Goal: Obtain resource: Obtain resource

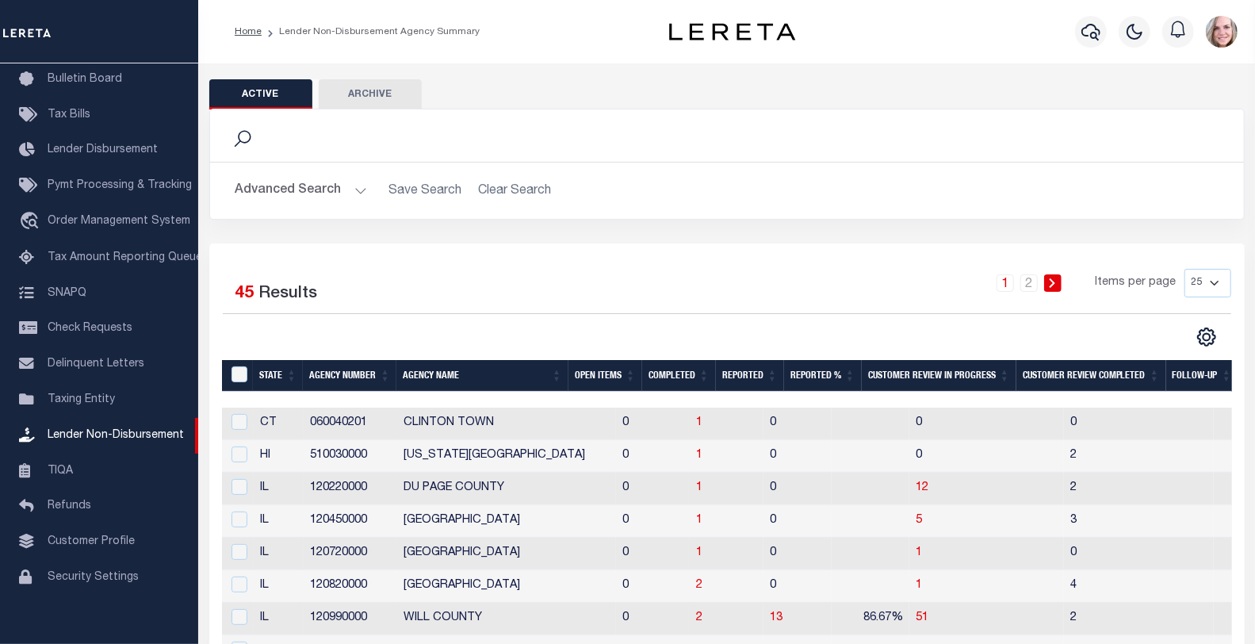
click at [1051, 274] on link at bounding box center [1052, 282] width 17 height 17
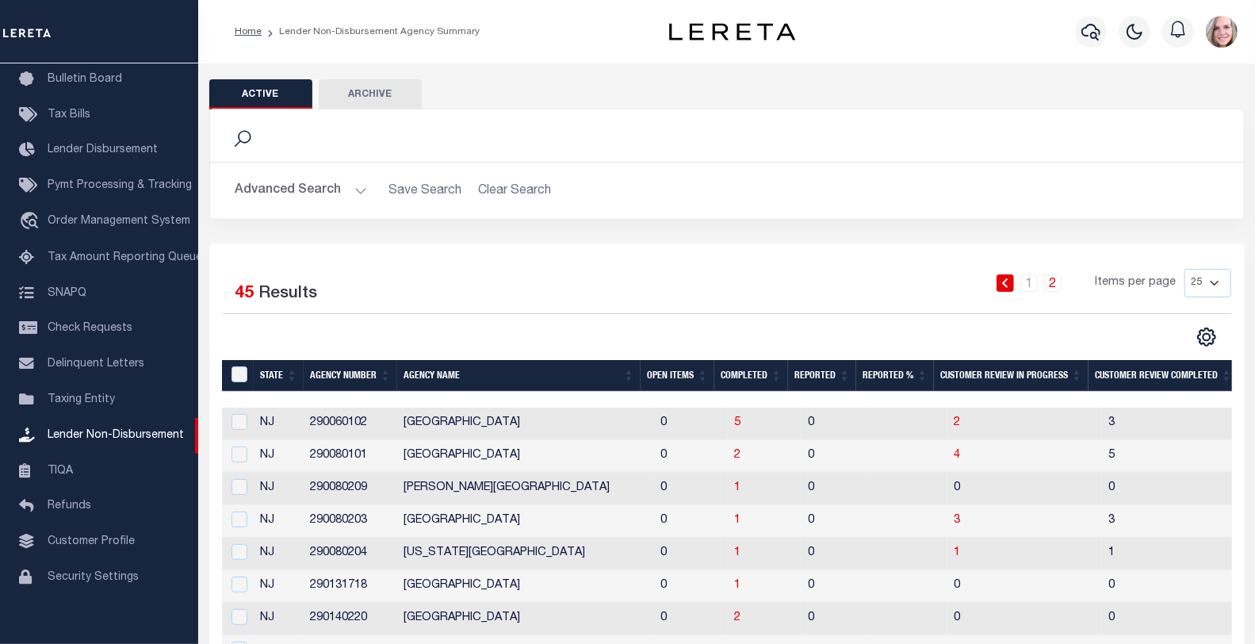
click at [1196, 290] on select "25 50 100 200" at bounding box center [1208, 283] width 47 height 29
select select "100"
click at [1185, 269] on select "25 50 100 200" at bounding box center [1208, 283] width 47 height 29
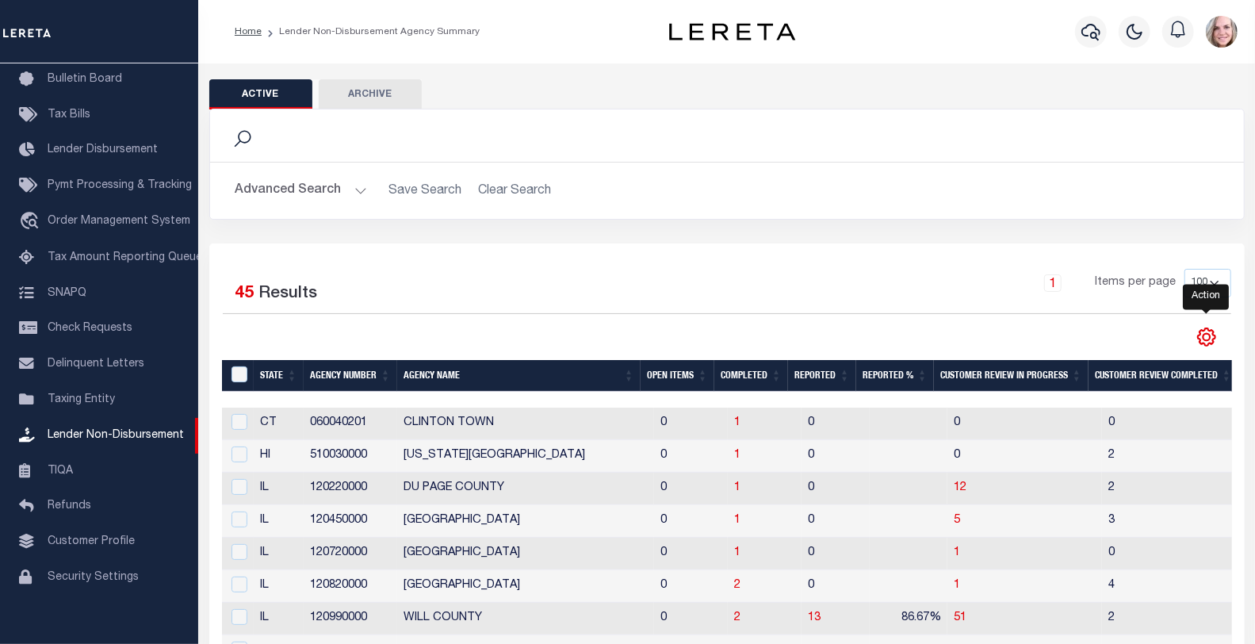
click at [1209, 340] on icon "" at bounding box center [1206, 336] width 7 height 7
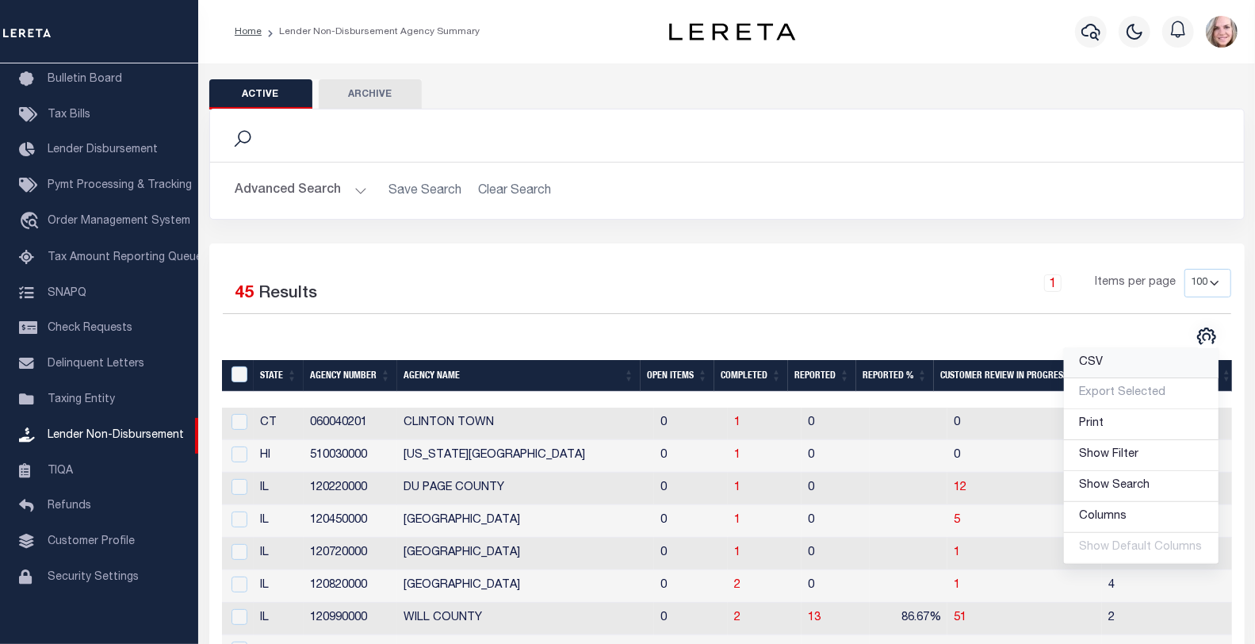
click at [1109, 358] on link "CSV" at bounding box center [1141, 363] width 155 height 31
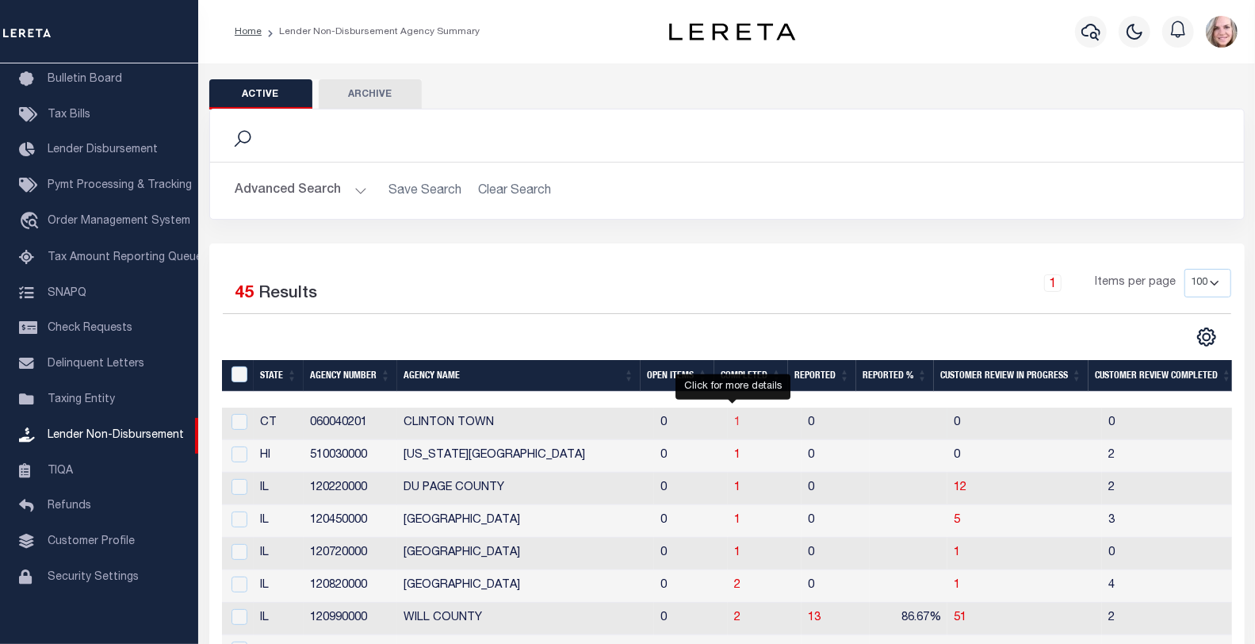
click at [734, 422] on span "1" at bounding box center [737, 422] width 6 height 11
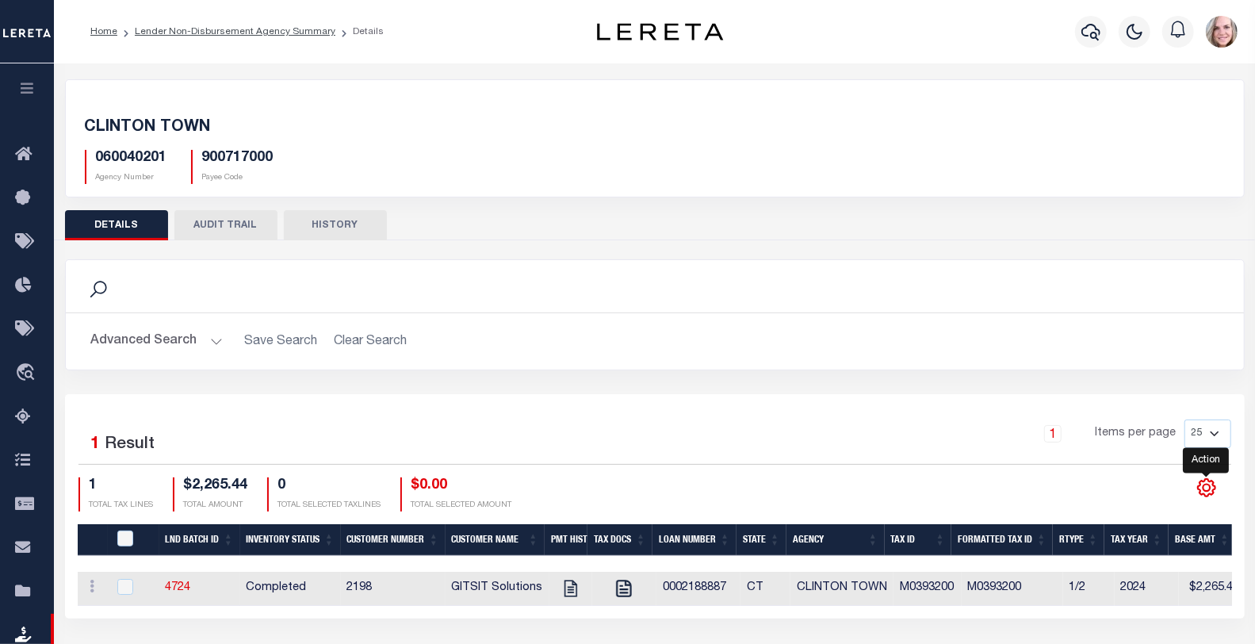
click at [1202, 493] on icon at bounding box center [1207, 487] width 21 height 21
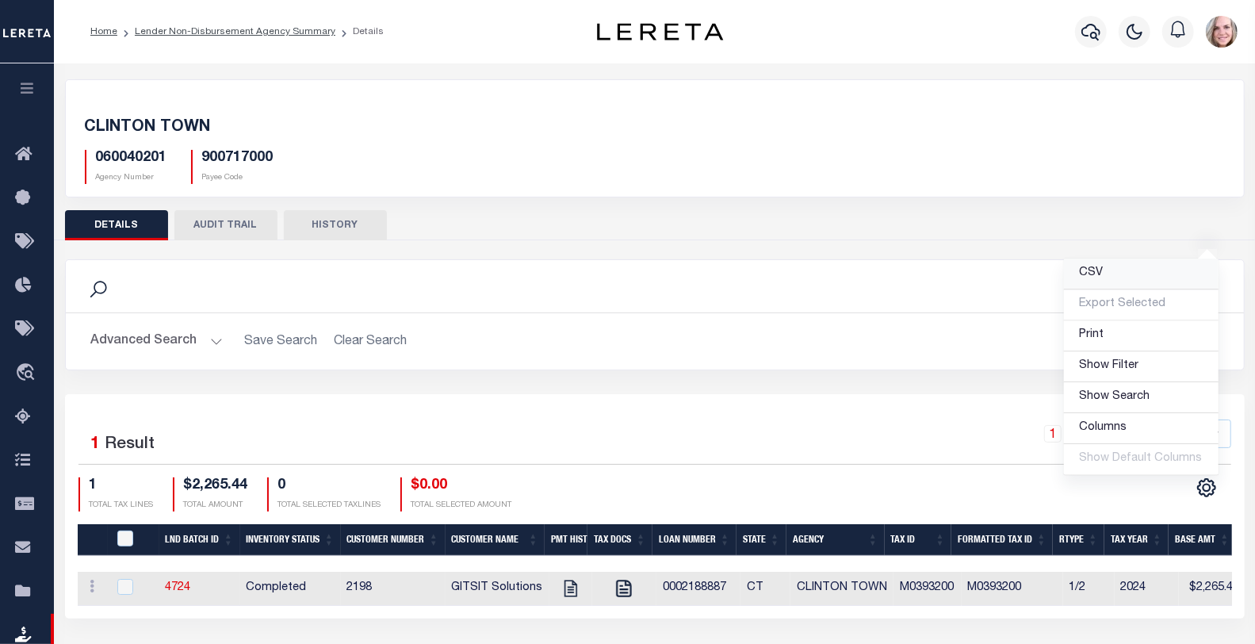
click at [1124, 276] on link "CSV" at bounding box center [1141, 274] width 155 height 31
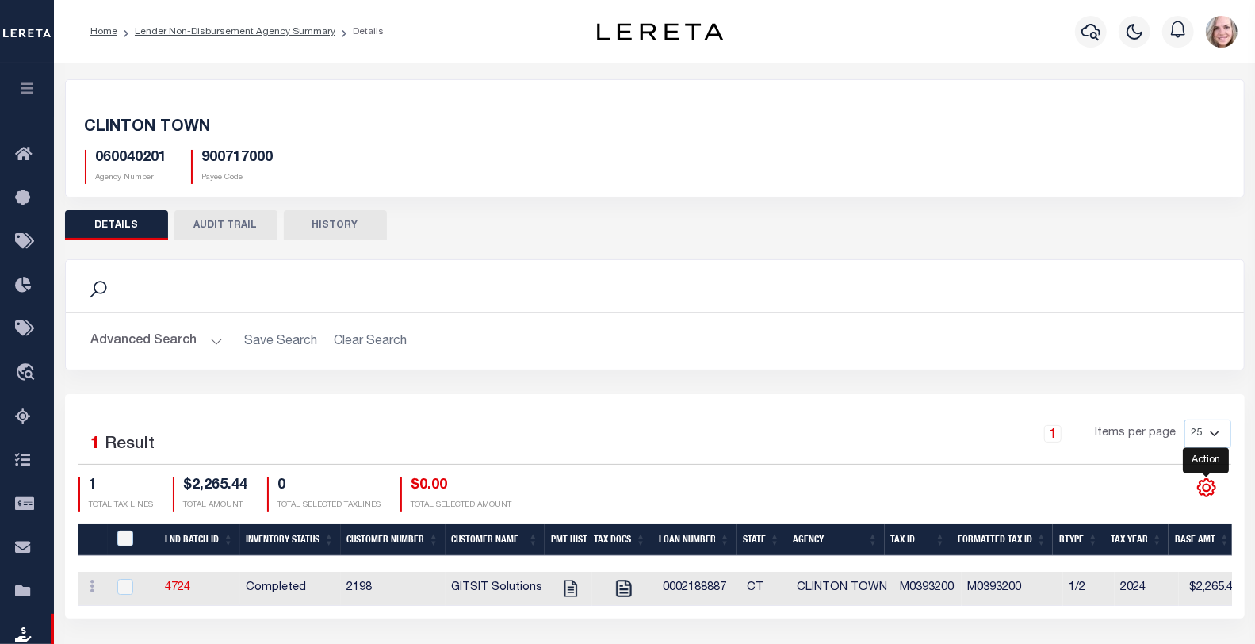
click at [1211, 485] on icon at bounding box center [1207, 487] width 21 height 21
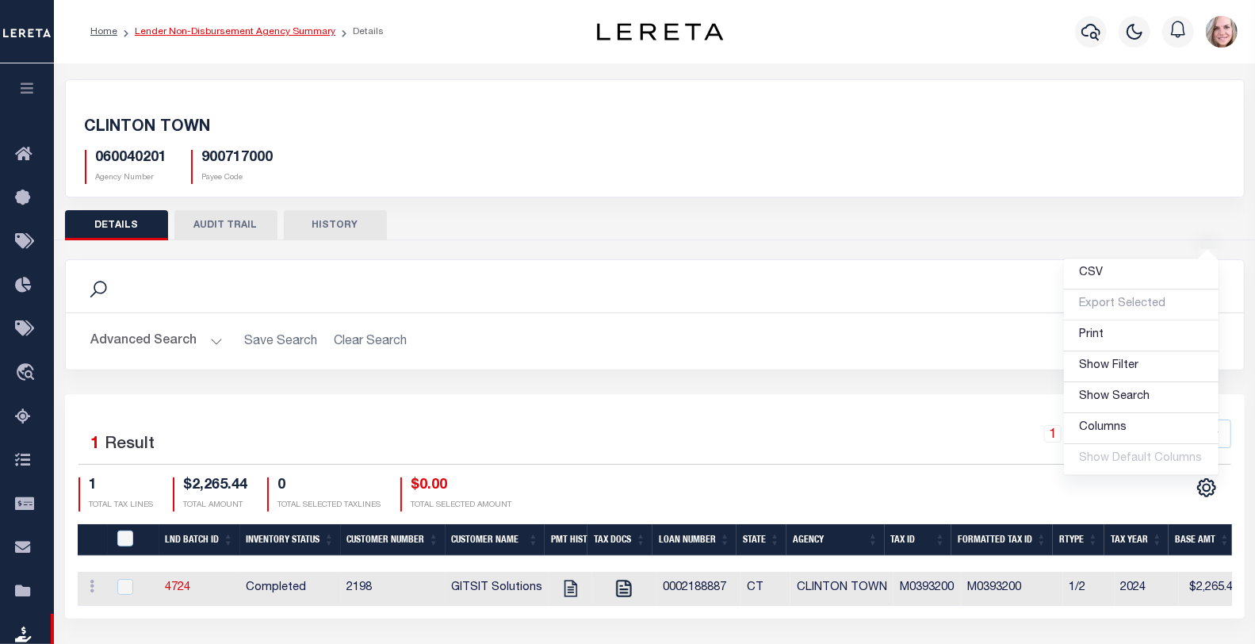
click at [282, 30] on link "Lender Non-Disbursement Agency Summary" at bounding box center [235, 32] width 201 height 10
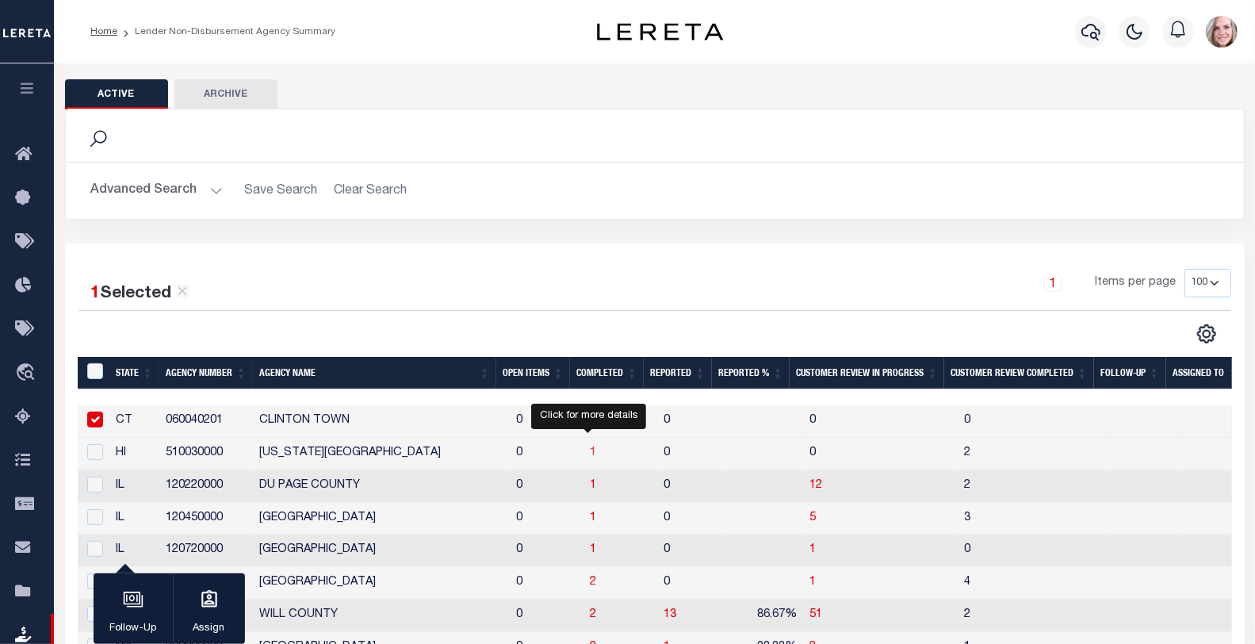
click at [590, 454] on span "1" at bounding box center [593, 452] width 6 height 11
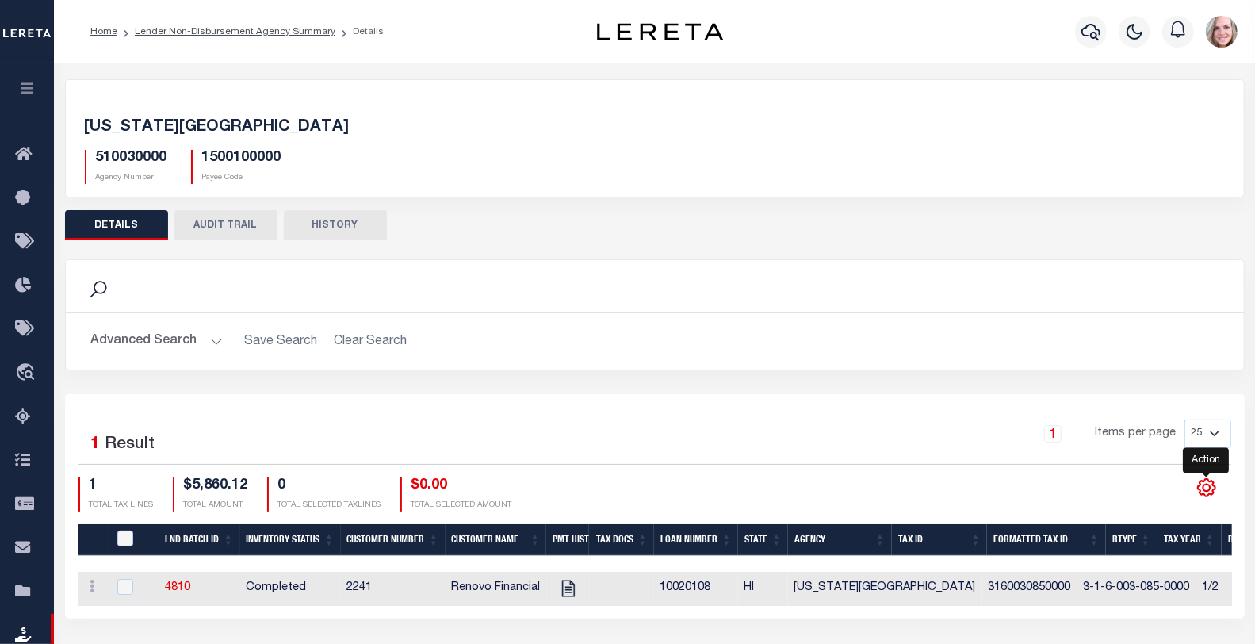
click at [1204, 480] on icon "" at bounding box center [1206, 487] width 17 height 17
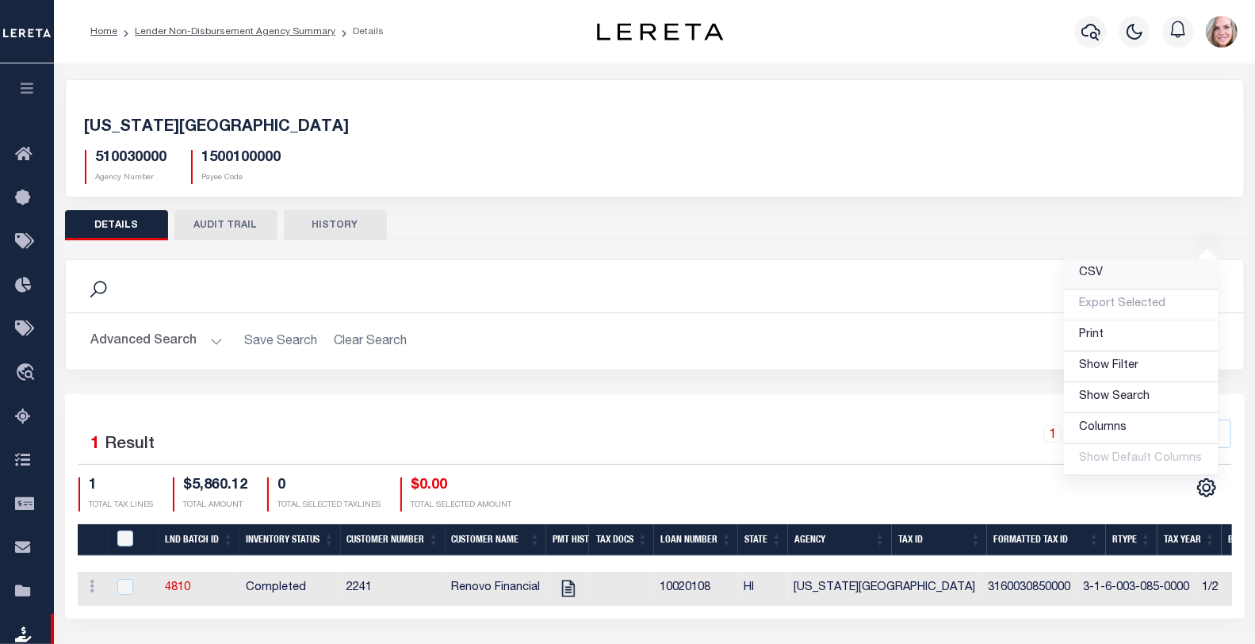
click at [1117, 274] on link "CSV" at bounding box center [1141, 274] width 155 height 31
click at [275, 22] on ol "Home Lender Non-Disbursement Agency Summary Details" at bounding box center [237, 31] width 319 height 33
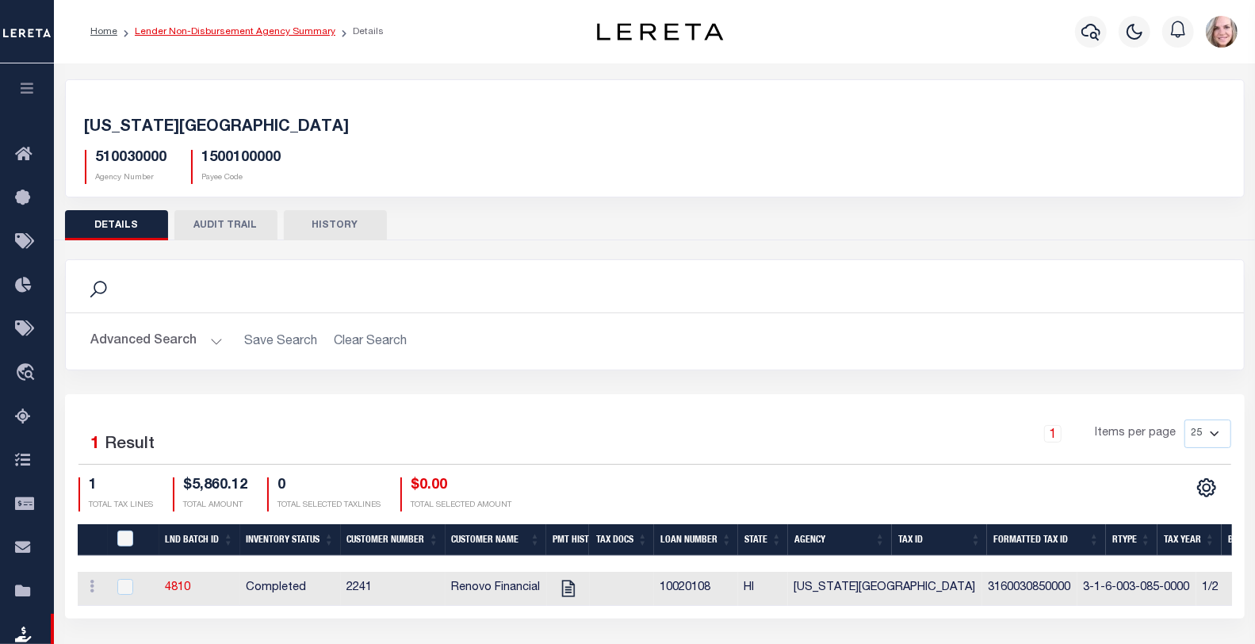
click at [274, 32] on link "Lender Non-Disbursement Agency Summary" at bounding box center [235, 32] width 201 height 10
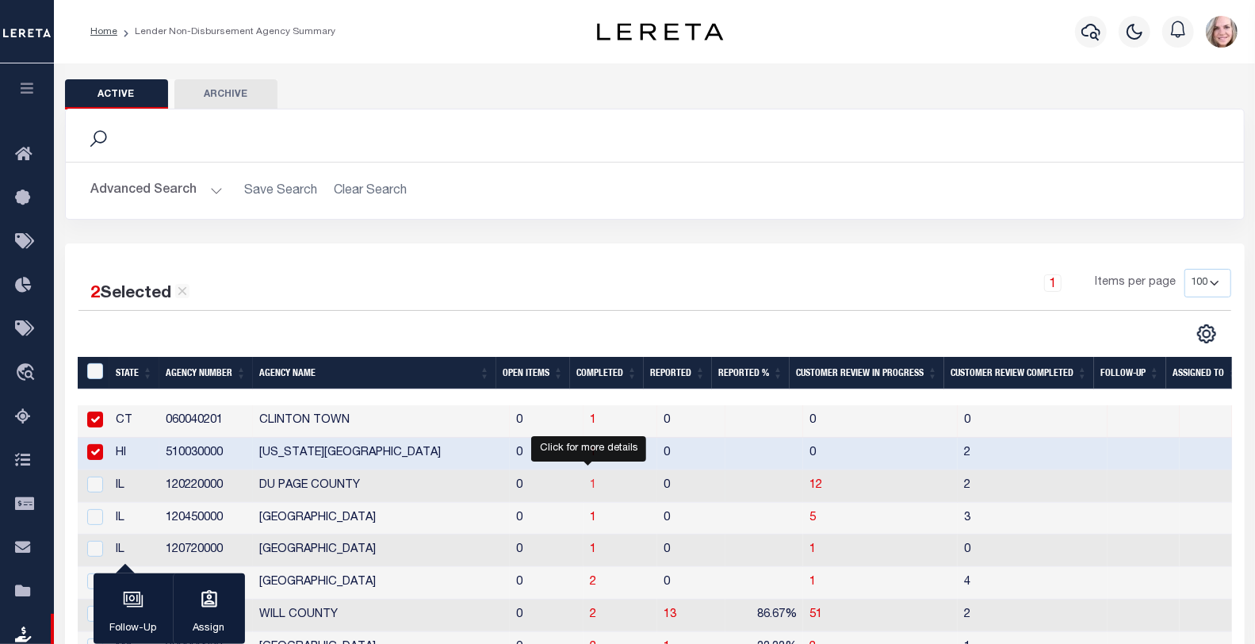
click at [590, 489] on span "1" at bounding box center [593, 485] width 6 height 11
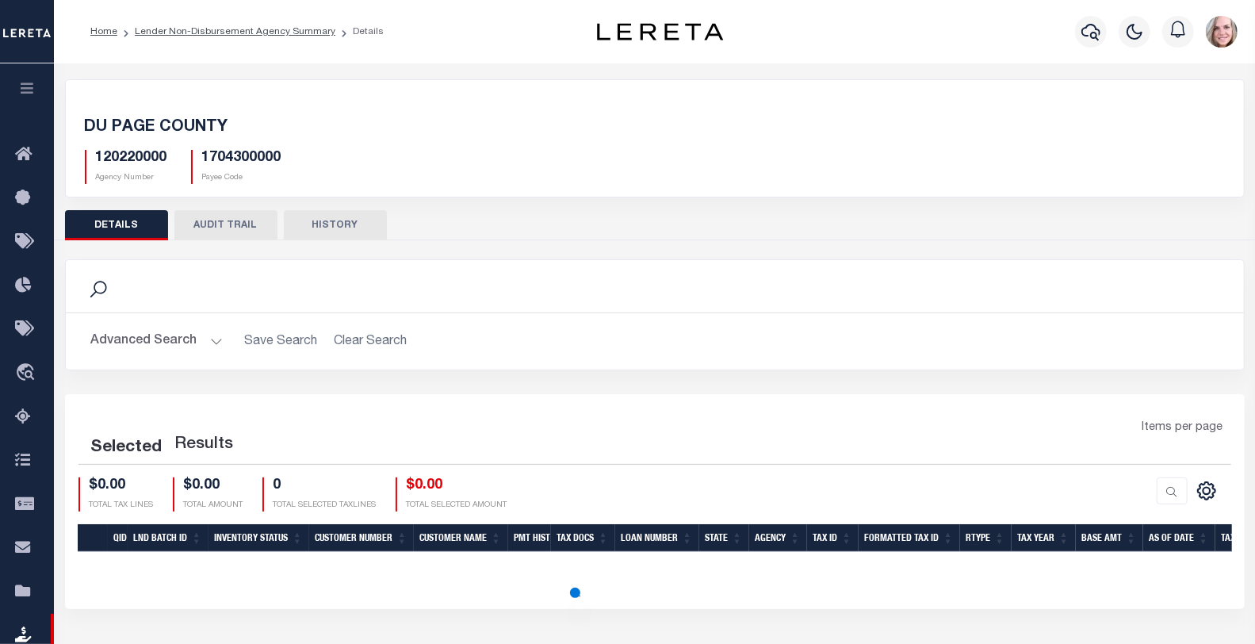
click at [1203, 481] on div at bounding box center [1207, 479] width 10 height 5
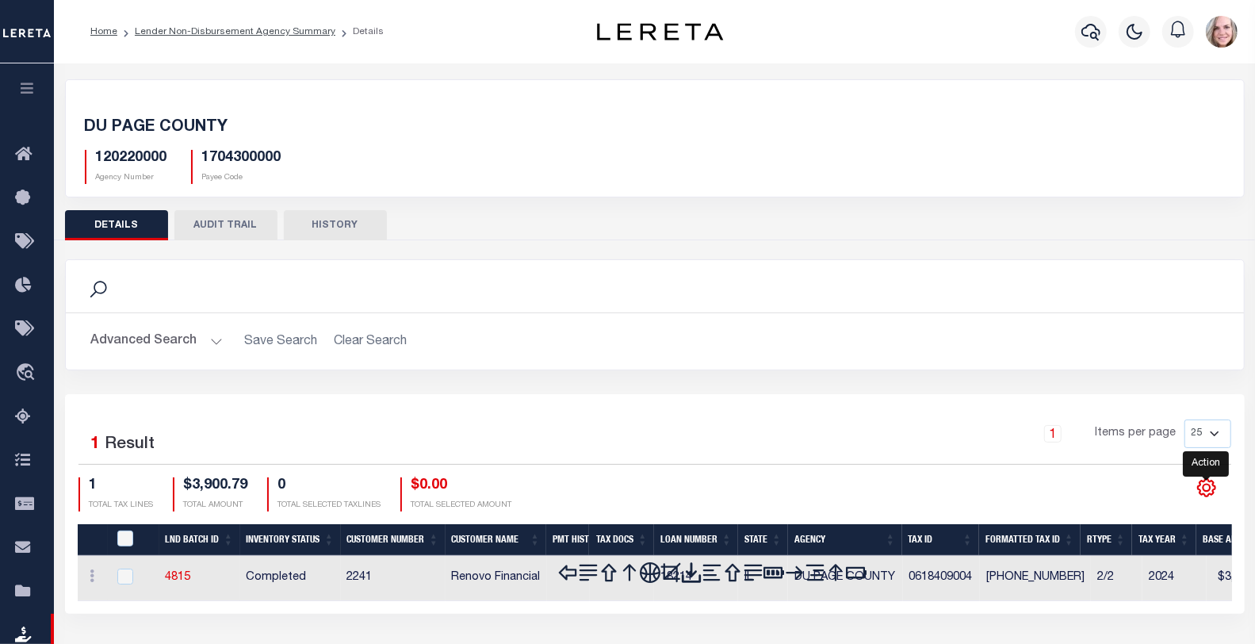
click at [1209, 493] on icon at bounding box center [1207, 487] width 21 height 21
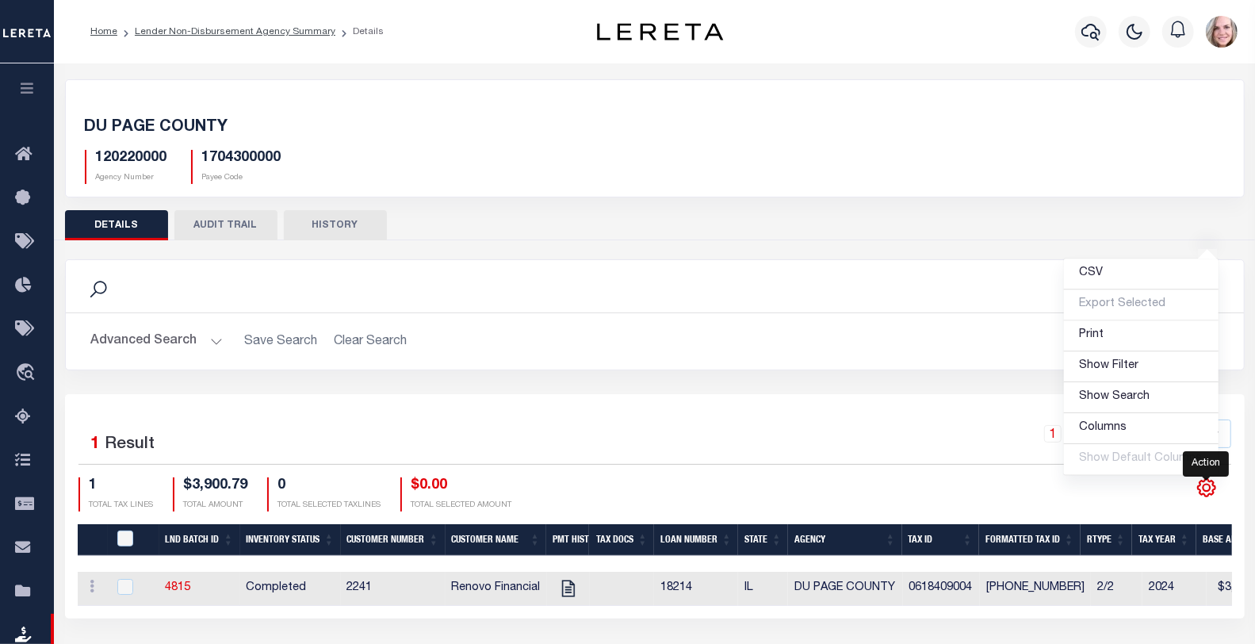
click at [1209, 488] on icon at bounding box center [1206, 487] width 7 height 7
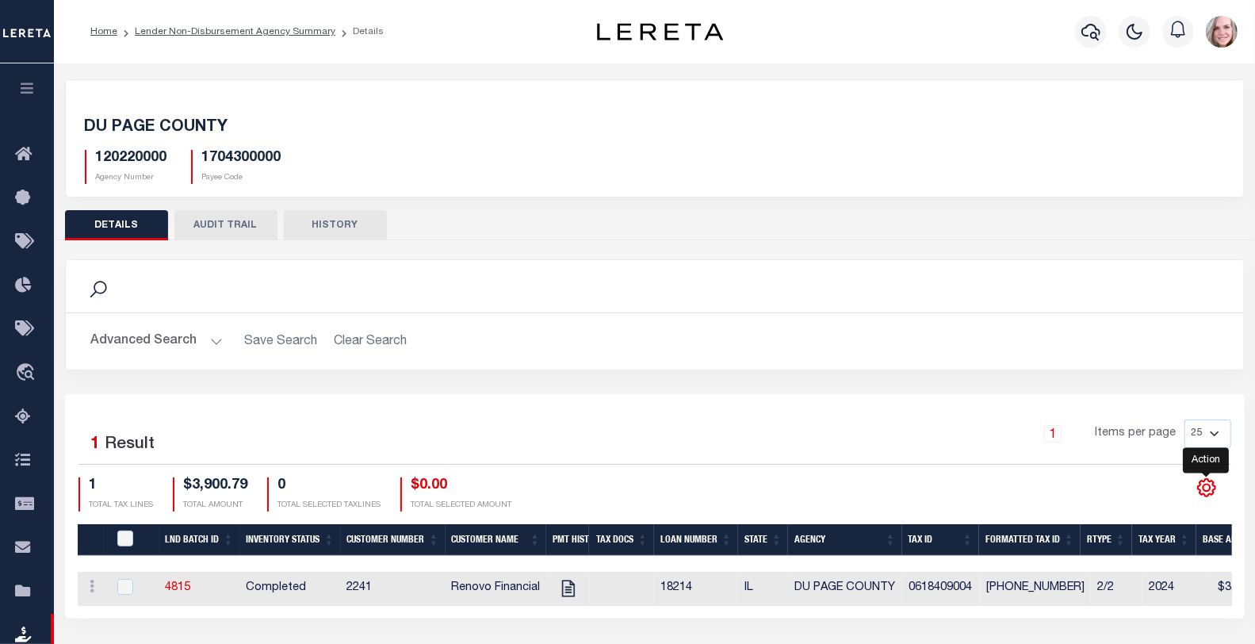
click at [1209, 492] on icon at bounding box center [1207, 487] width 21 height 21
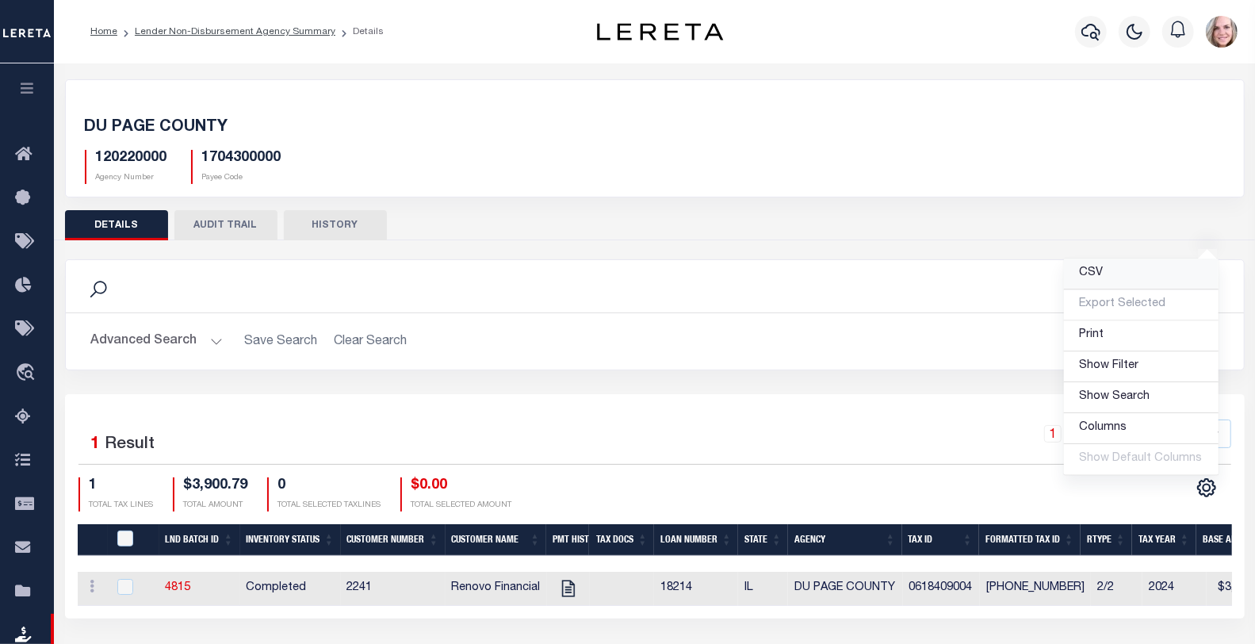
click at [1115, 278] on link "CSV" at bounding box center [1141, 274] width 155 height 31
click at [753, 151] on div "120220000 Agency Number 1704300000 Payee Code" at bounding box center [655, 160] width 1164 height 47
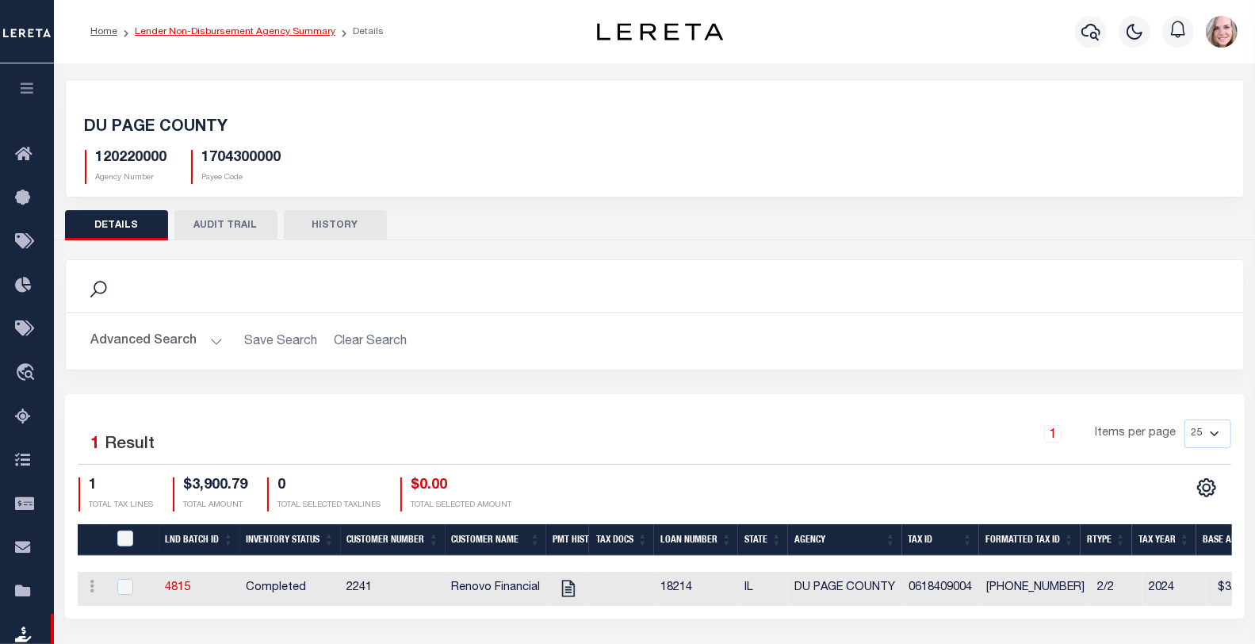
click at [240, 28] on link "Lender Non-Disbursement Agency Summary" at bounding box center [235, 32] width 201 height 10
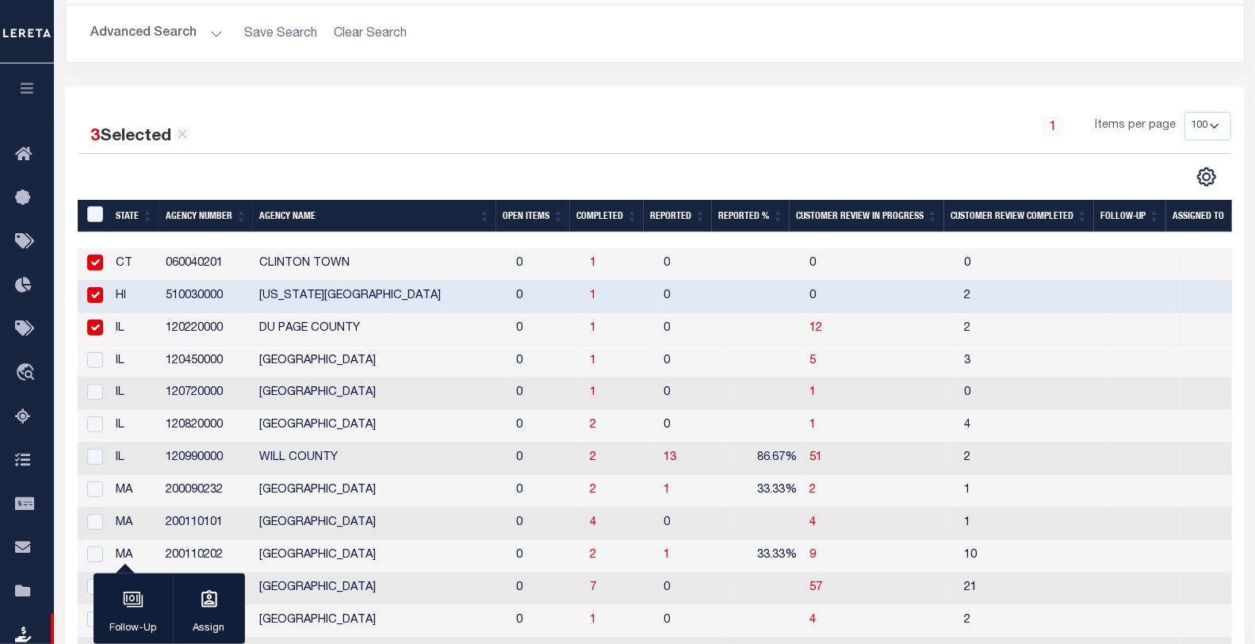
scroll to position [176, 0]
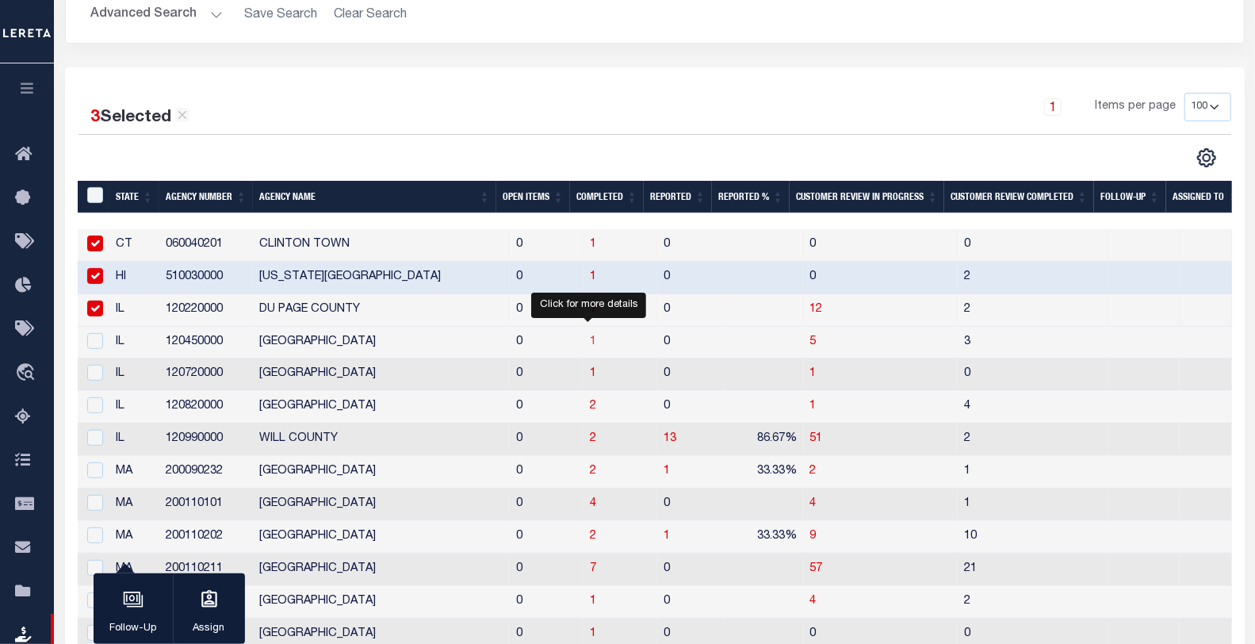
click at [590, 344] on span "1" at bounding box center [593, 341] width 6 height 11
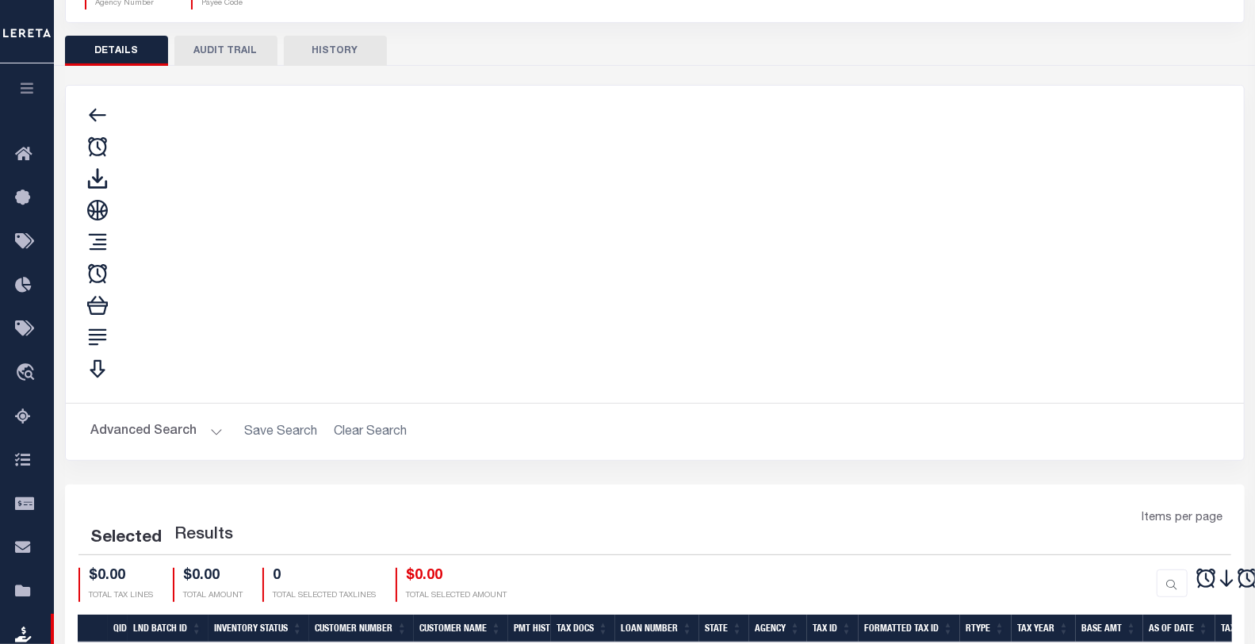
scroll to position [167, 0]
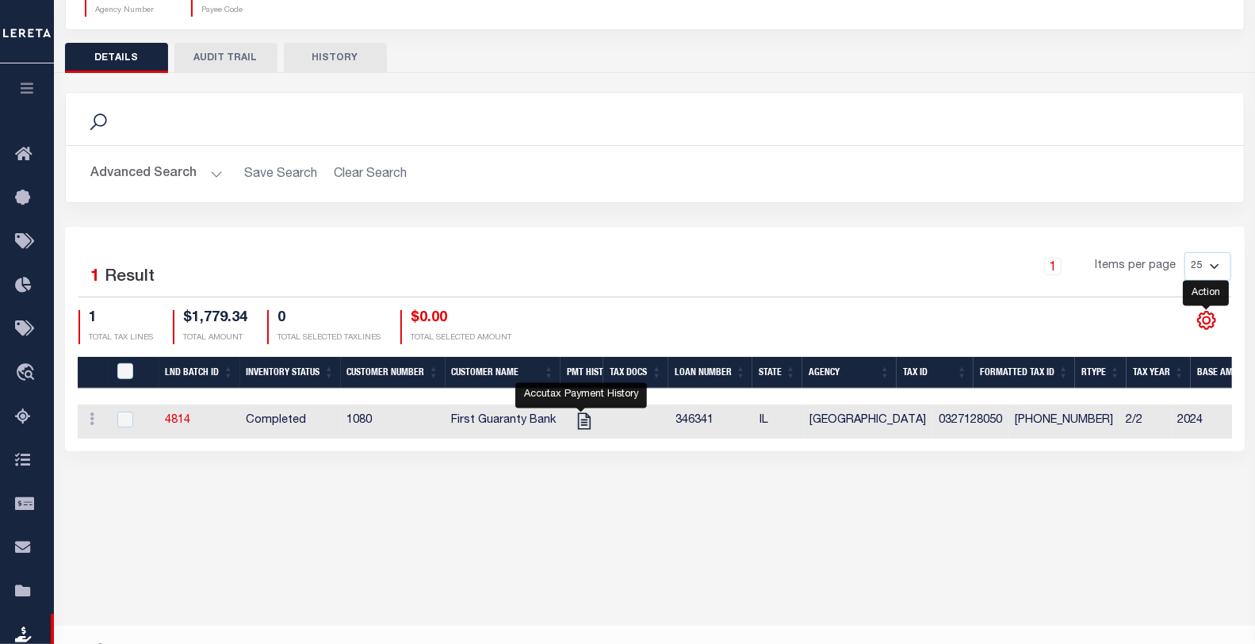
click at [1208, 320] on icon "" at bounding box center [1207, 320] width 21 height 21
click at [1097, 107] on span "CSV" at bounding box center [1092, 106] width 24 height 11
click at [730, 236] on div "Selected 1 Result 1 Items per page 25 50 100 200 1 TOTAL TAX LINES" at bounding box center [655, 339] width 1180 height 224
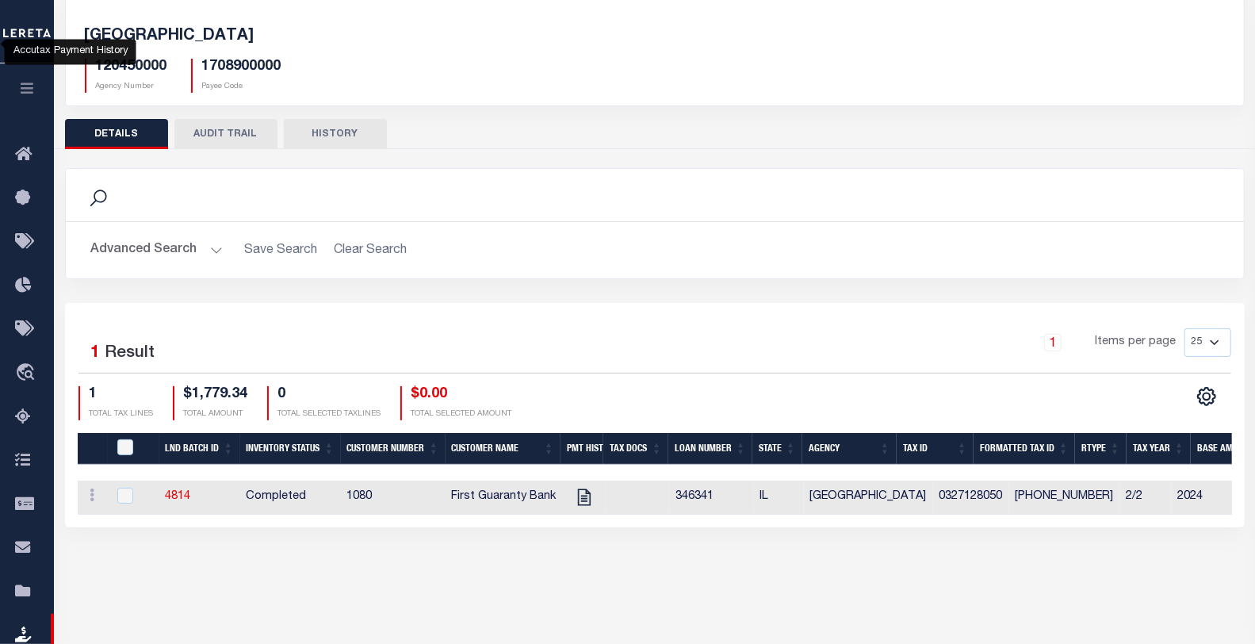
scroll to position [0, 0]
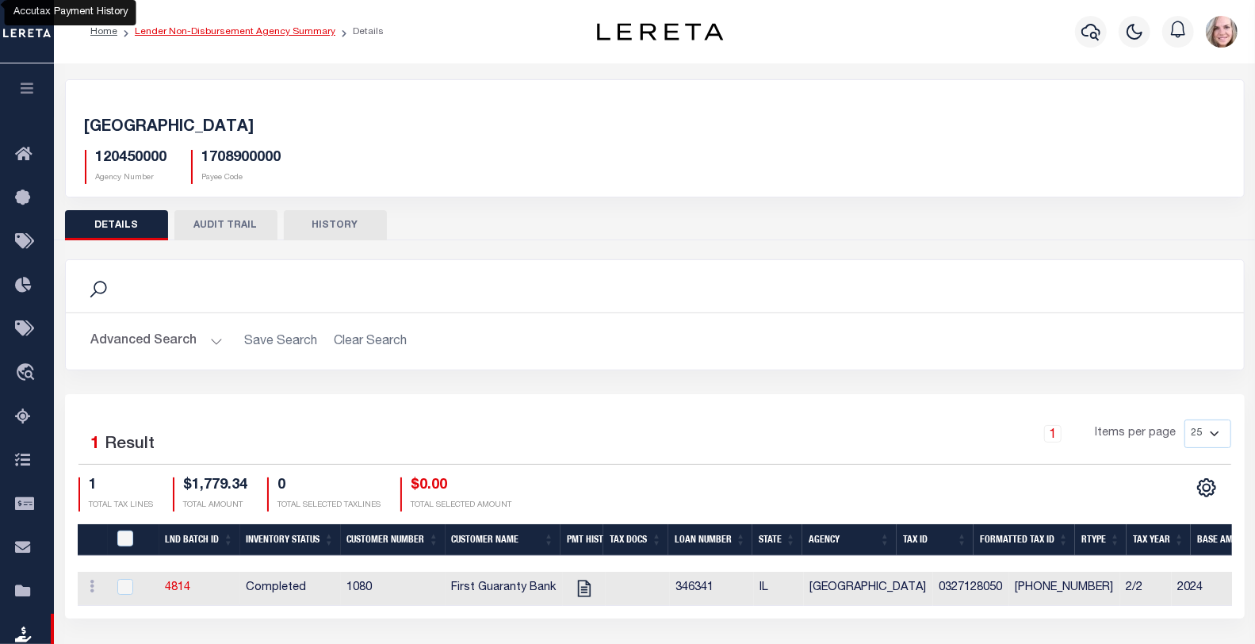
click at [228, 27] on link "Lender Non-Disbursement Agency Summary" at bounding box center [235, 32] width 201 height 10
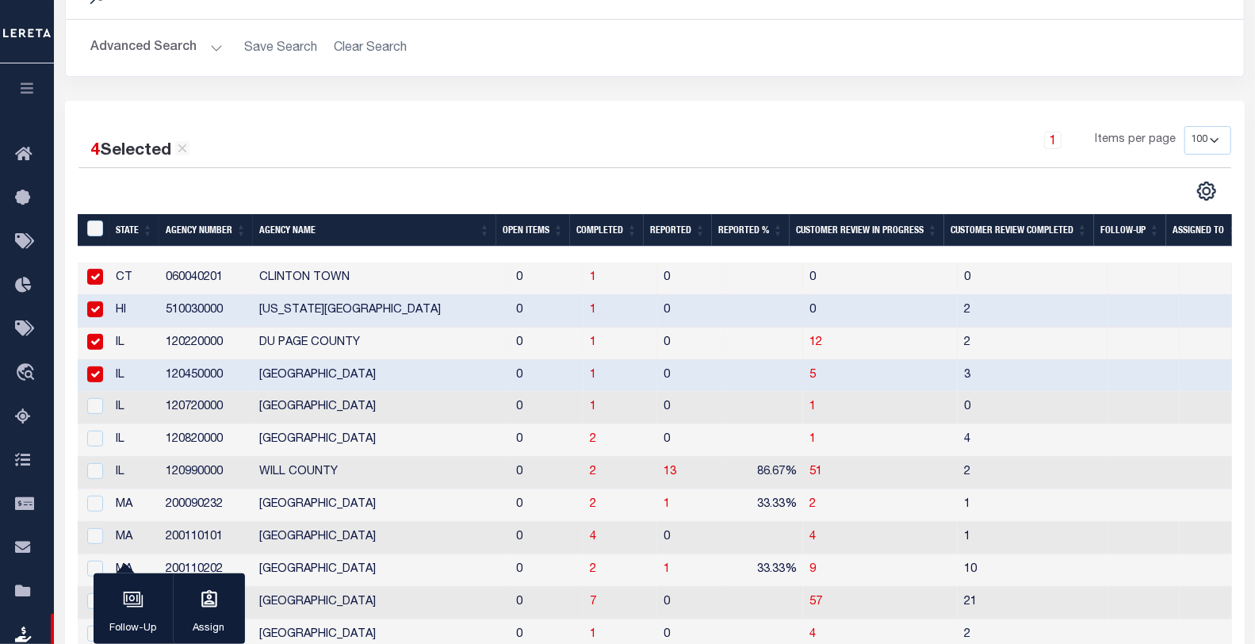
scroll to position [176, 0]
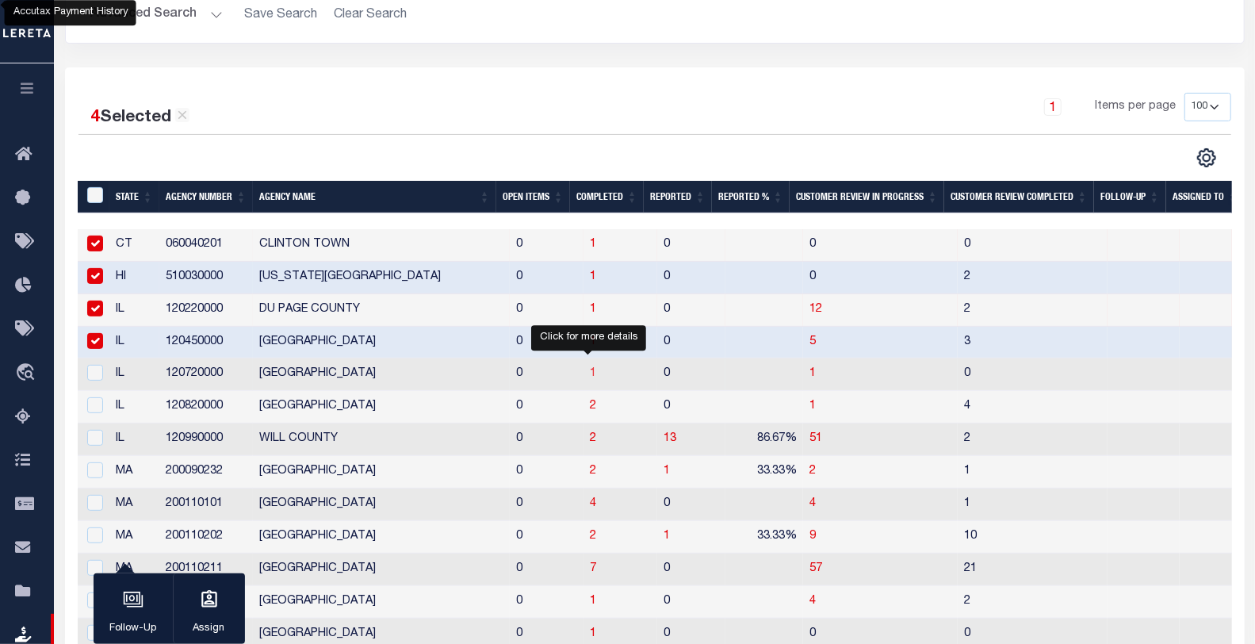
click at [591, 377] on span "1" at bounding box center [593, 373] width 6 height 11
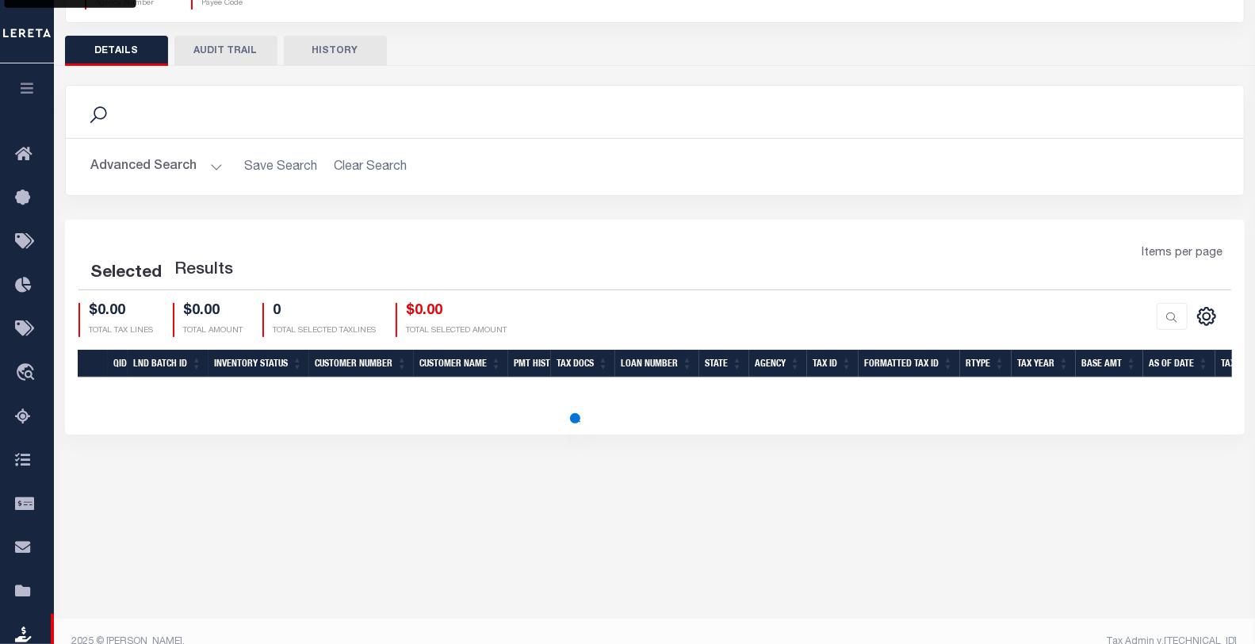
scroll to position [156, 0]
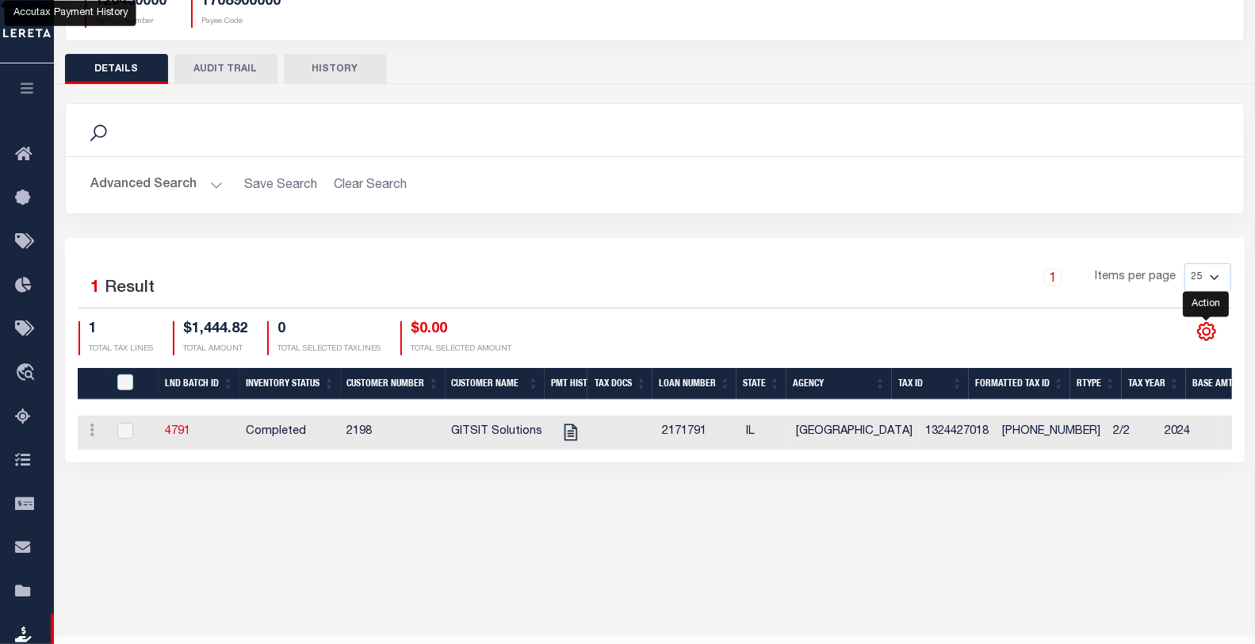
click at [1199, 324] on icon "" at bounding box center [1207, 331] width 21 height 21
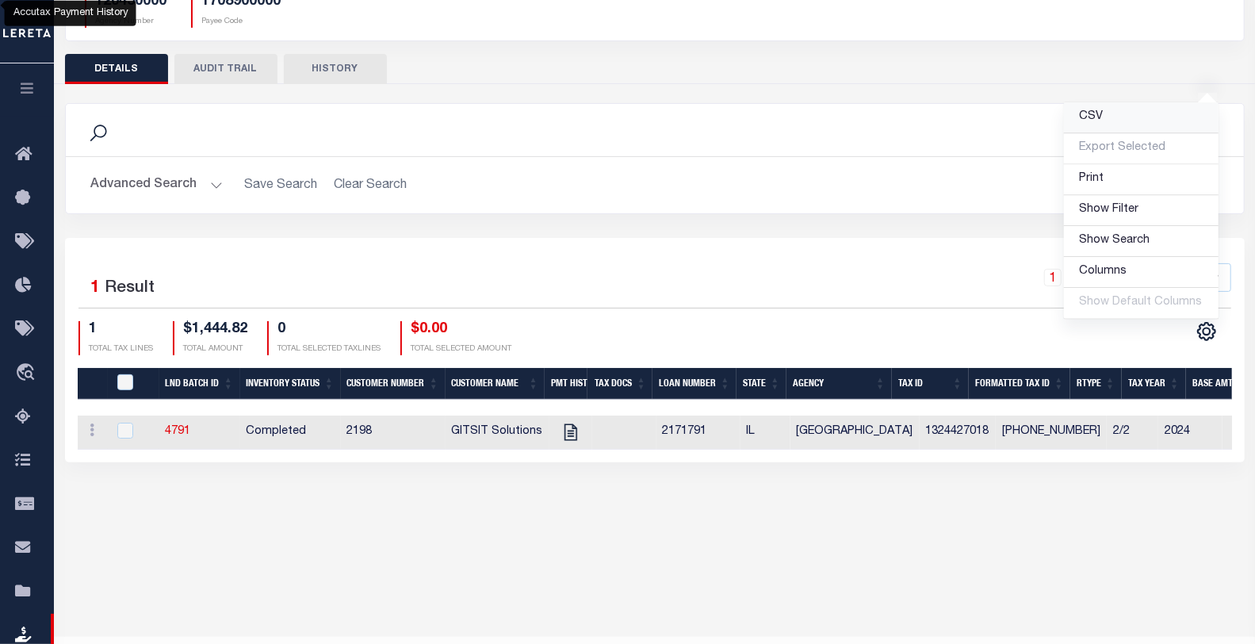
click at [1099, 116] on span "CSV" at bounding box center [1092, 117] width 24 height 11
drag, startPoint x: 588, startPoint y: 173, endPoint x: 490, endPoint y: 115, distance: 113.4
click at [588, 173] on h2 "Advanced Search Save Search Clear Search" at bounding box center [655, 185] width 1153 height 31
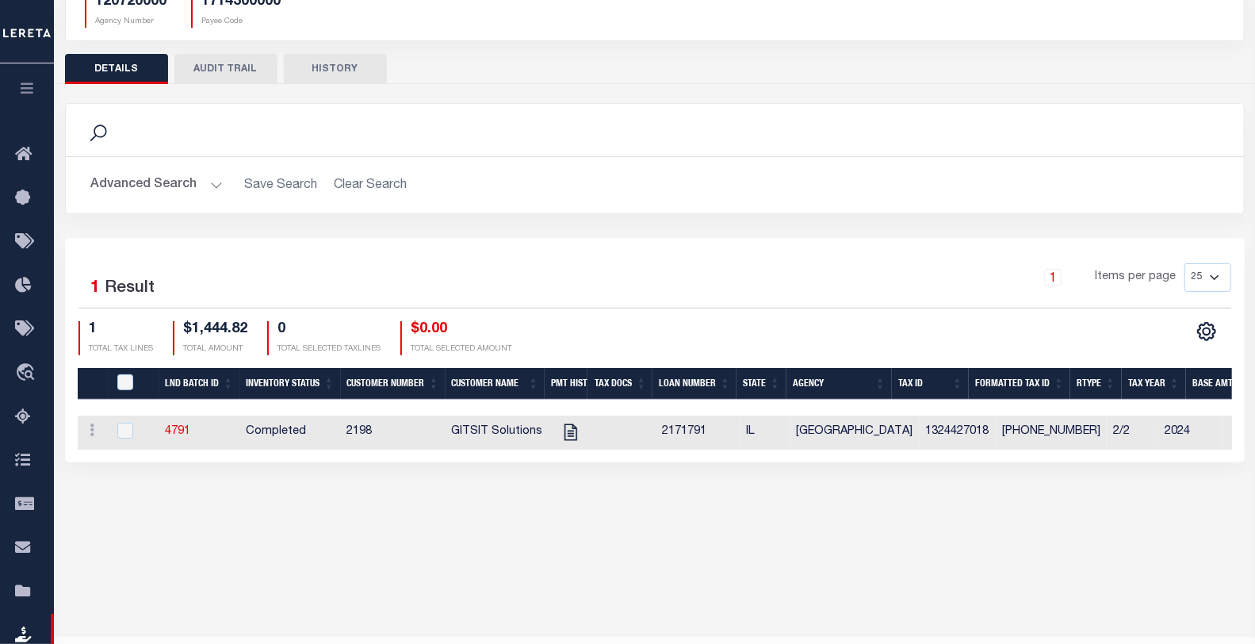
scroll to position [0, 0]
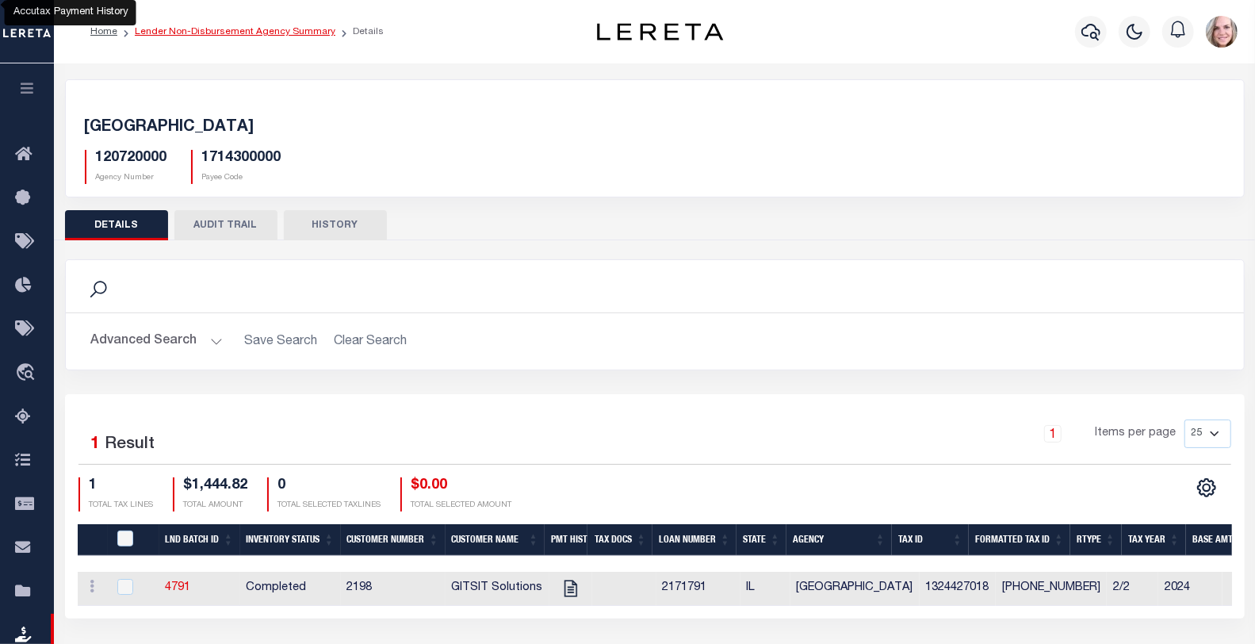
click at [249, 28] on link "Lender Non-Disbursement Agency Summary" at bounding box center [235, 32] width 201 height 10
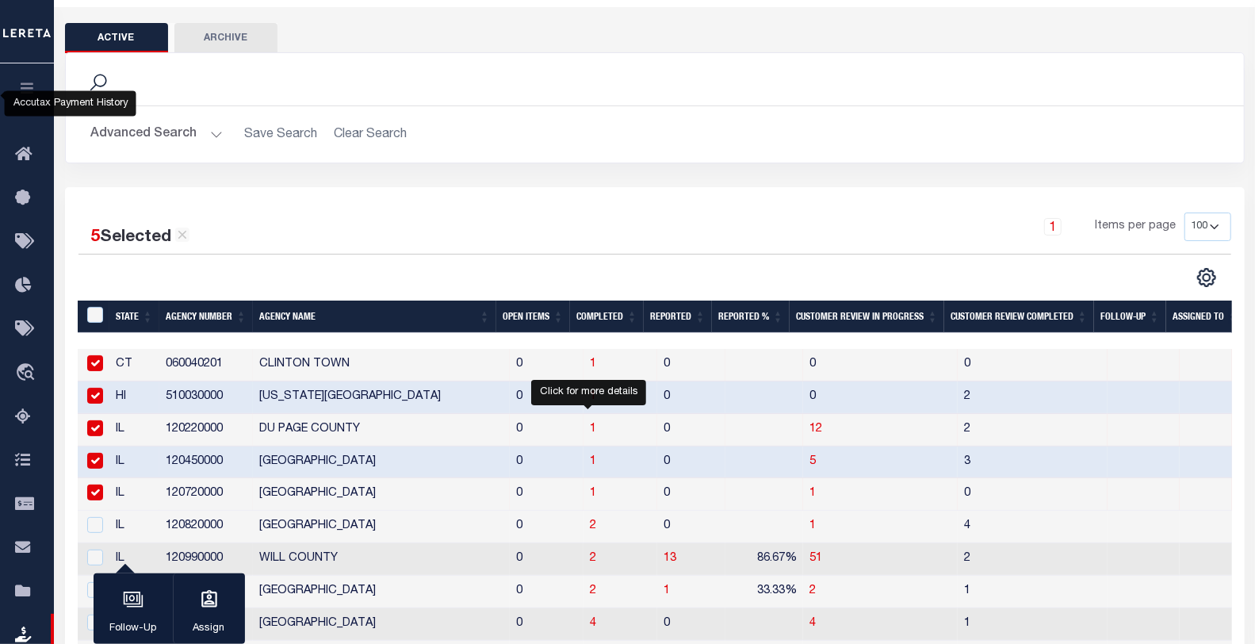
scroll to position [176, 0]
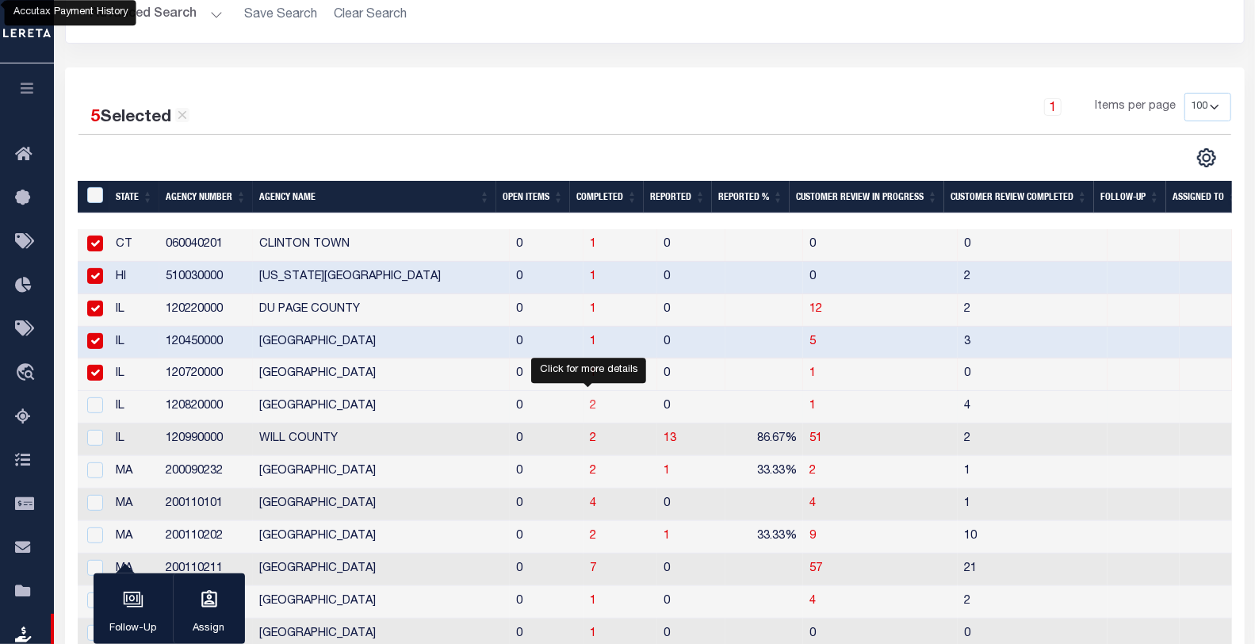
click at [590, 402] on span "2" at bounding box center [593, 405] width 6 height 11
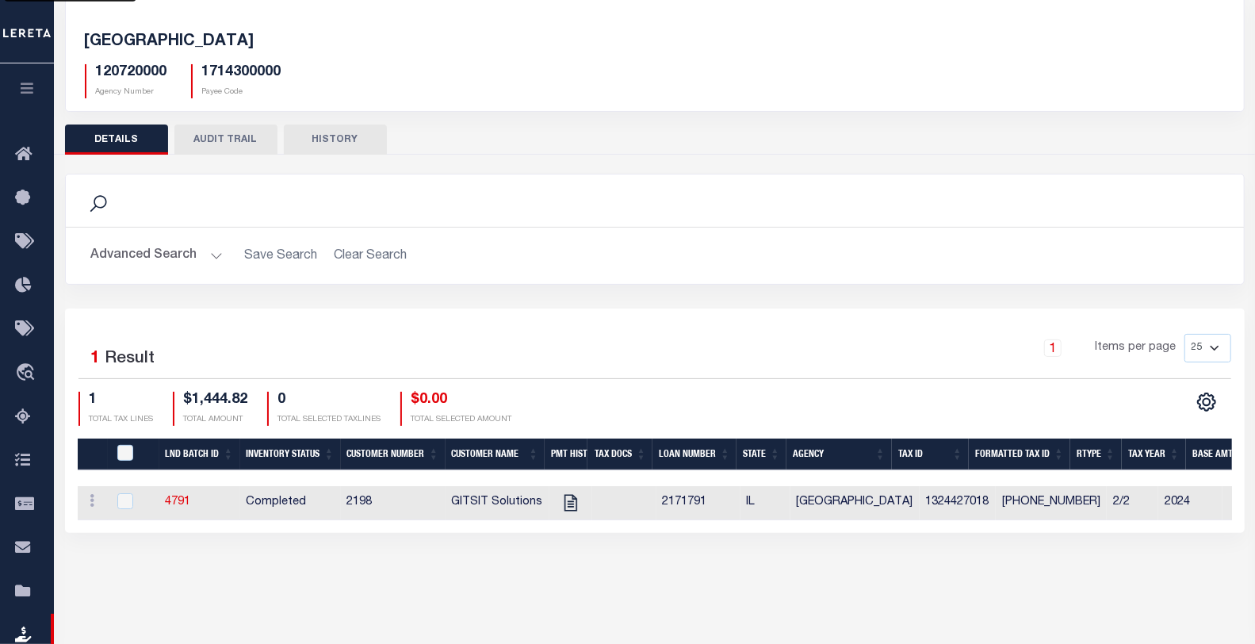
scroll to position [88, 0]
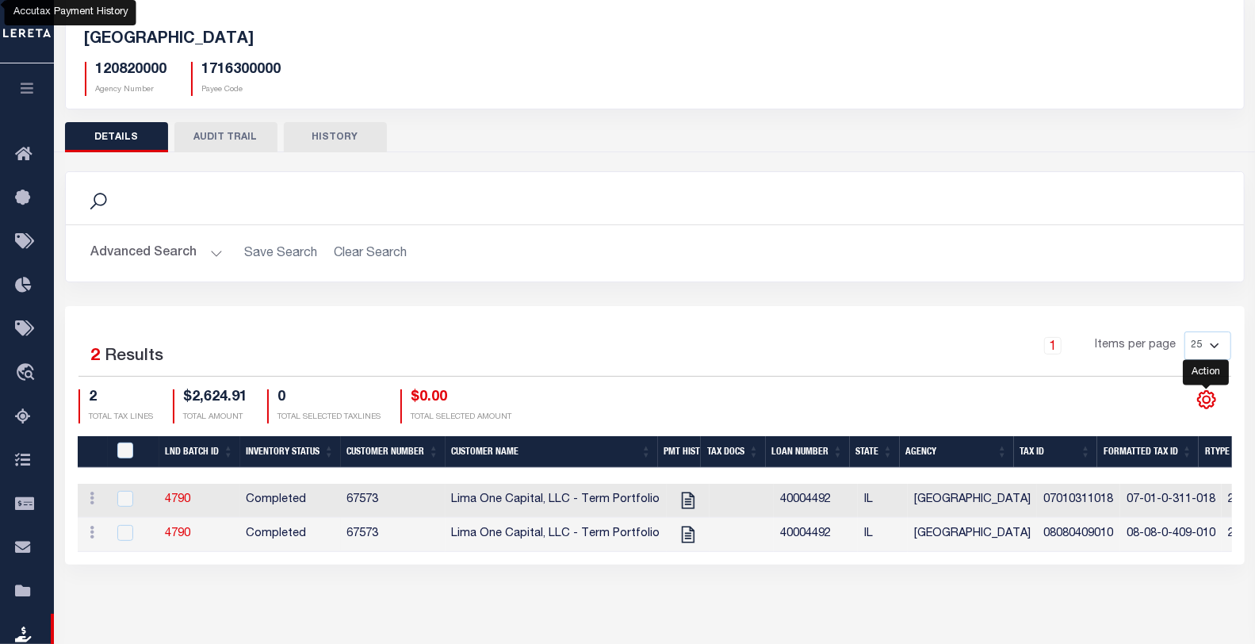
click at [1212, 401] on icon "" at bounding box center [1207, 399] width 21 height 21
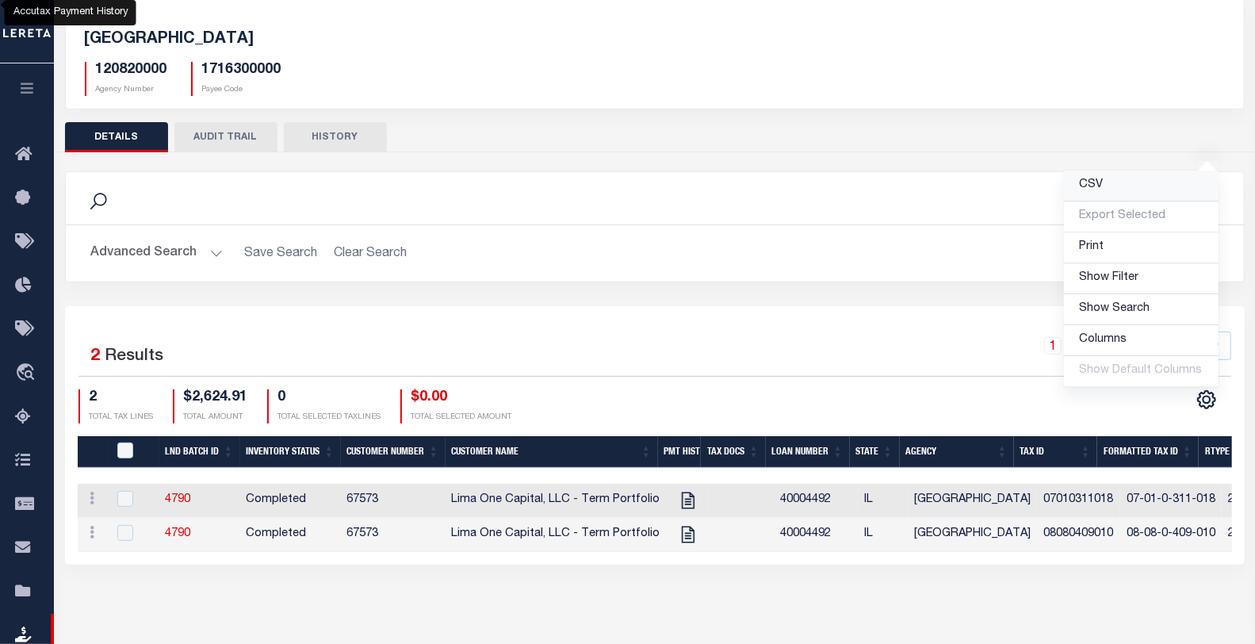
click at [1115, 191] on link "CSV" at bounding box center [1141, 186] width 155 height 31
drag, startPoint x: 688, startPoint y: 170, endPoint x: 1064, endPoint y: 265, distance: 387.6
click at [691, 171] on div "Search Advanced Search Save Search Clear Search Equals" at bounding box center [655, 226] width 1180 height 111
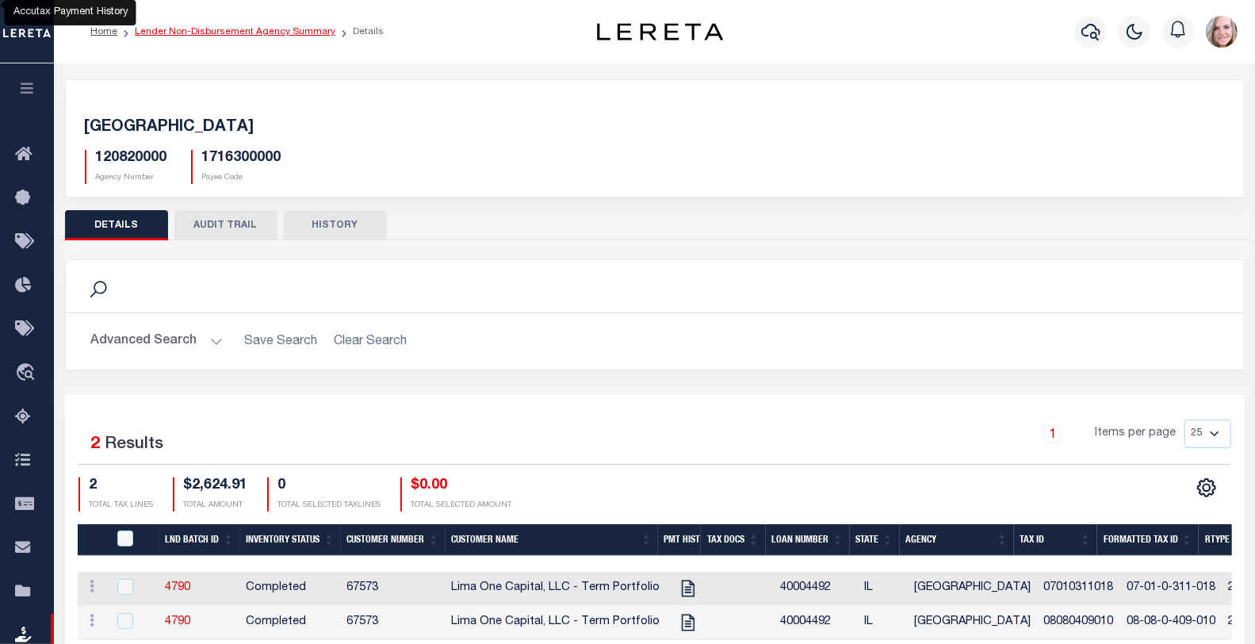
click at [288, 32] on link "Lender Non-Disbursement Agency Summary" at bounding box center [235, 32] width 201 height 10
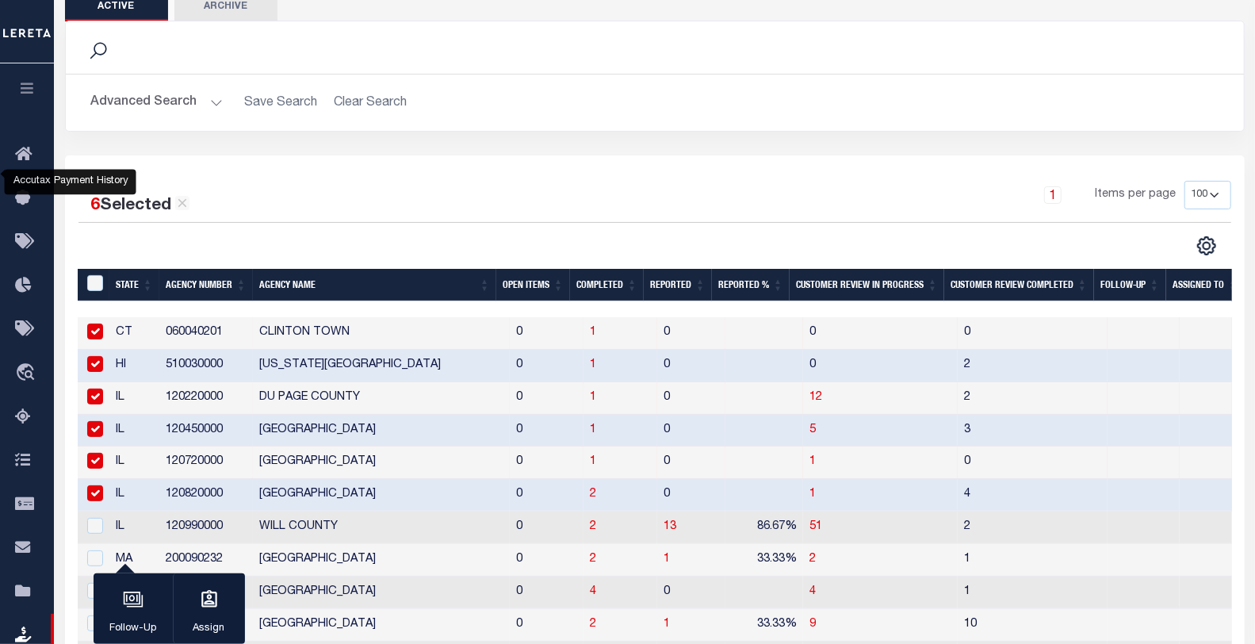
scroll to position [264, 0]
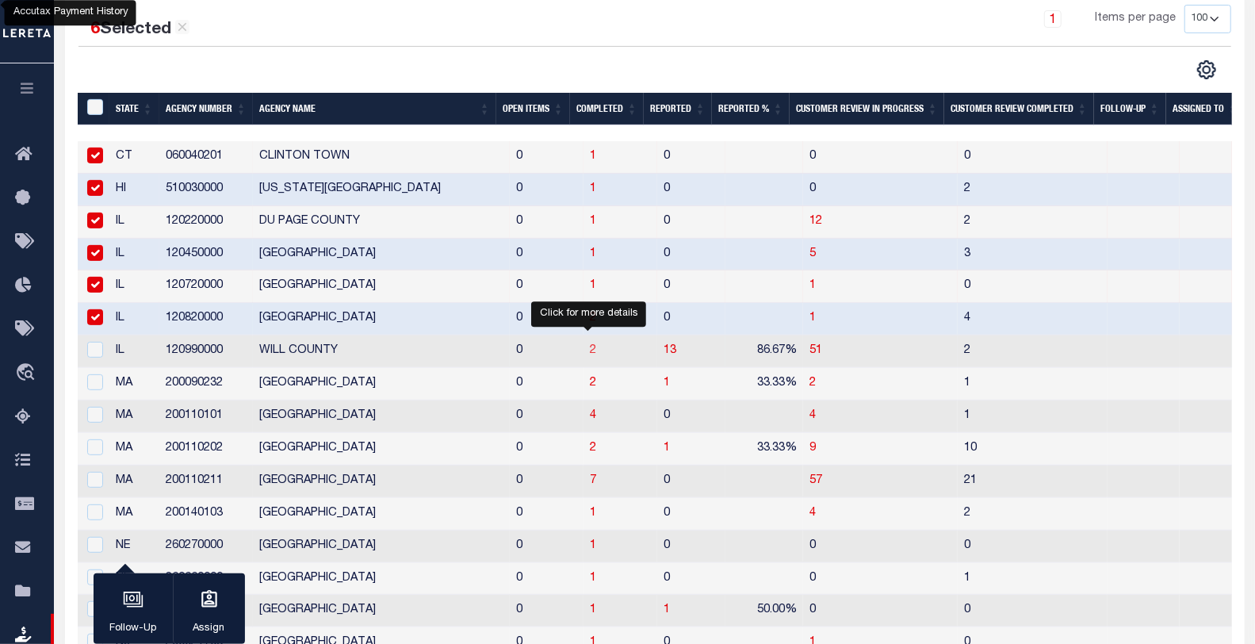
click at [590, 353] on span "2" at bounding box center [593, 350] width 6 height 11
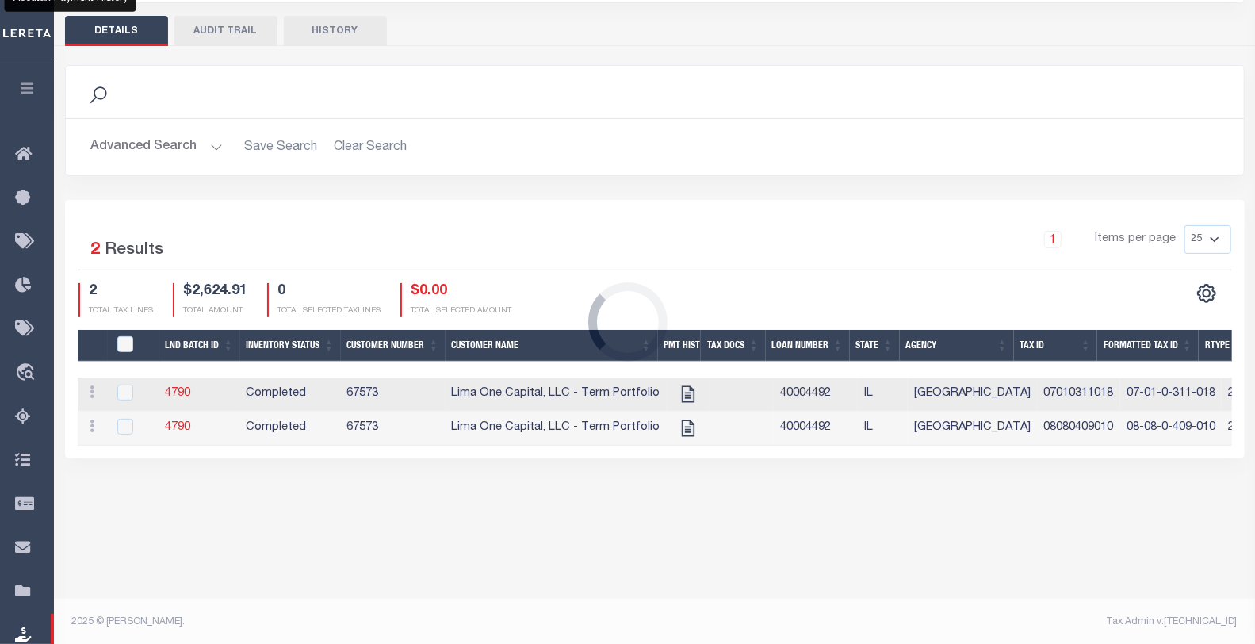
scroll to position [180, 0]
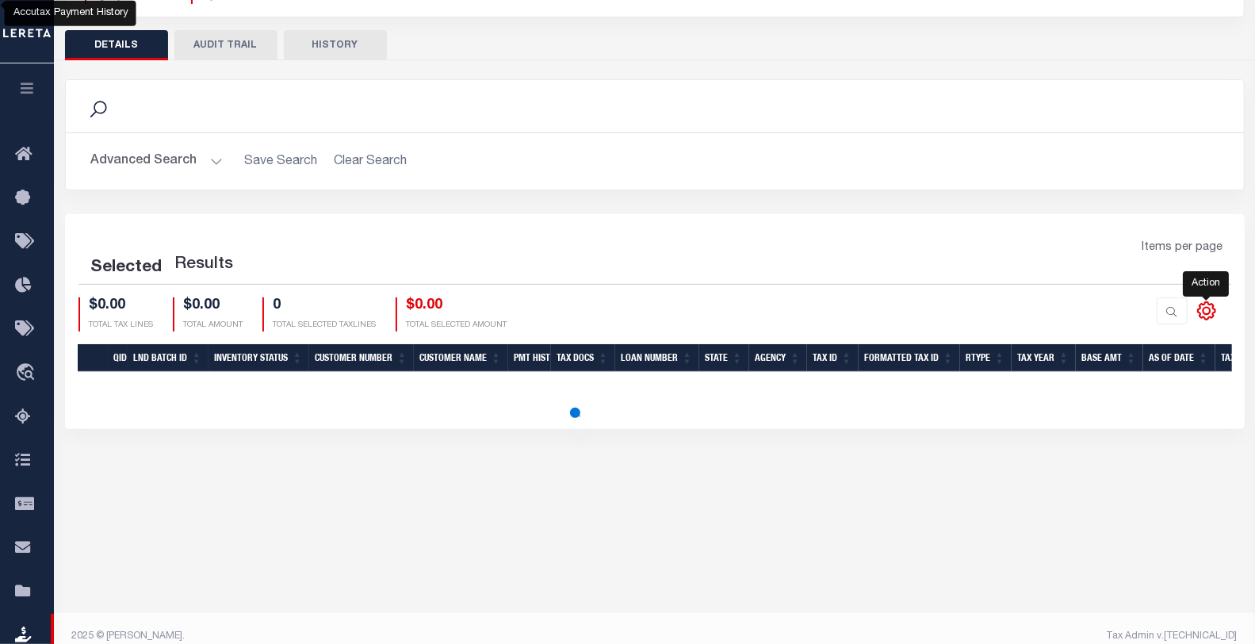
click at [1209, 312] on icon at bounding box center [1207, 311] width 21 height 21
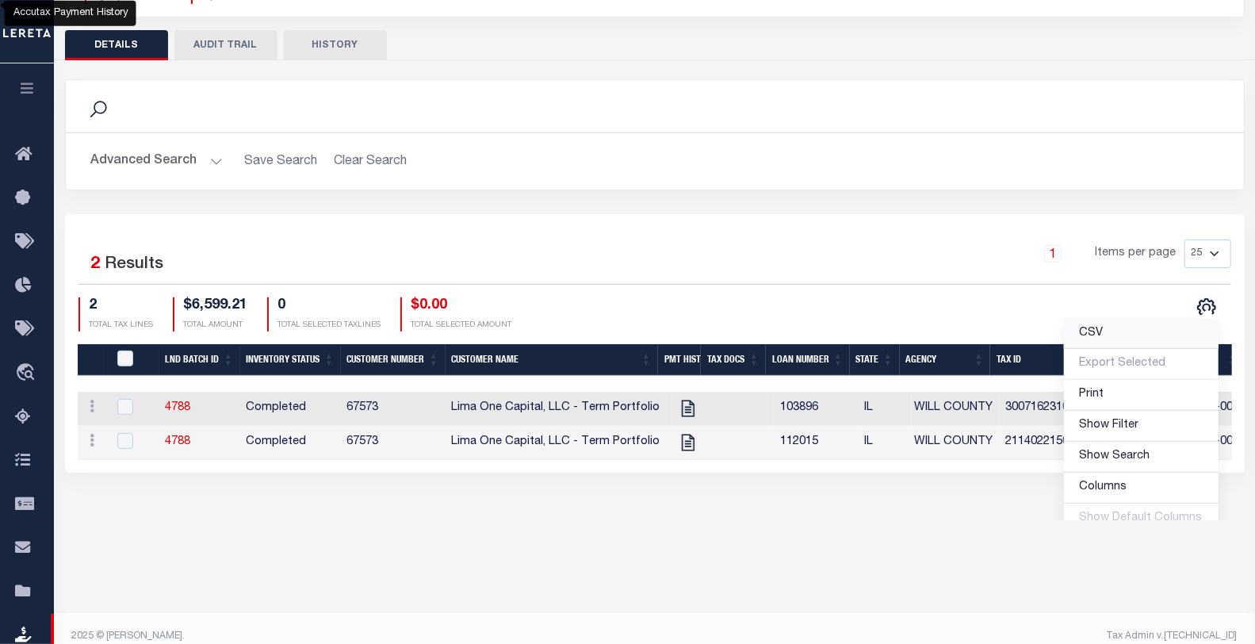
click at [1095, 341] on link "CSV" at bounding box center [1141, 334] width 155 height 31
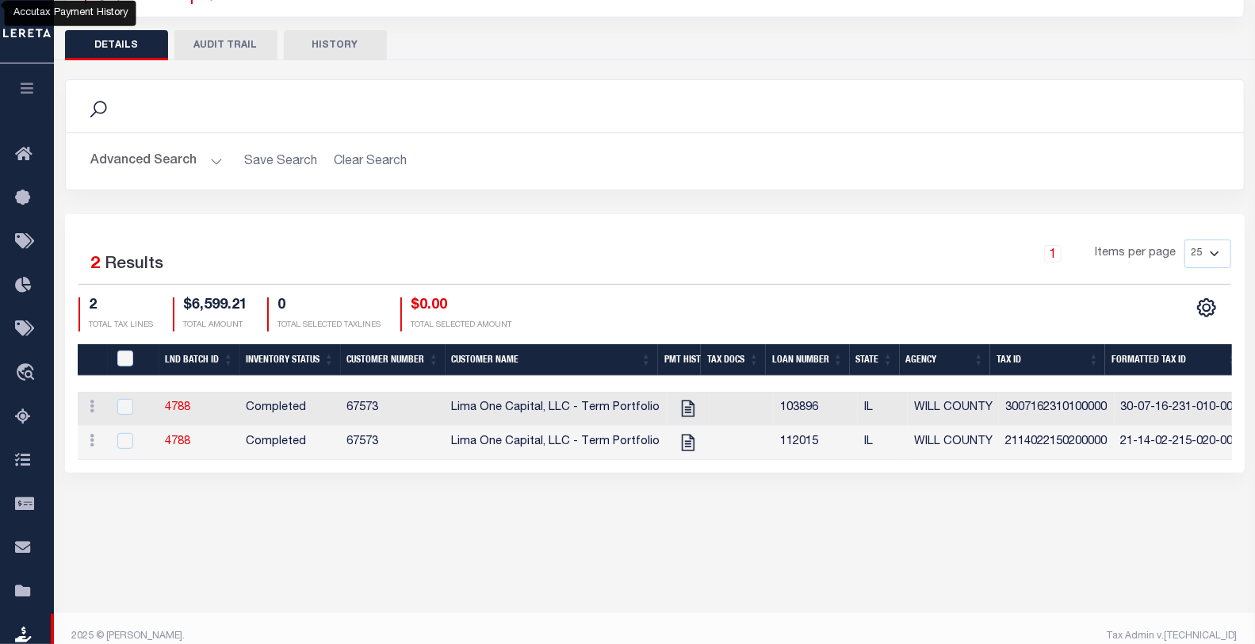
click at [397, 567] on body "Home Lender Non-Disbursement Agency Summary Details" at bounding box center [627, 240] width 1255 height 841
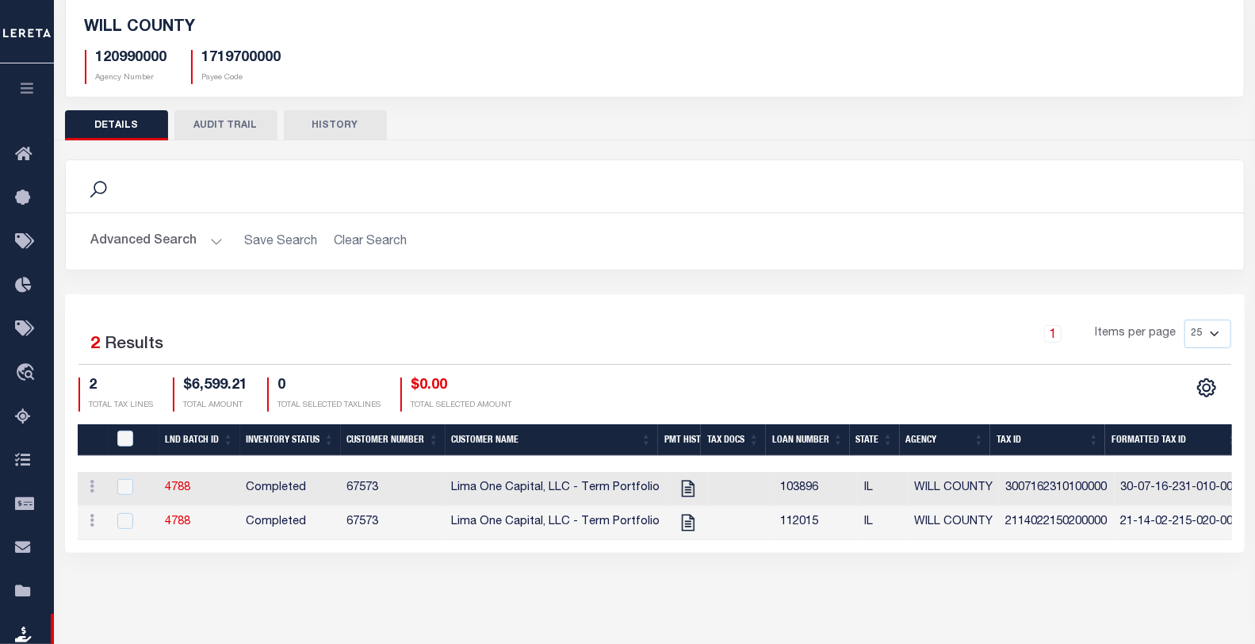
scroll to position [0, 0]
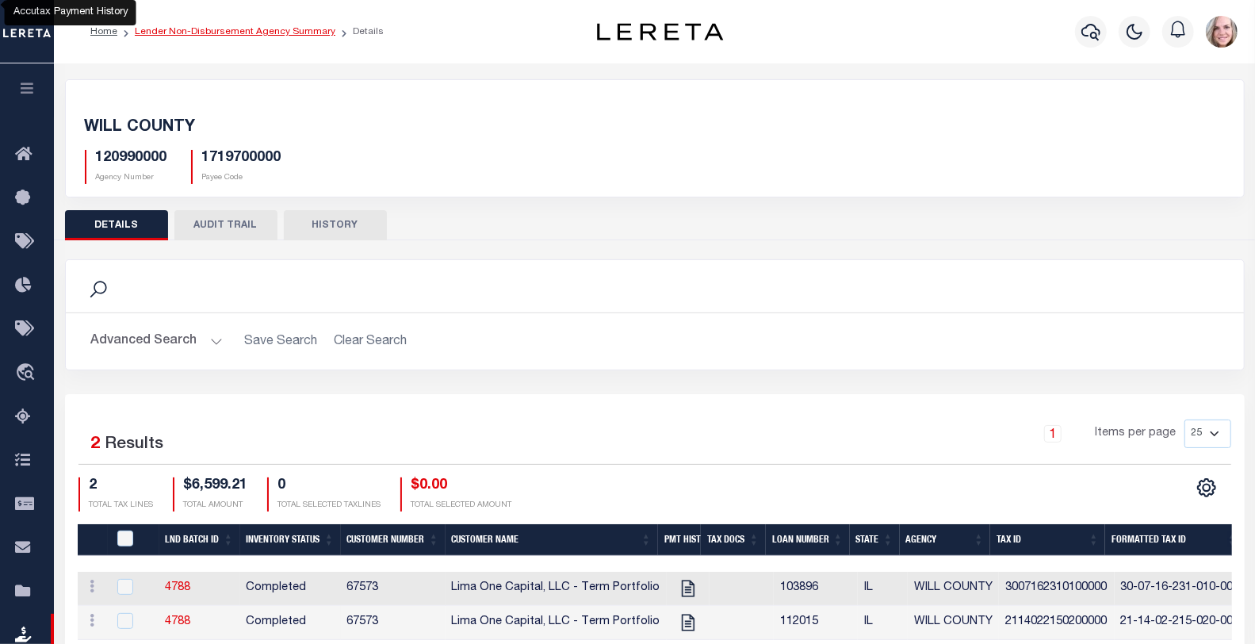
click at [236, 30] on link "Lender Non-Disbursement Agency Summary" at bounding box center [235, 32] width 201 height 10
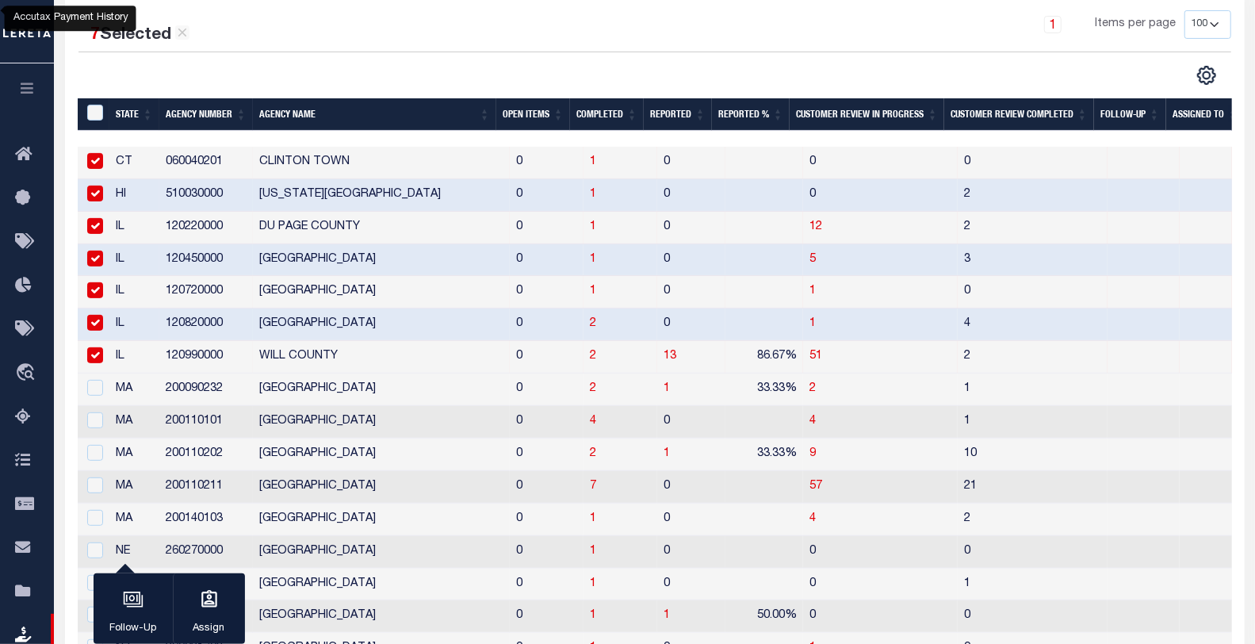
scroll to position [264, 0]
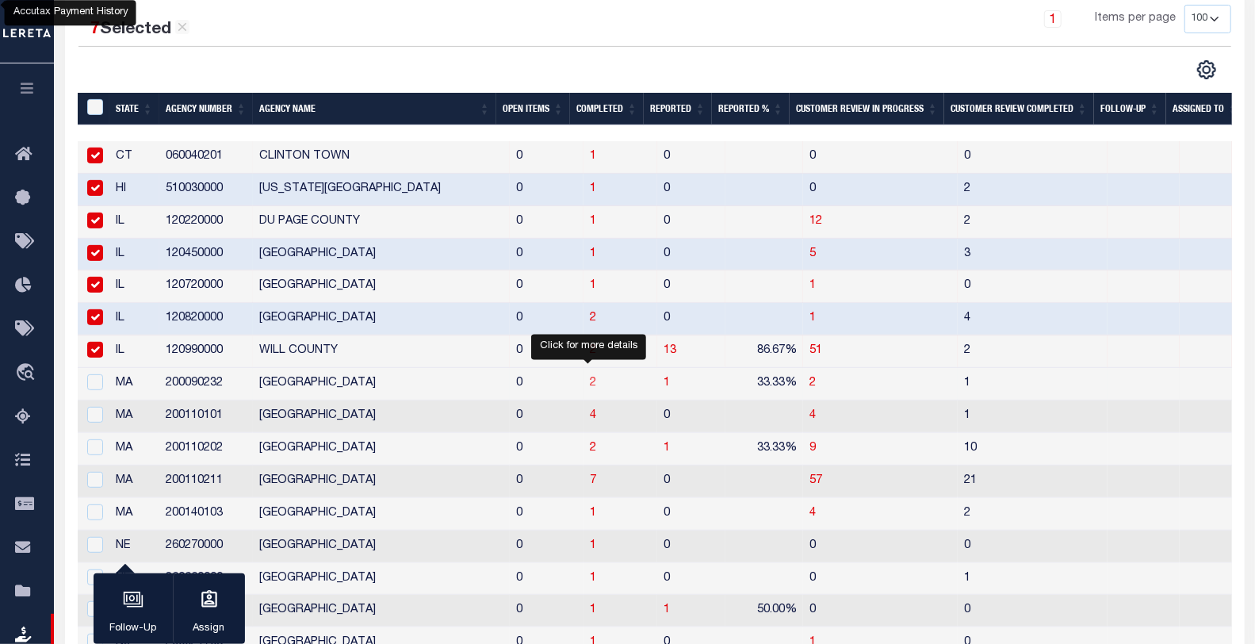
click at [591, 379] on span "2" at bounding box center [593, 382] width 6 height 11
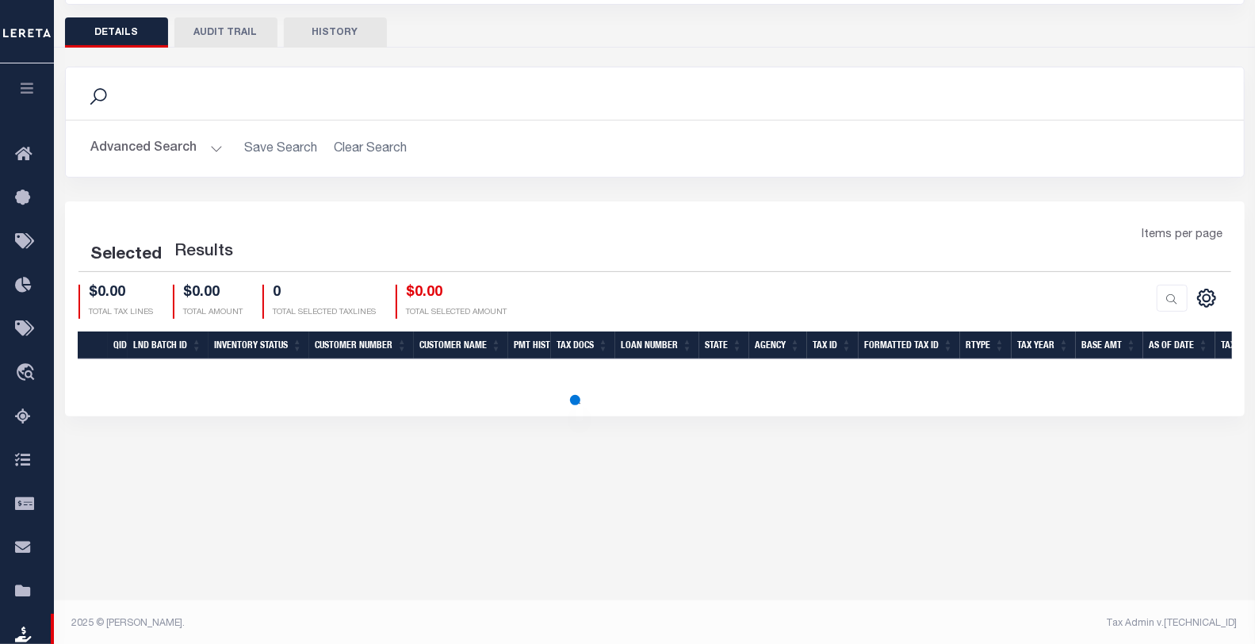
scroll to position [162, 0]
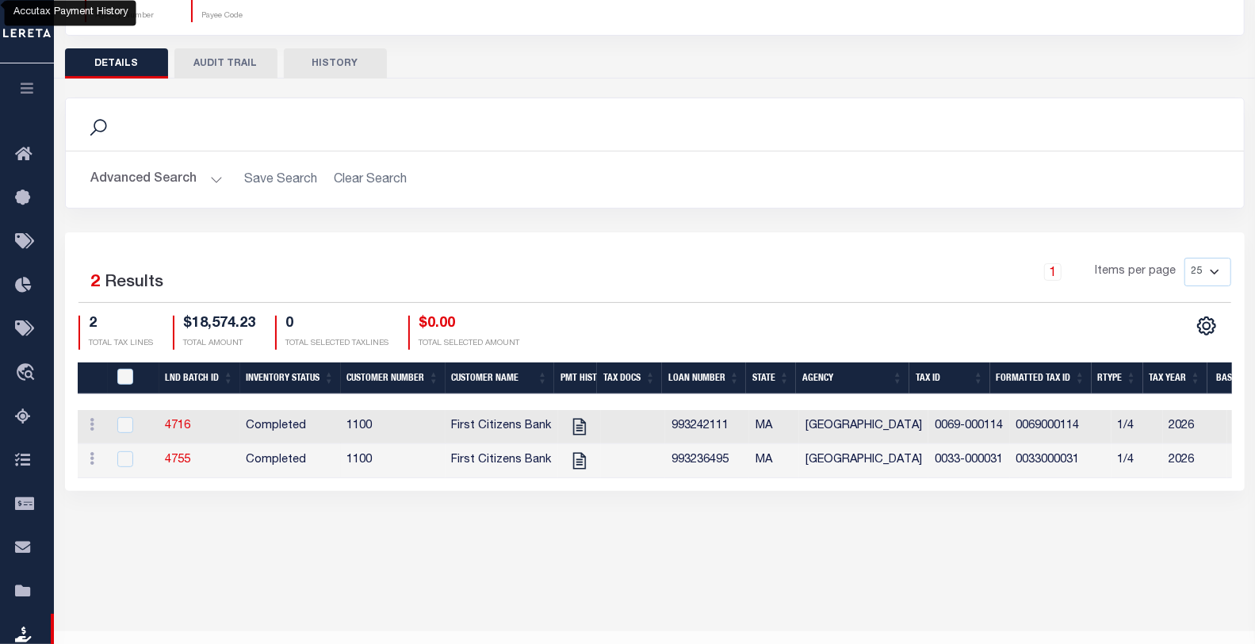
click at [1194, 326] on link at bounding box center [1206, 324] width 25 height 11
click at [1107, 121] on link "CSV" at bounding box center [1141, 113] width 155 height 31
drag, startPoint x: 476, startPoint y: 633, endPoint x: 465, endPoint y: 626, distance: 12.1
click at [476, 633] on footer "2025 © [PERSON_NAME]. Tax Admin v.[TECHNICAL_ID]" at bounding box center [654, 655] width 1201 height 48
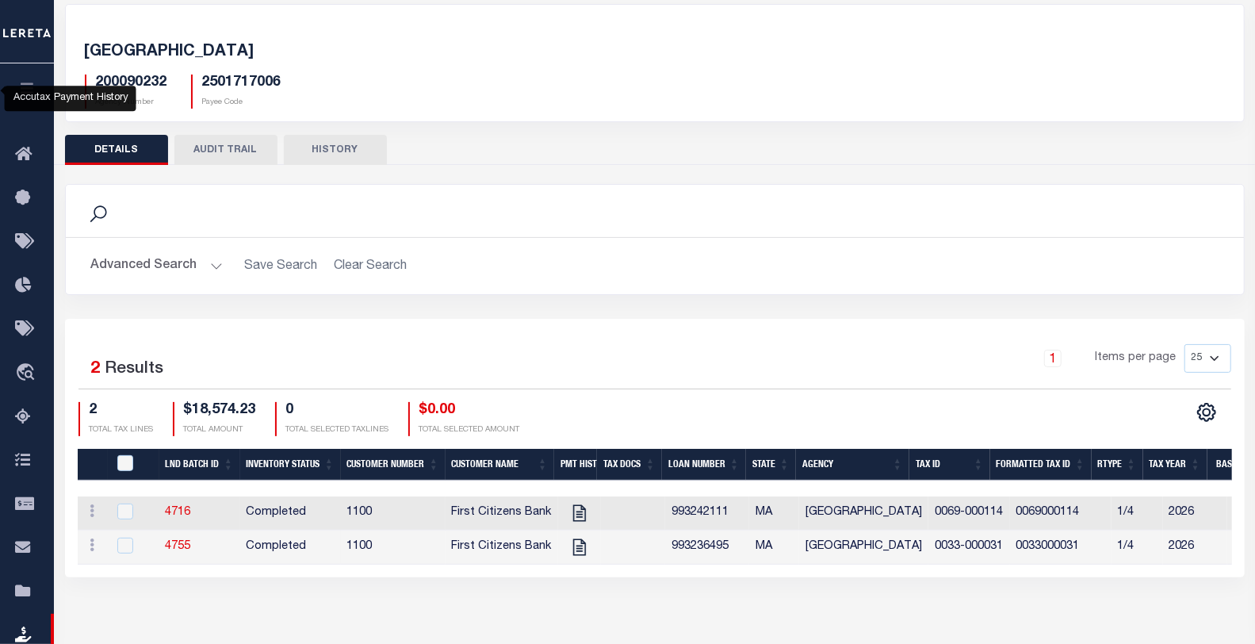
scroll to position [0, 0]
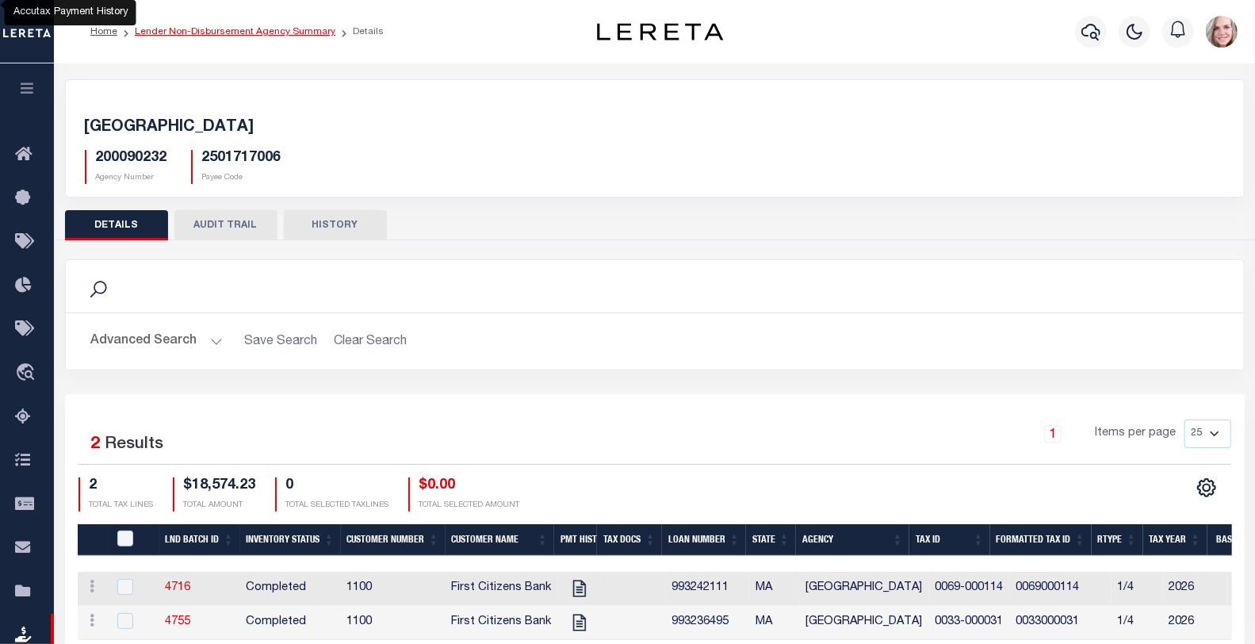
click at [265, 27] on link "Lender Non-Disbursement Agency Summary" at bounding box center [235, 32] width 201 height 10
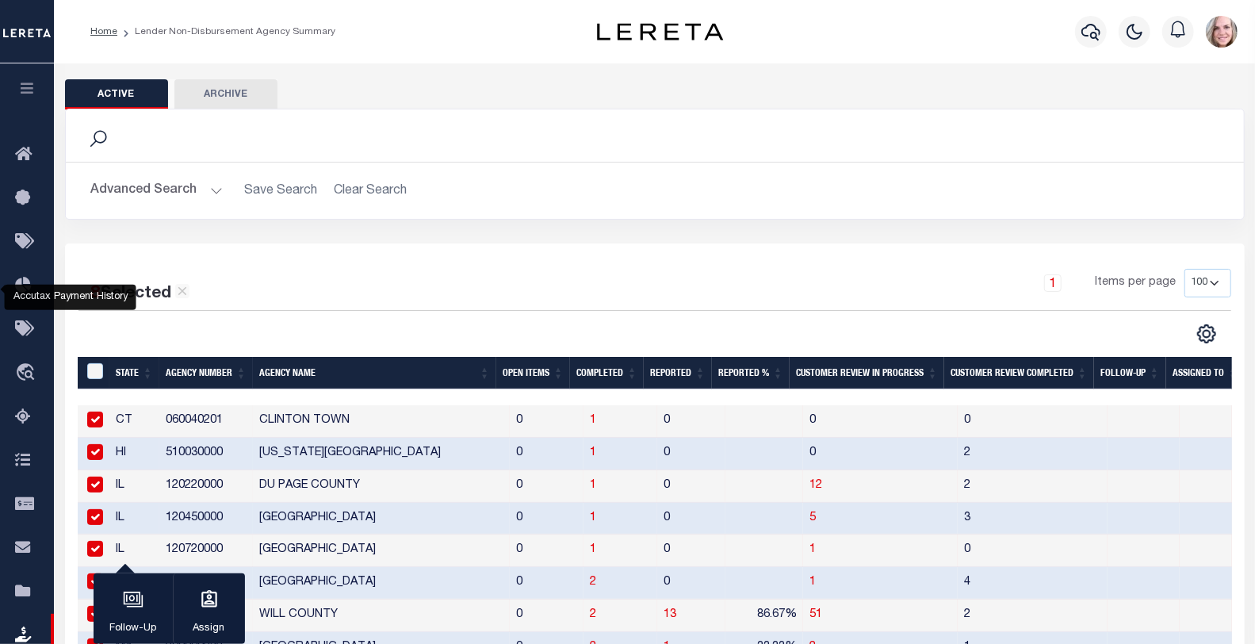
scroll to position [352, 0]
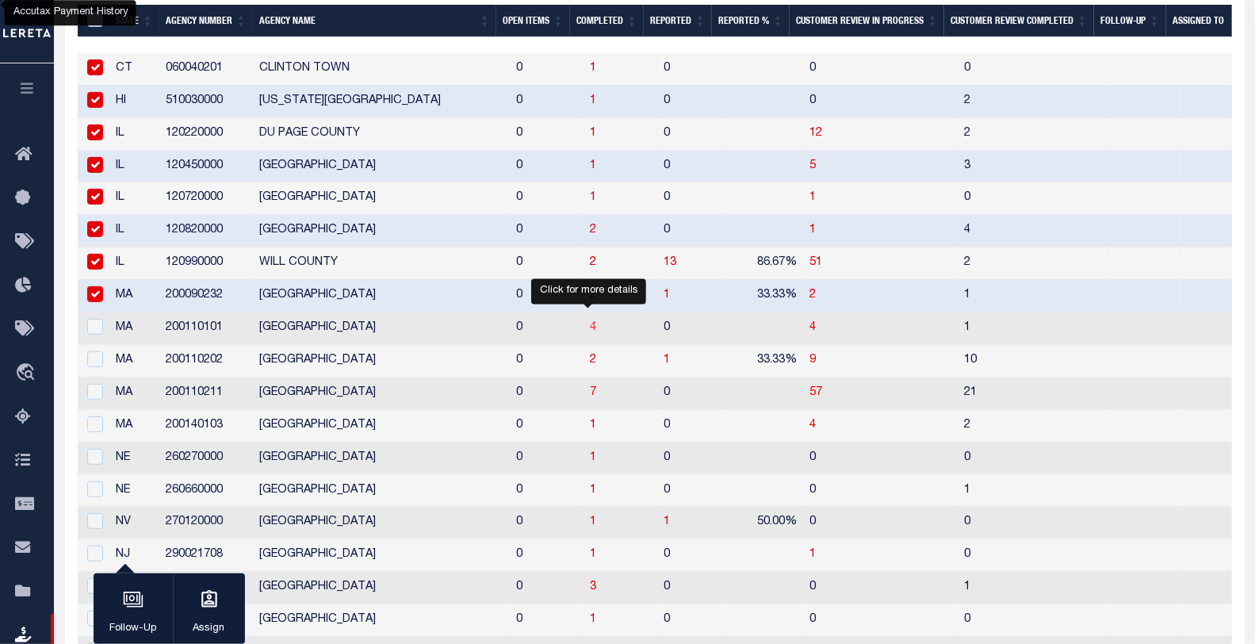
click at [590, 328] on span "4" at bounding box center [593, 327] width 6 height 11
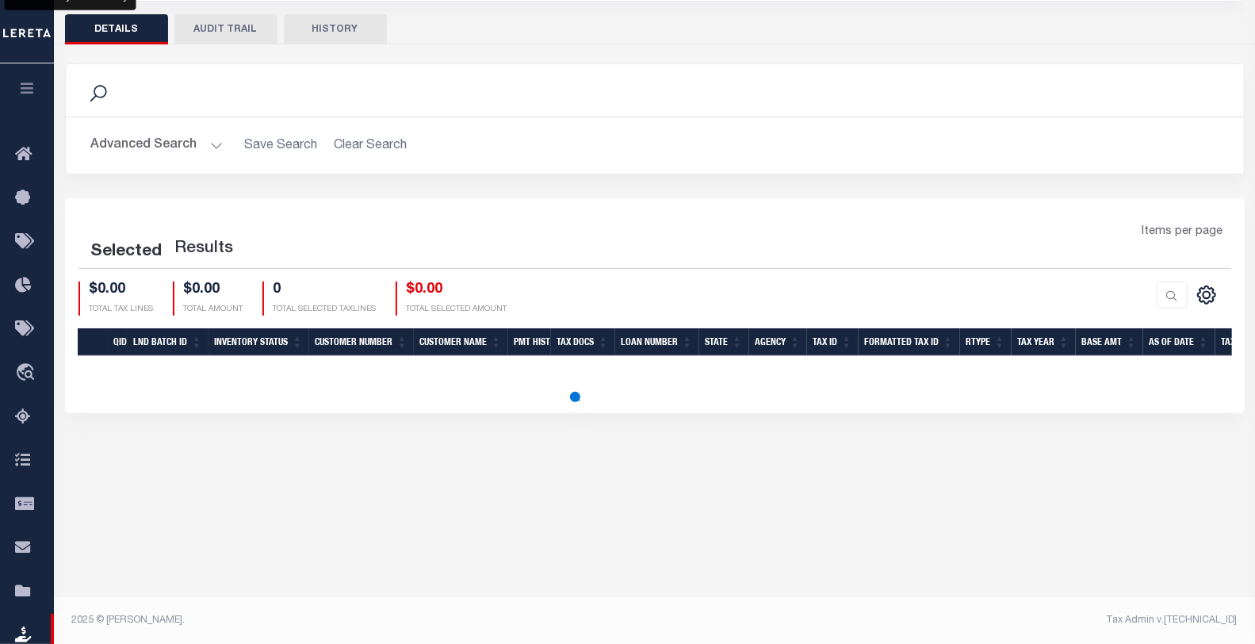
scroll to position [180, 0]
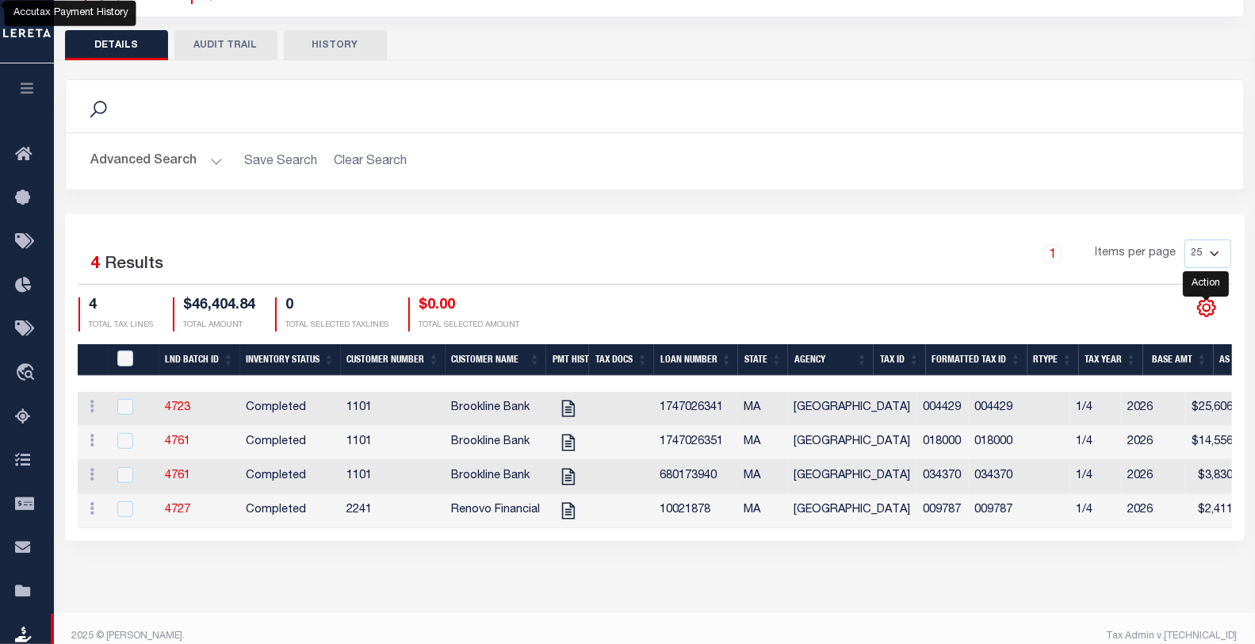
click at [1209, 312] on icon at bounding box center [1207, 307] width 21 height 21
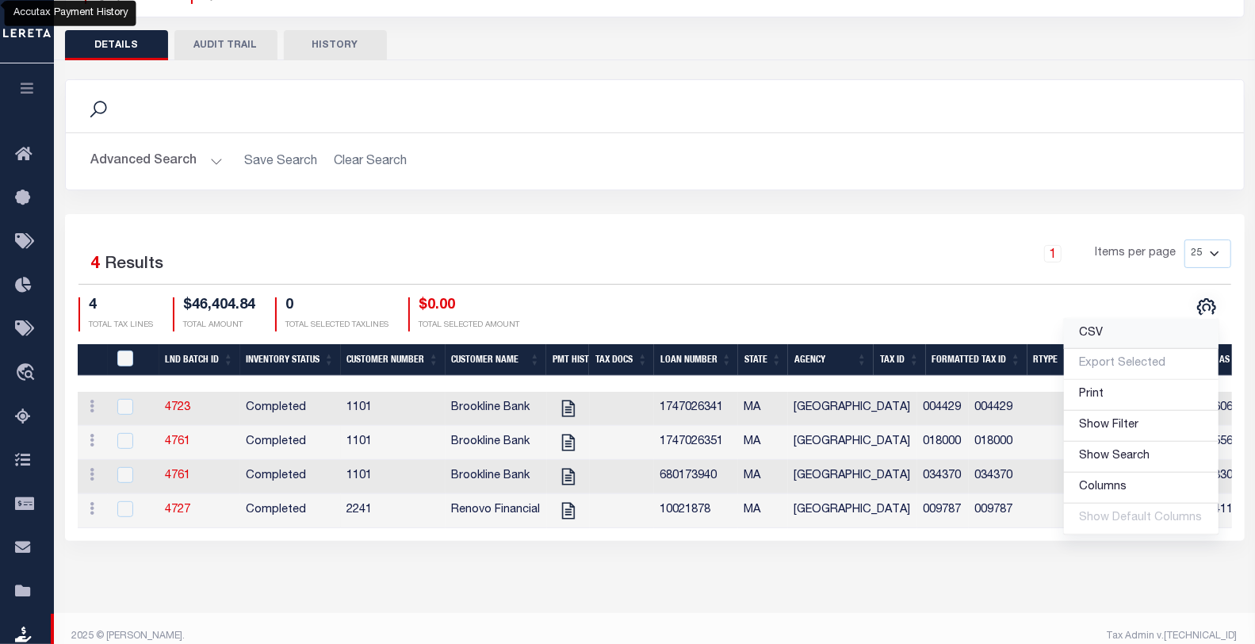
click at [1117, 337] on link "CSV" at bounding box center [1141, 334] width 155 height 31
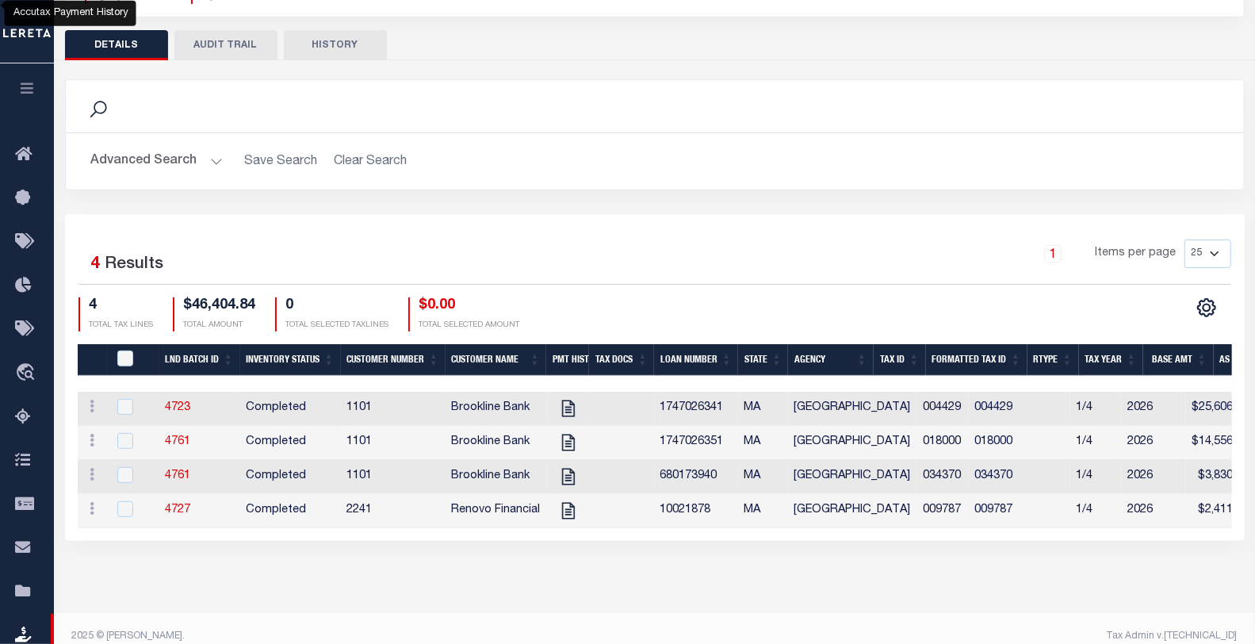
click at [656, 100] on div "Search" at bounding box center [655, 106] width 1153 height 27
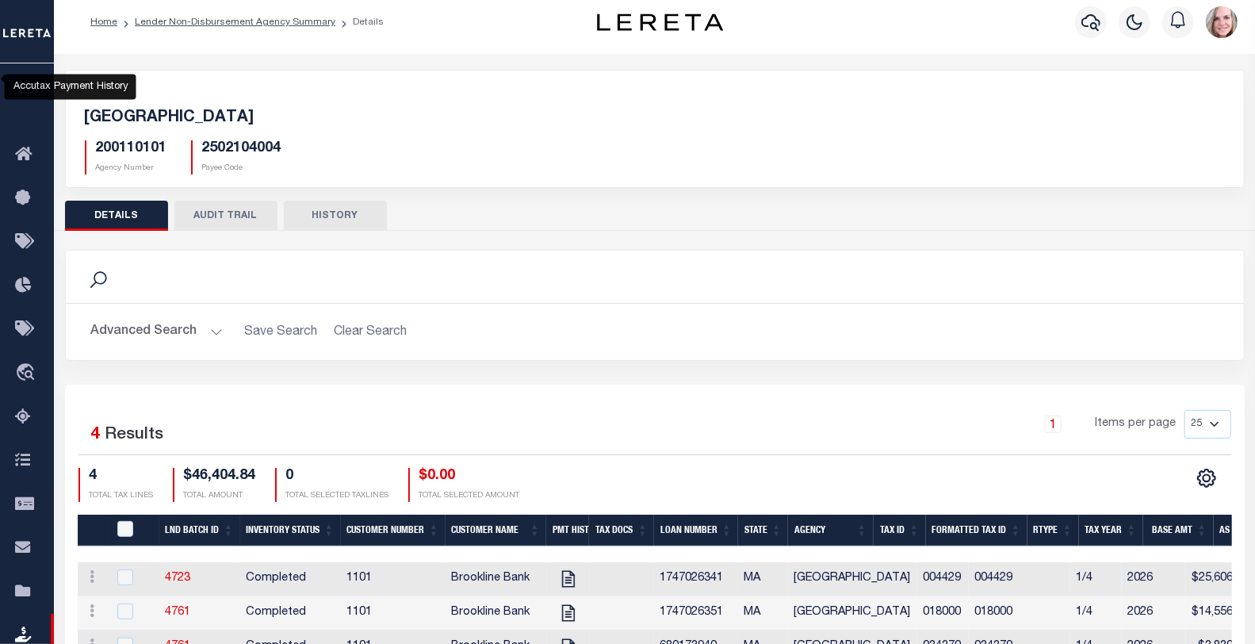
scroll to position [4, 0]
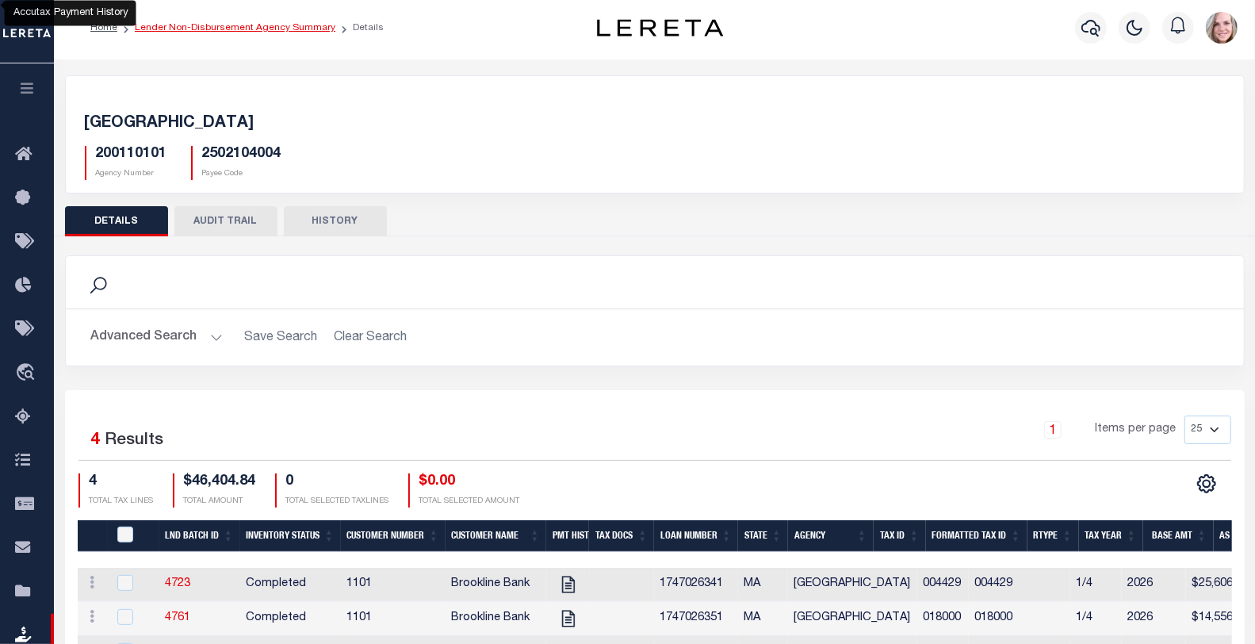
click at [233, 28] on link "Lender Non-Disbursement Agency Summary" at bounding box center [235, 28] width 201 height 10
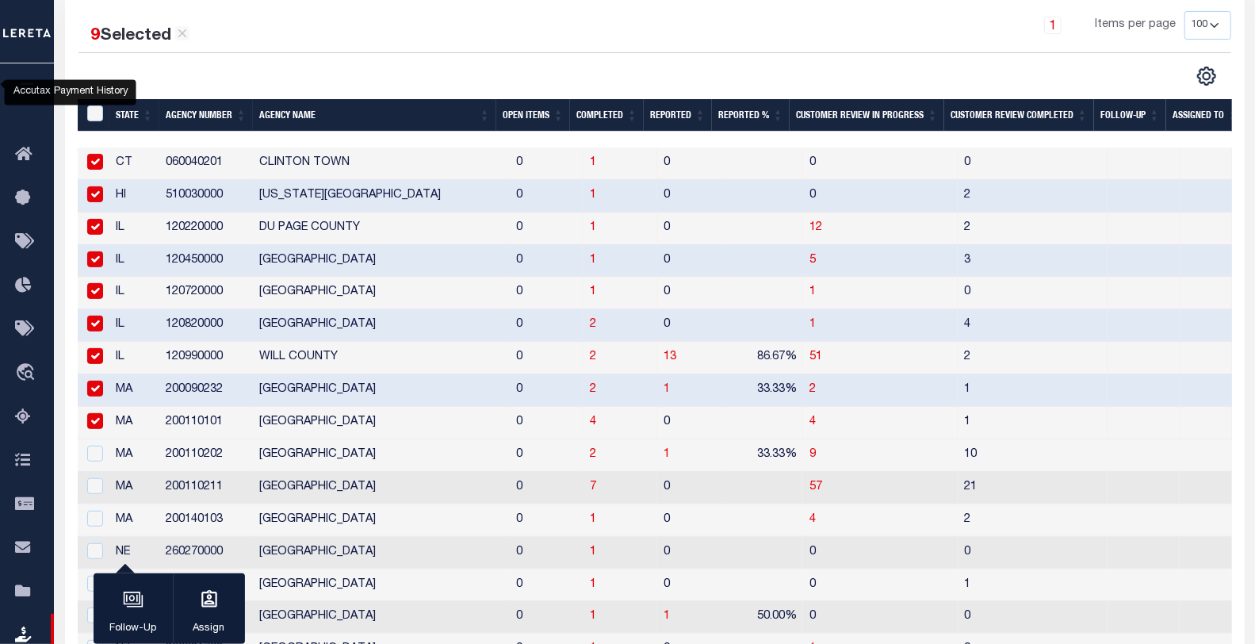
scroll to position [352, 0]
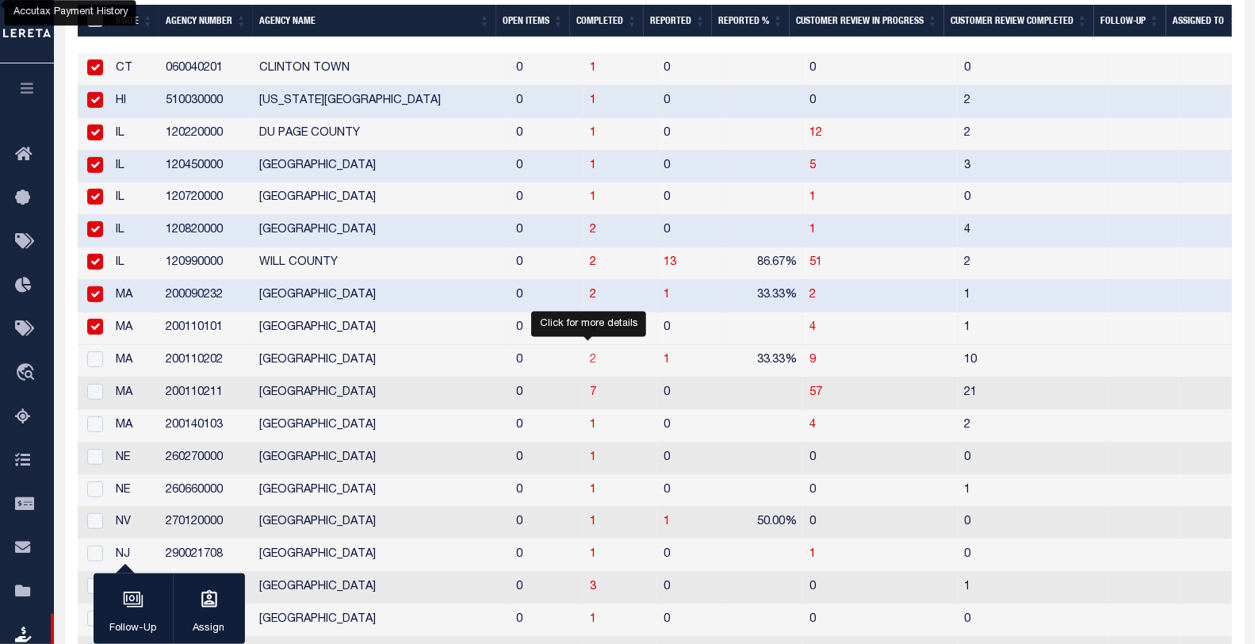
click at [590, 360] on span "2" at bounding box center [593, 359] width 6 height 11
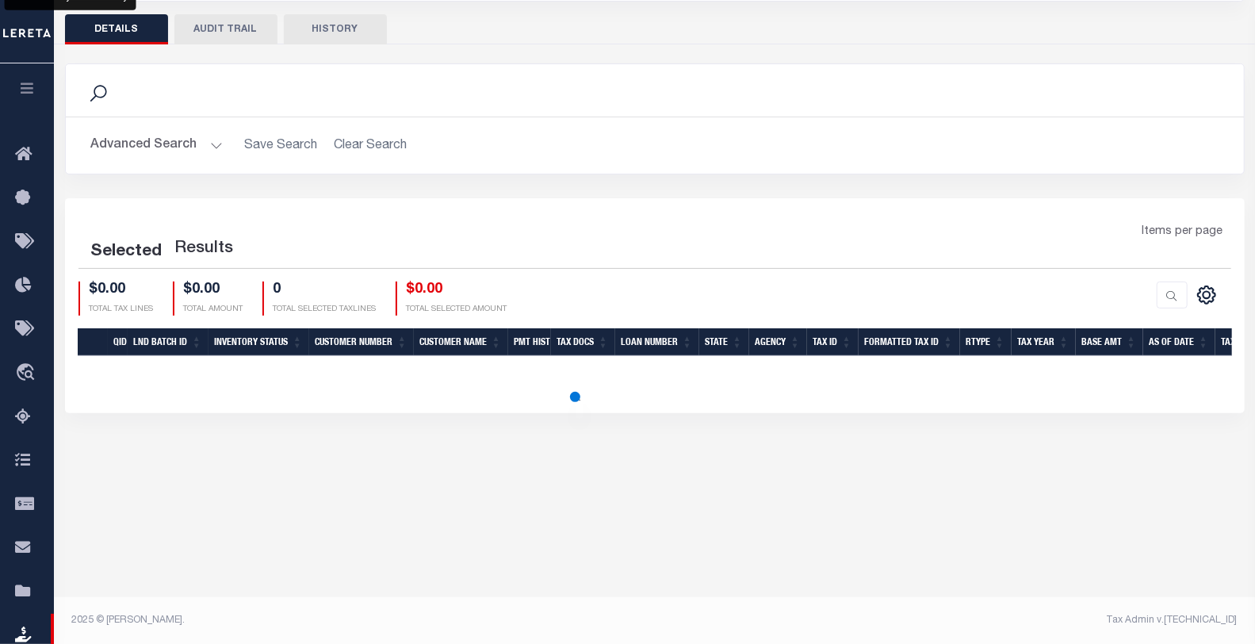
scroll to position [180, 0]
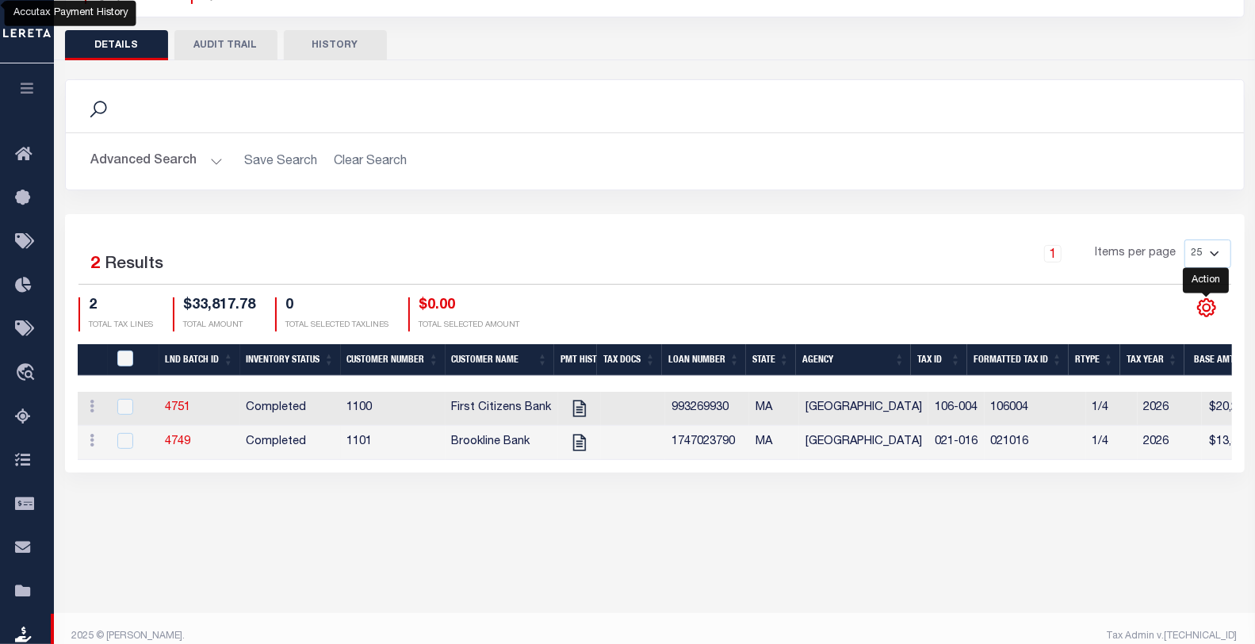
click at [1203, 301] on icon at bounding box center [1206, 307] width 17 height 17
click at [1096, 99] on span "CSV" at bounding box center [1092, 93] width 24 height 11
click at [683, 144] on div "Advanced Search Save Search Clear Search LND Batch ID Equals Equals Is Not Equa…" at bounding box center [655, 161] width 1178 height 56
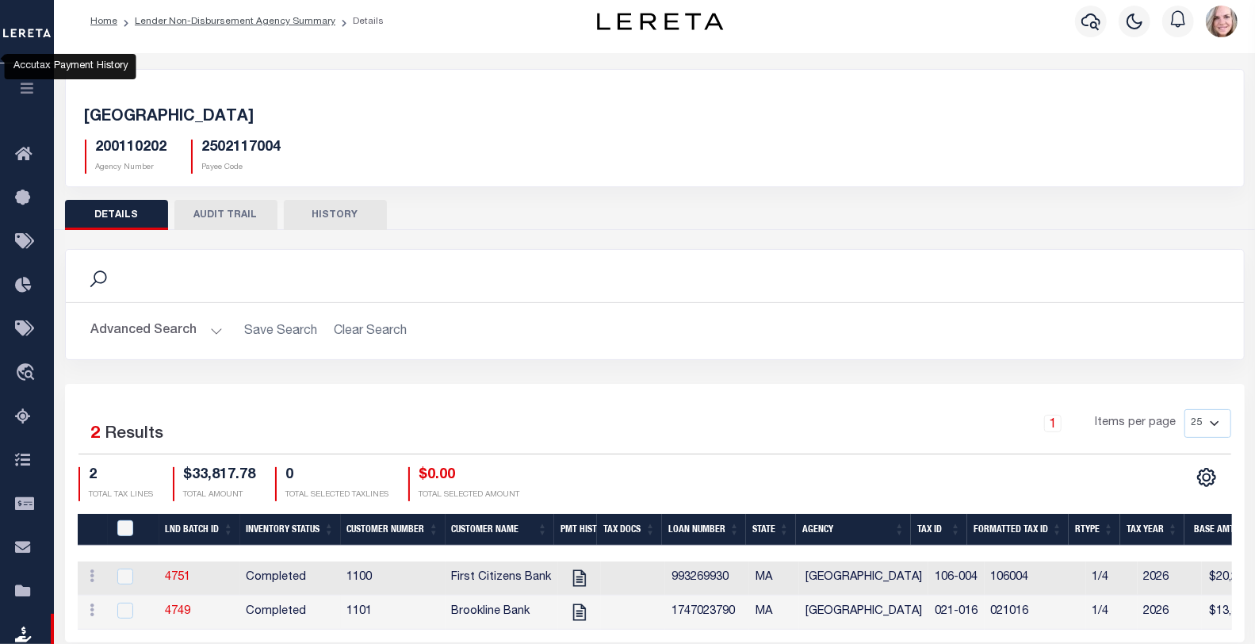
scroll to position [0, 0]
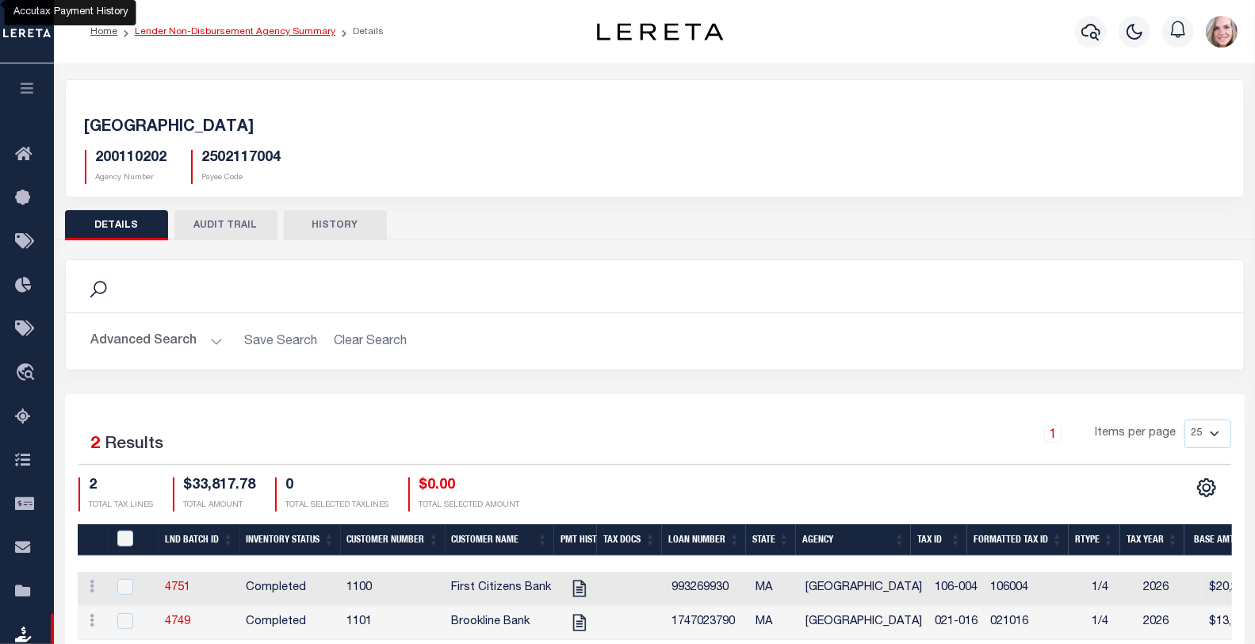
click at [242, 30] on link "Lender Non-Disbursement Agency Summary" at bounding box center [235, 32] width 201 height 10
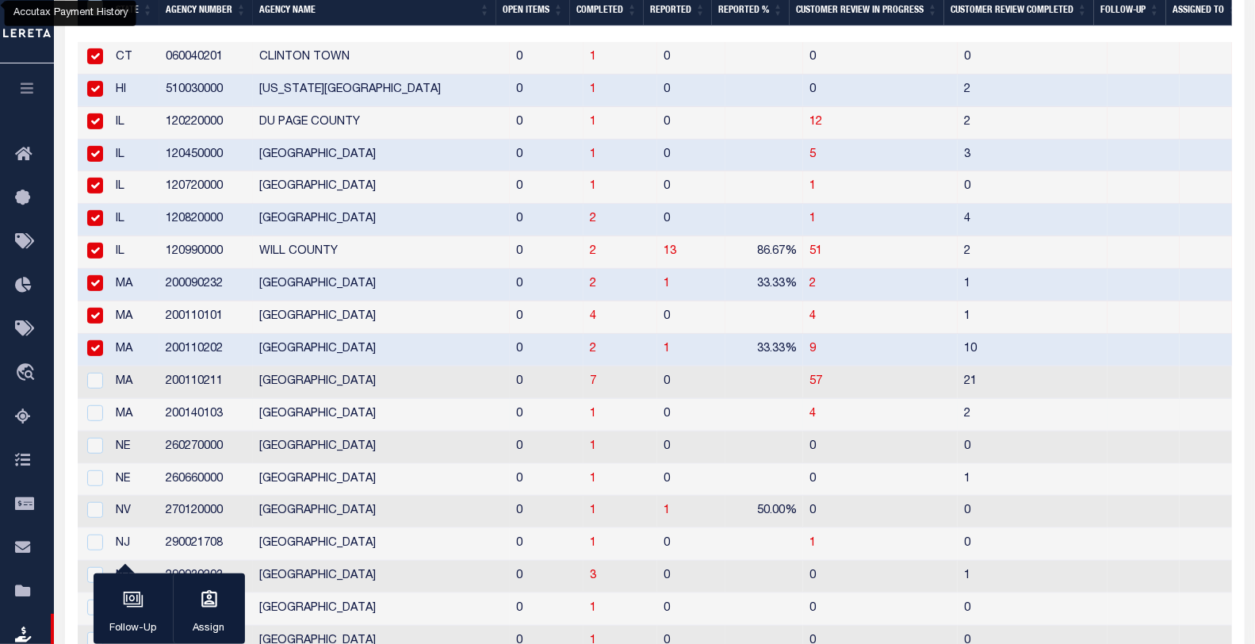
scroll to position [440, 0]
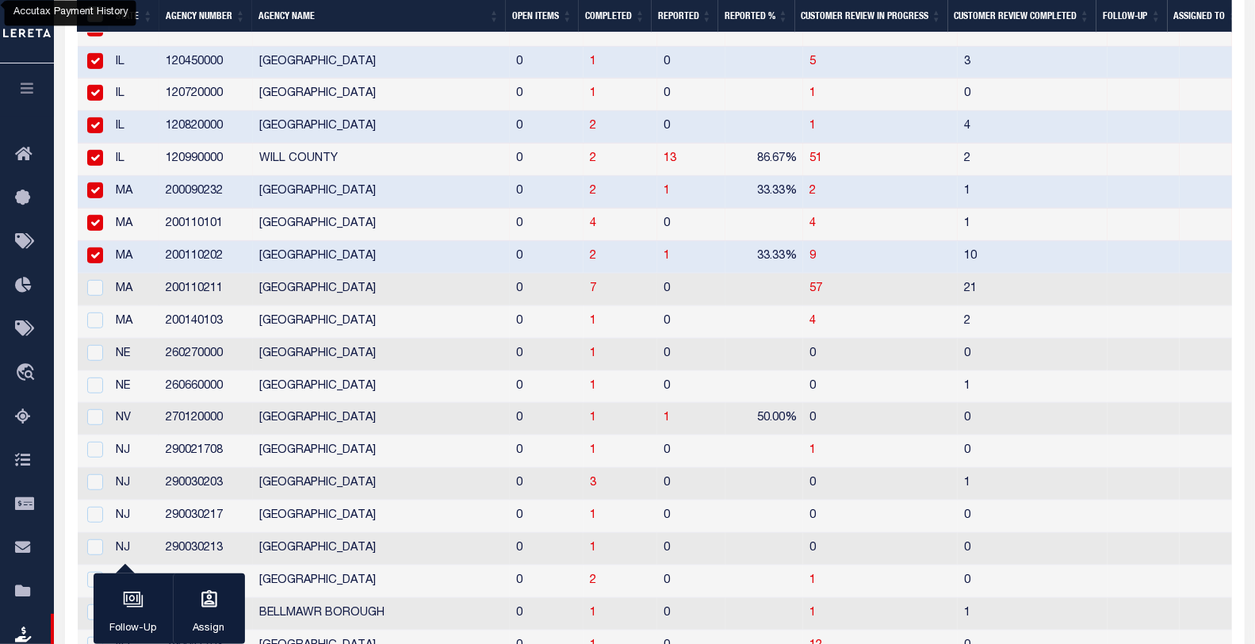
click at [584, 292] on td "7" at bounding box center [621, 290] width 74 height 33
checkbox input "true"
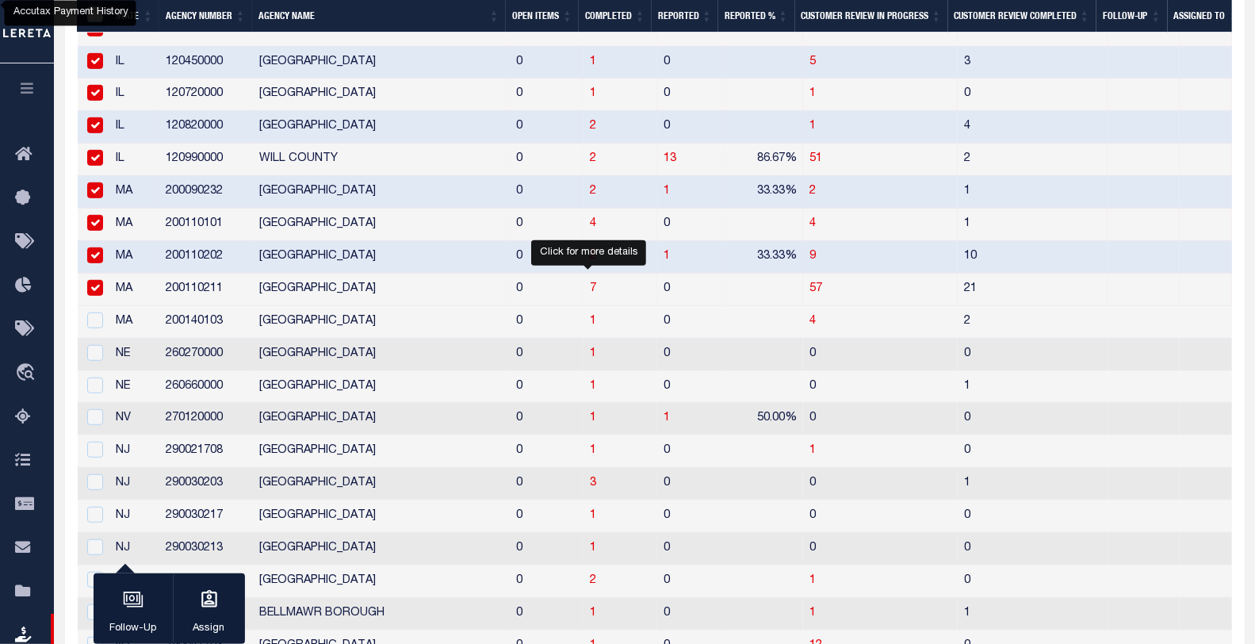
click at [590, 289] on span "7" at bounding box center [593, 288] width 6 height 11
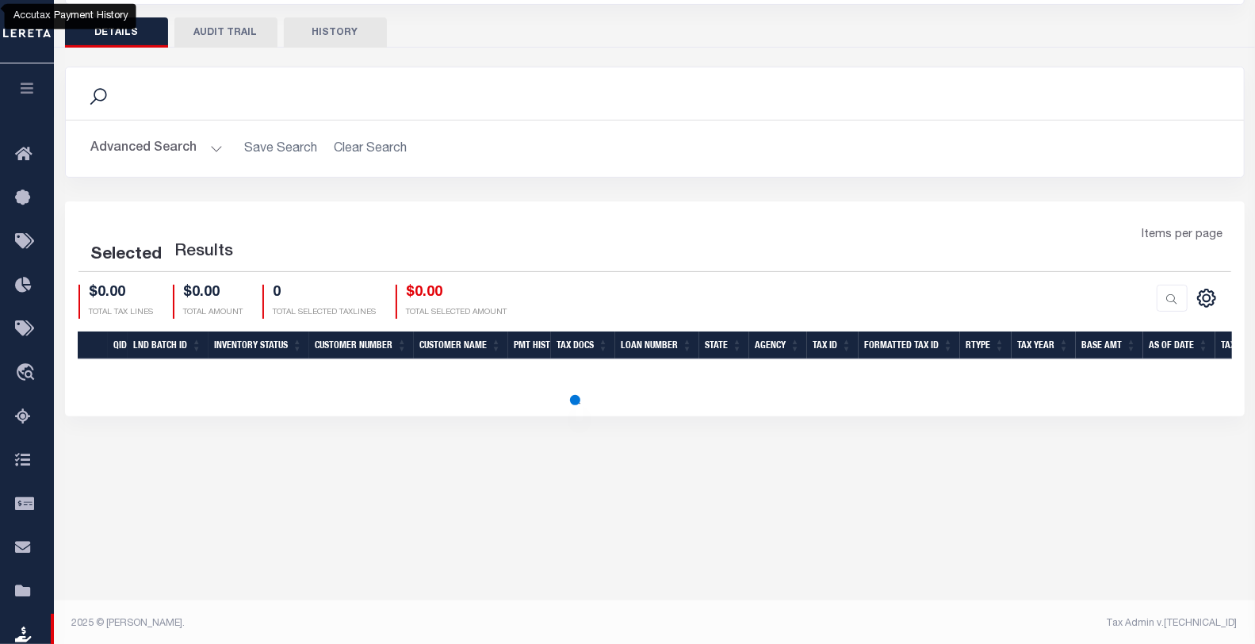
scroll to position [196, 0]
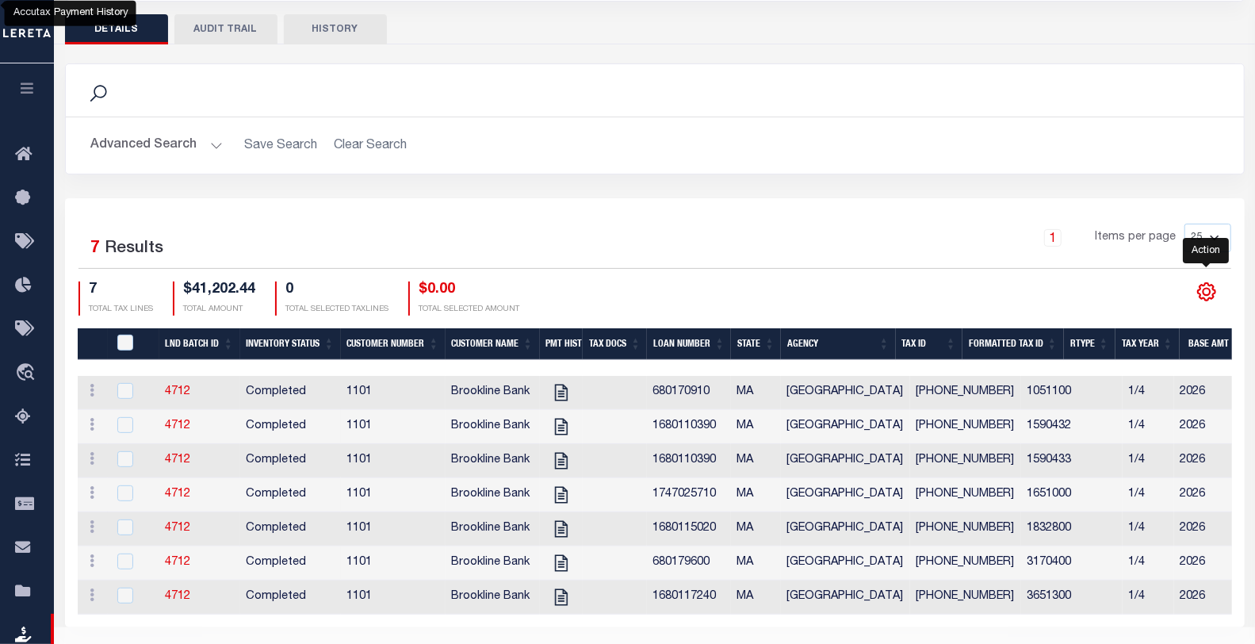
click at [1206, 288] on icon "" at bounding box center [1206, 291] width 7 height 7
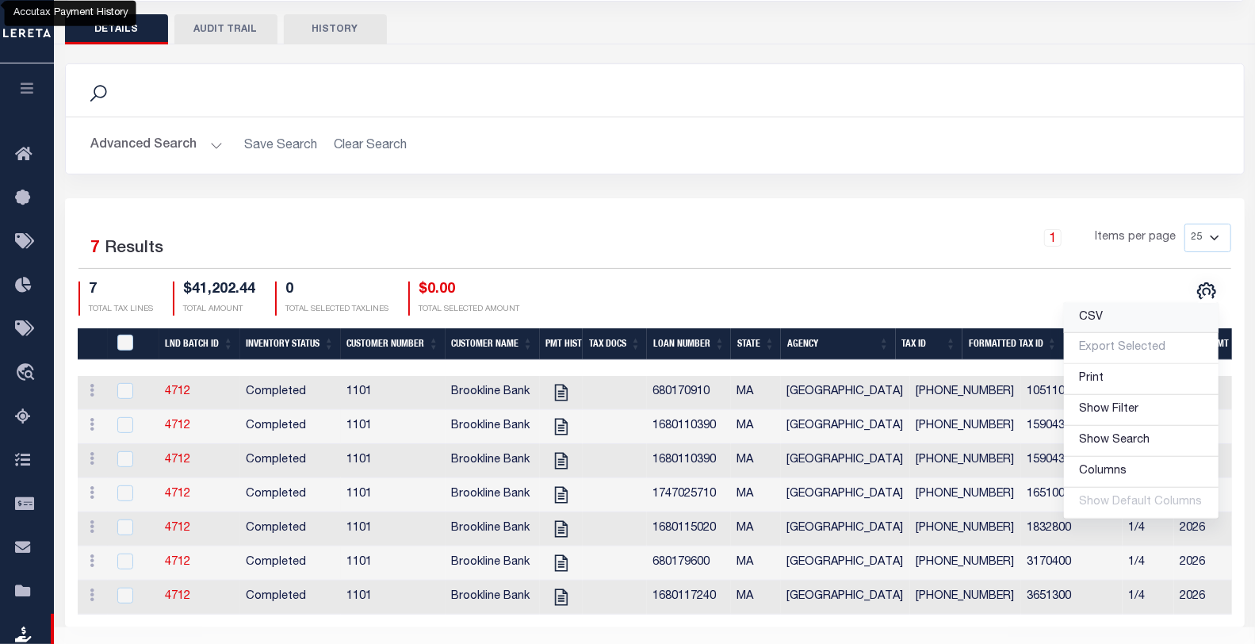
click at [1137, 317] on link "CSV" at bounding box center [1141, 318] width 155 height 31
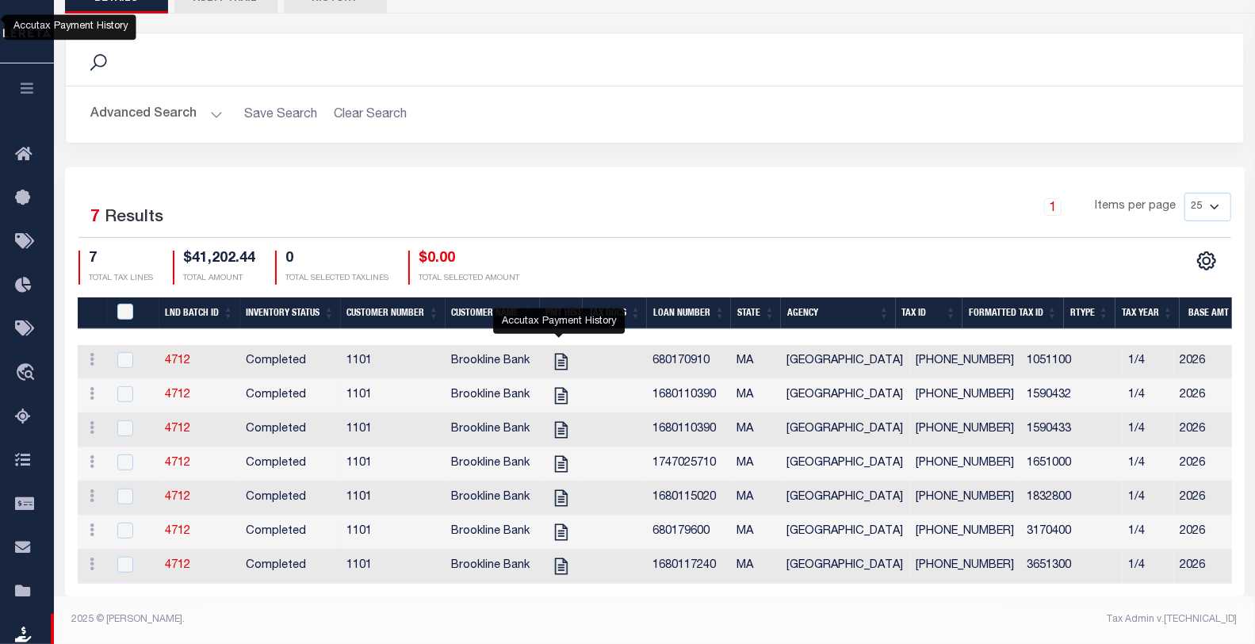
scroll to position [0, 0]
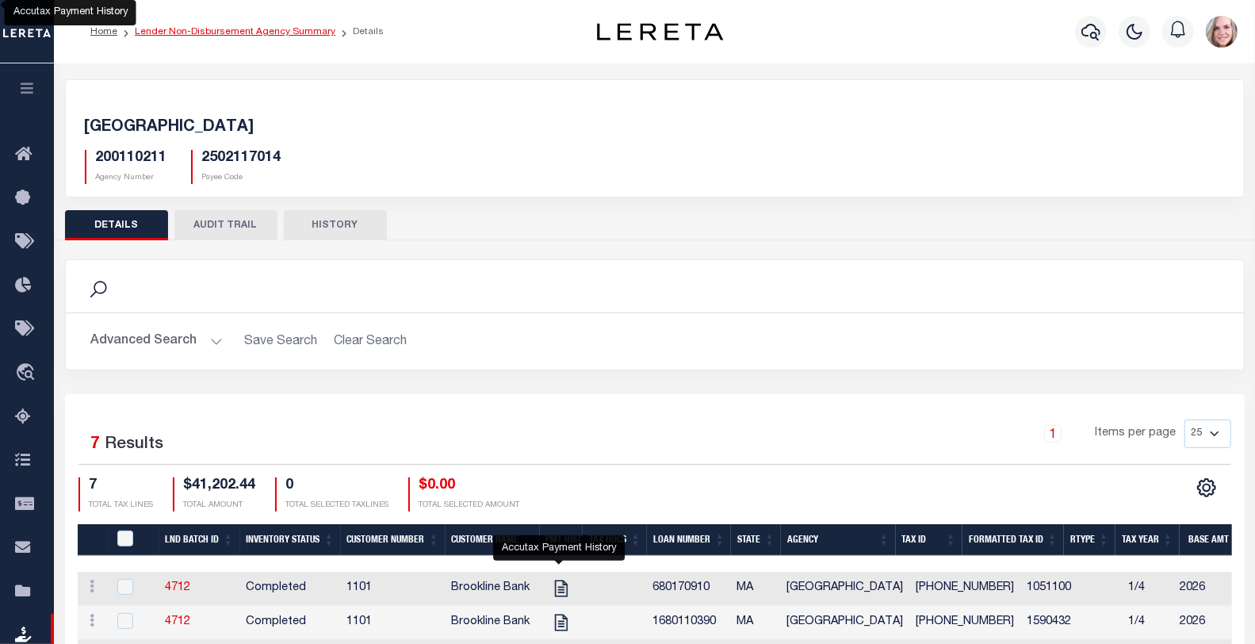
click at [266, 29] on link "Lender Non-Disbursement Agency Summary" at bounding box center [235, 32] width 201 height 10
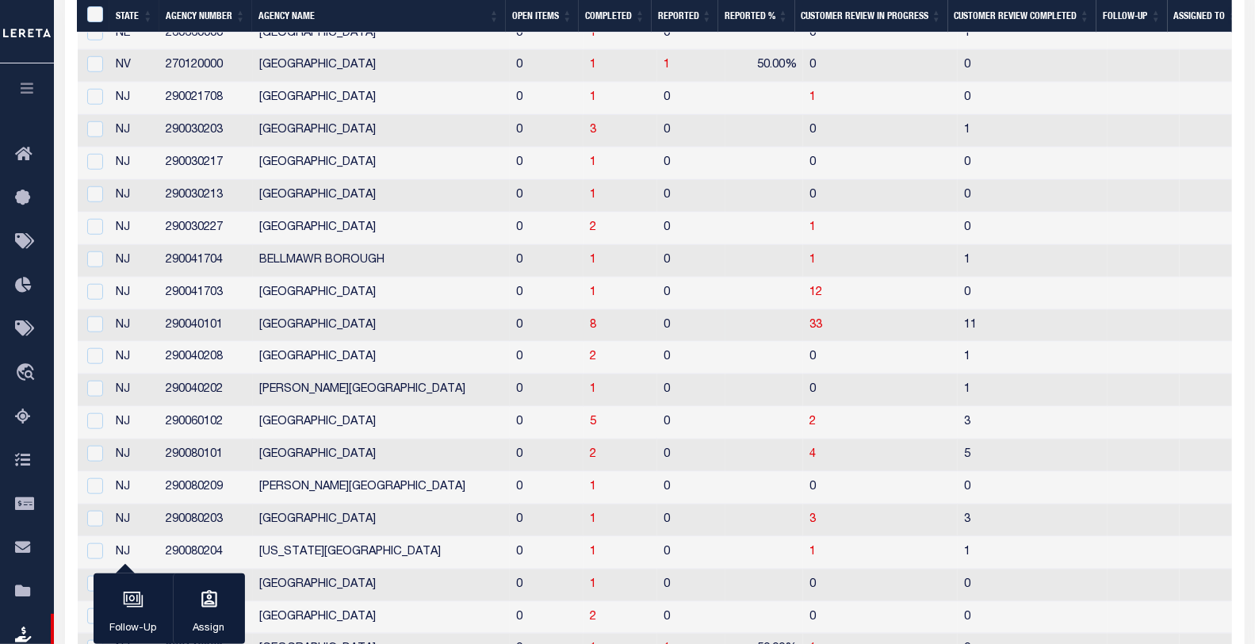
scroll to position [528, 0]
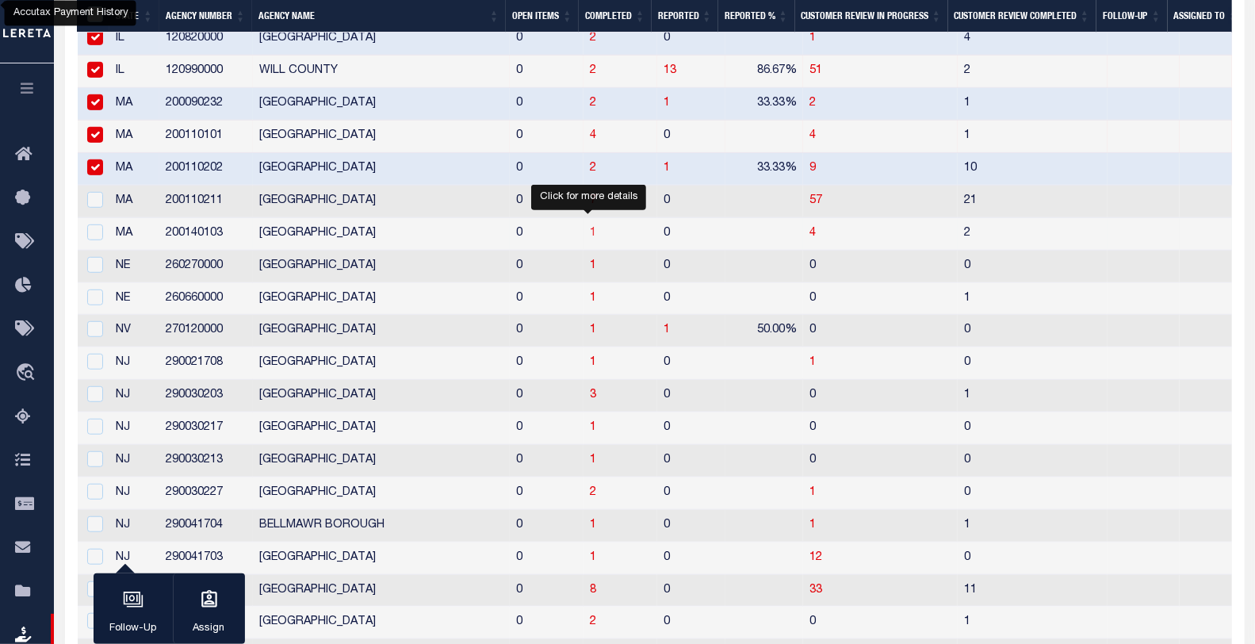
click at [590, 232] on span "1" at bounding box center [593, 233] width 6 height 11
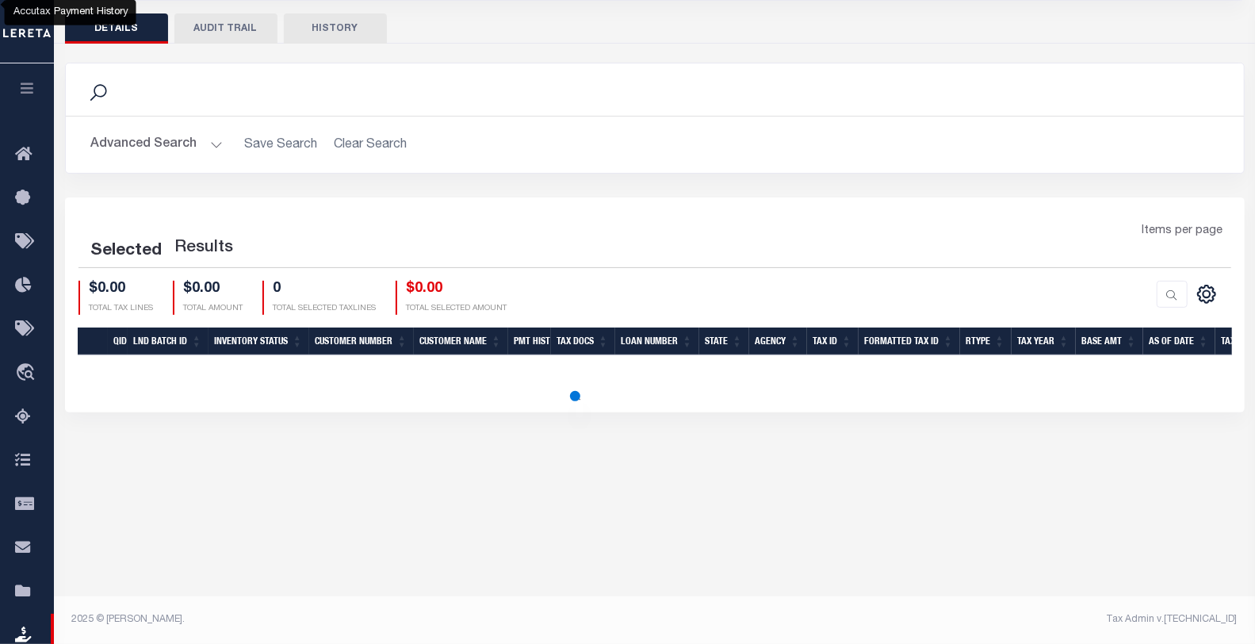
scroll to position [196, 0]
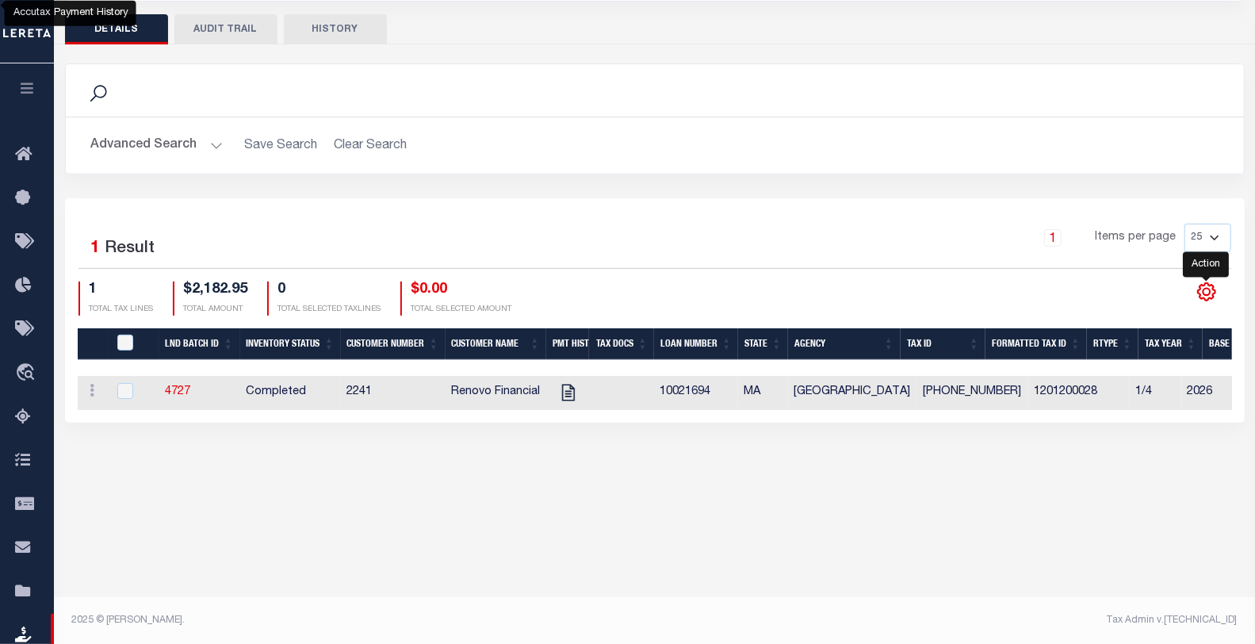
click at [1204, 290] on icon "" at bounding box center [1207, 292] width 21 height 21
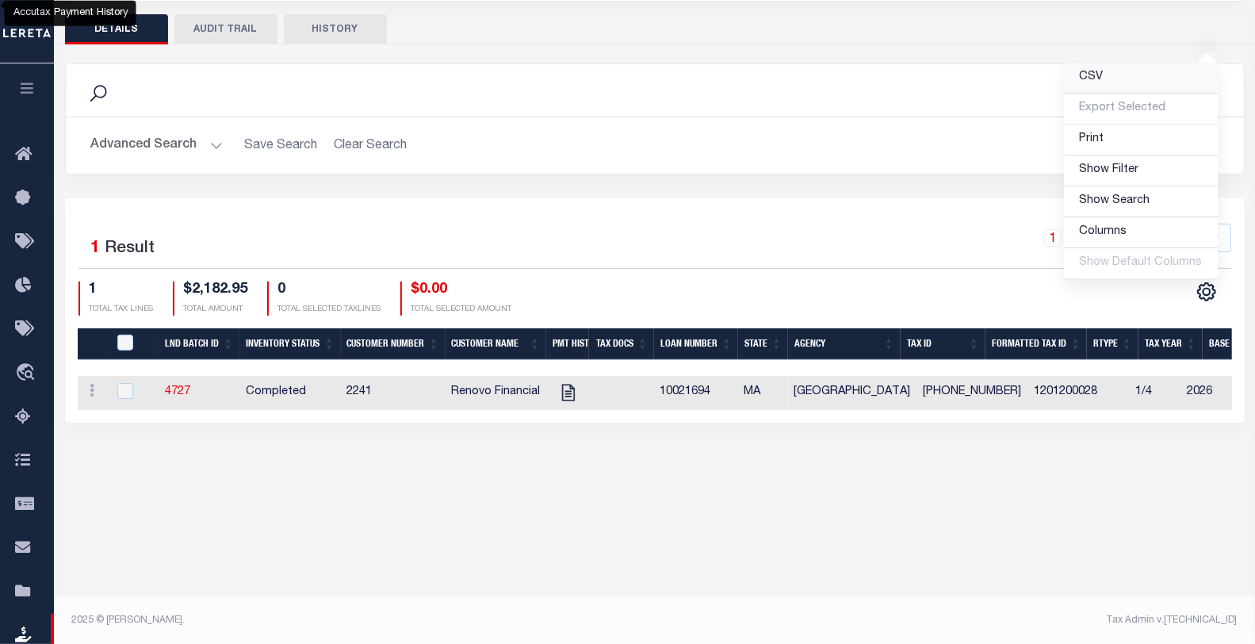
click at [1082, 76] on link "CSV" at bounding box center [1141, 78] width 155 height 31
drag, startPoint x: 471, startPoint y: 120, endPoint x: 264, endPoint y: 2, distance: 238.3
click at [471, 120] on div "Advanced Search Save Search Clear Search LND Batch ID Equals Equals Is Not Equa…" at bounding box center [655, 145] width 1178 height 56
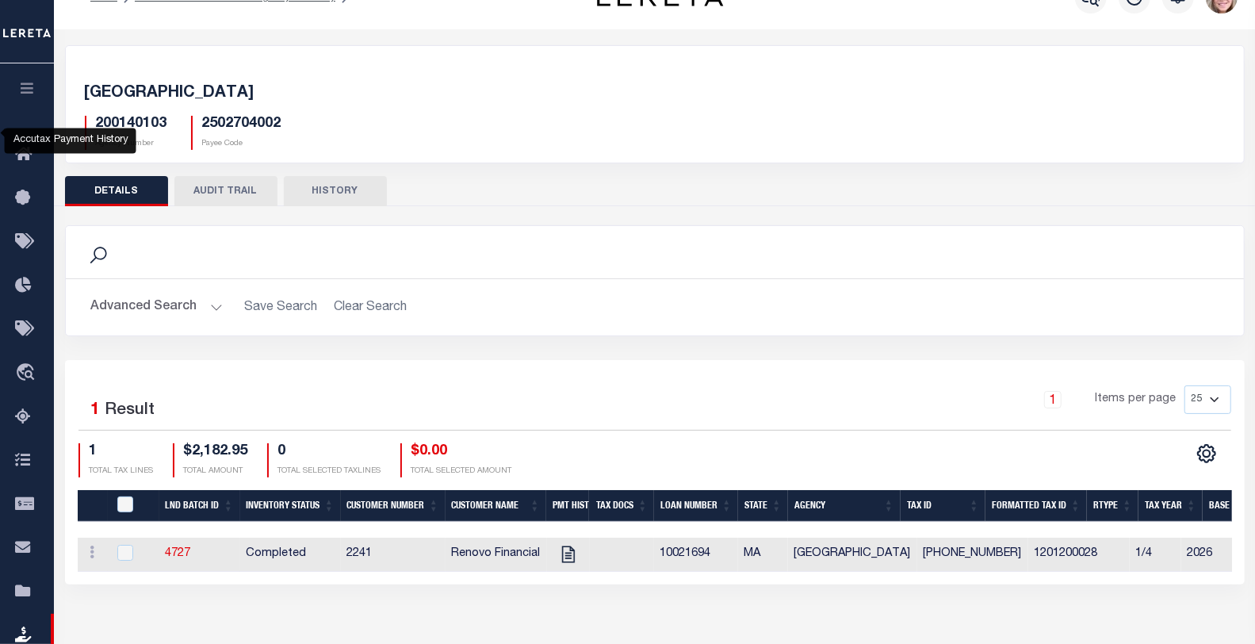
scroll to position [0, 0]
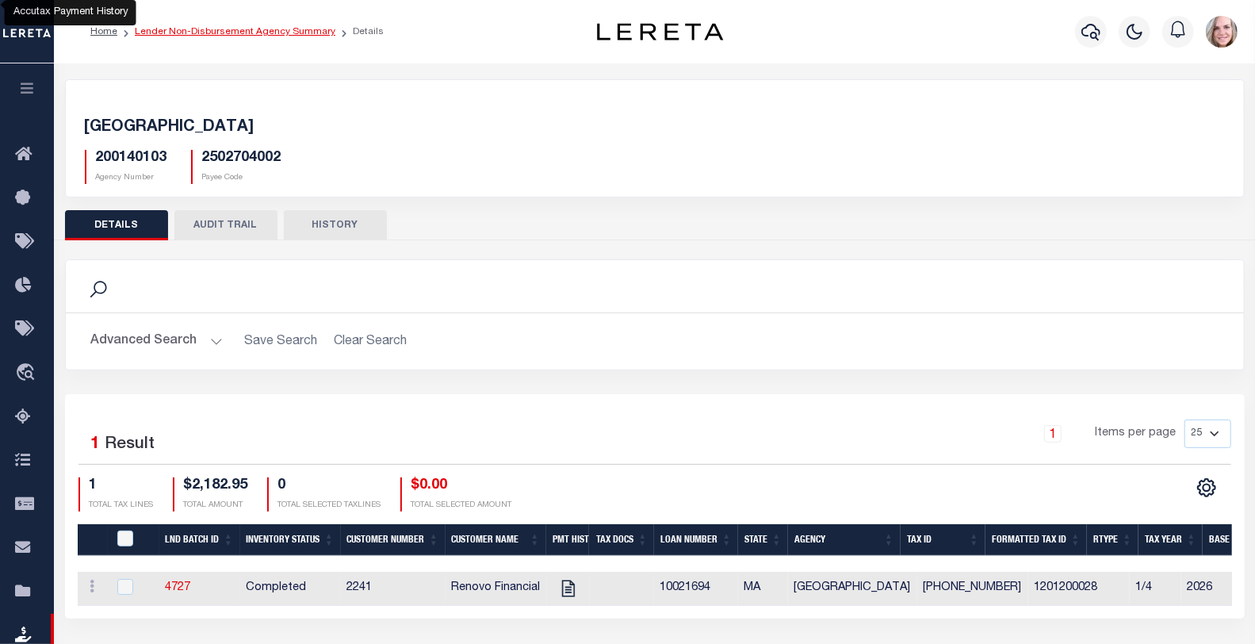
click at [278, 32] on link "Lender Non-Disbursement Agency Summary" at bounding box center [235, 32] width 201 height 10
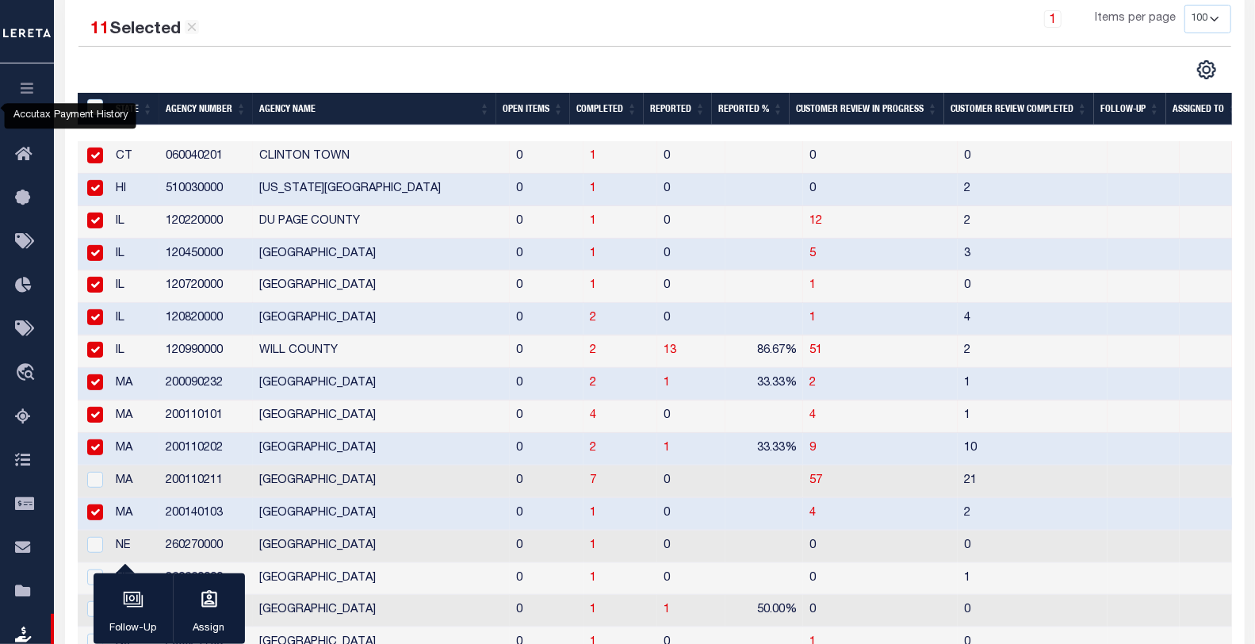
scroll to position [616, 0]
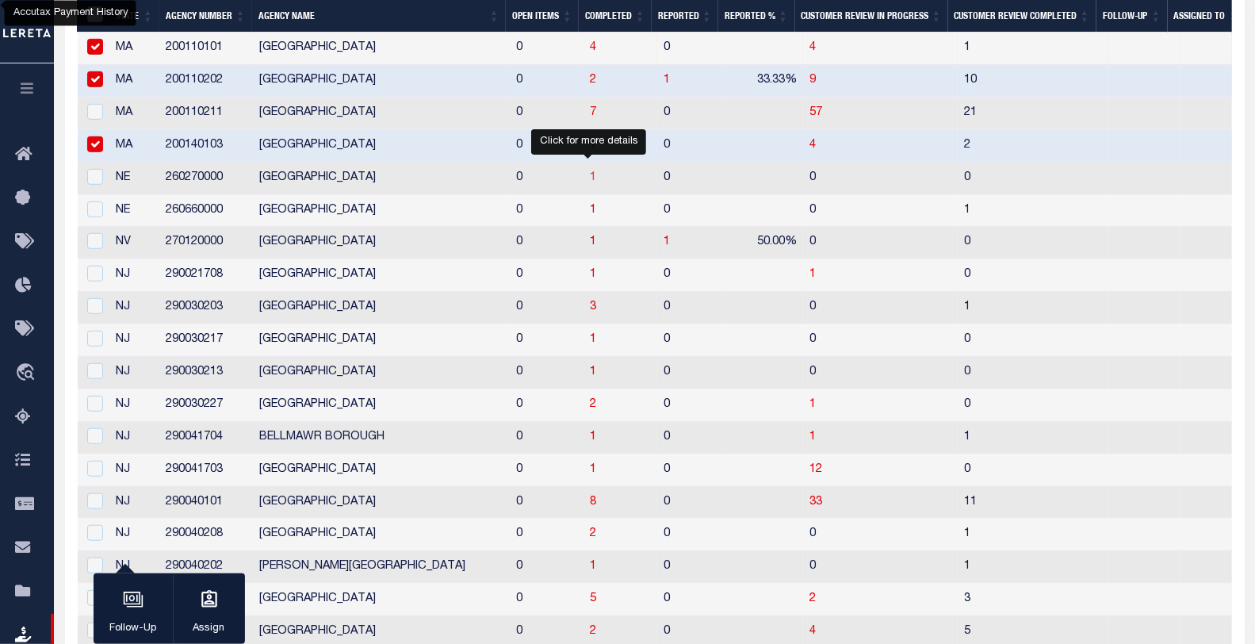
click at [590, 176] on span "1" at bounding box center [593, 177] width 6 height 11
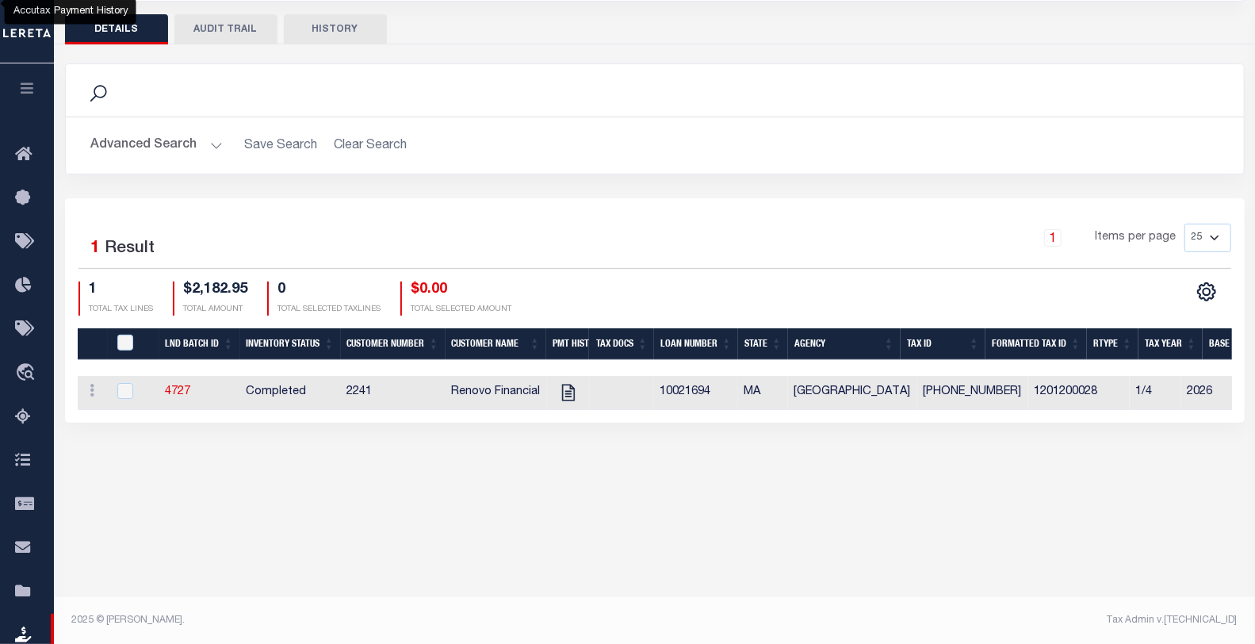
scroll to position [28, 0]
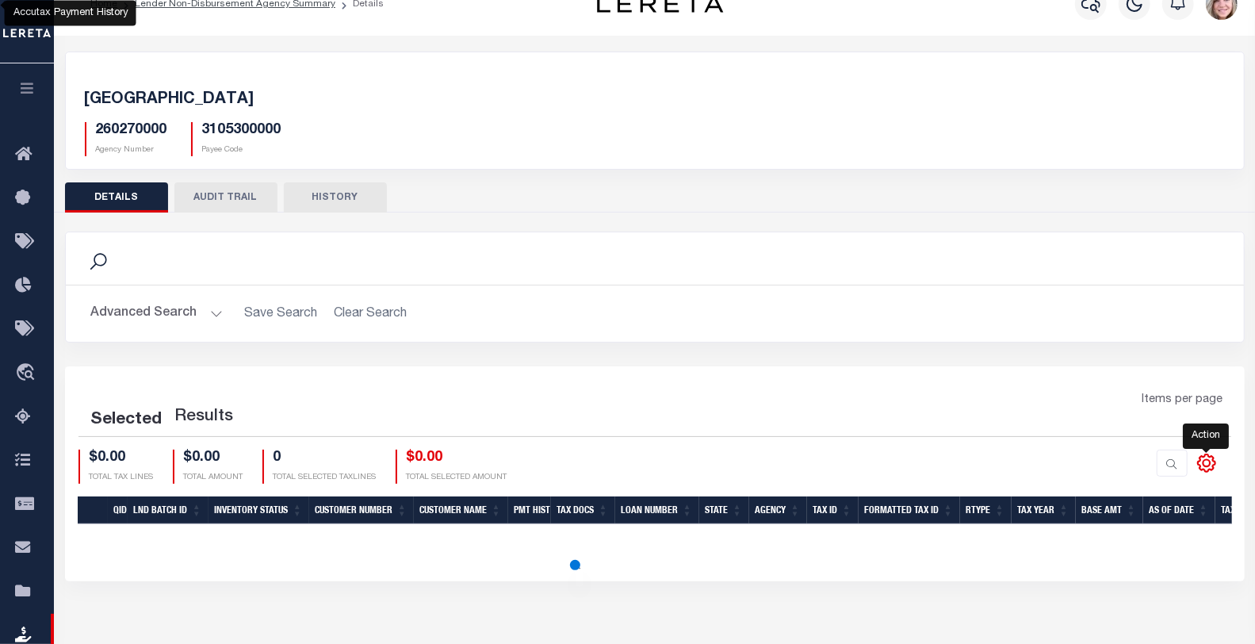
click at [1204, 462] on icon at bounding box center [1207, 463] width 21 height 21
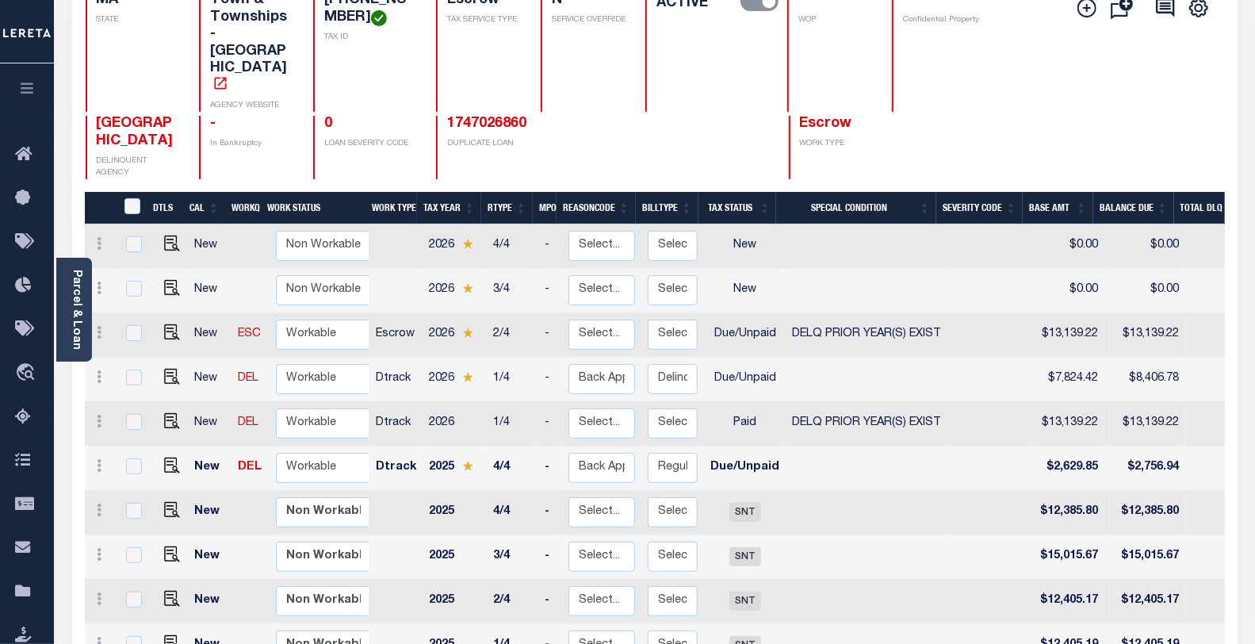
scroll to position [176, 0]
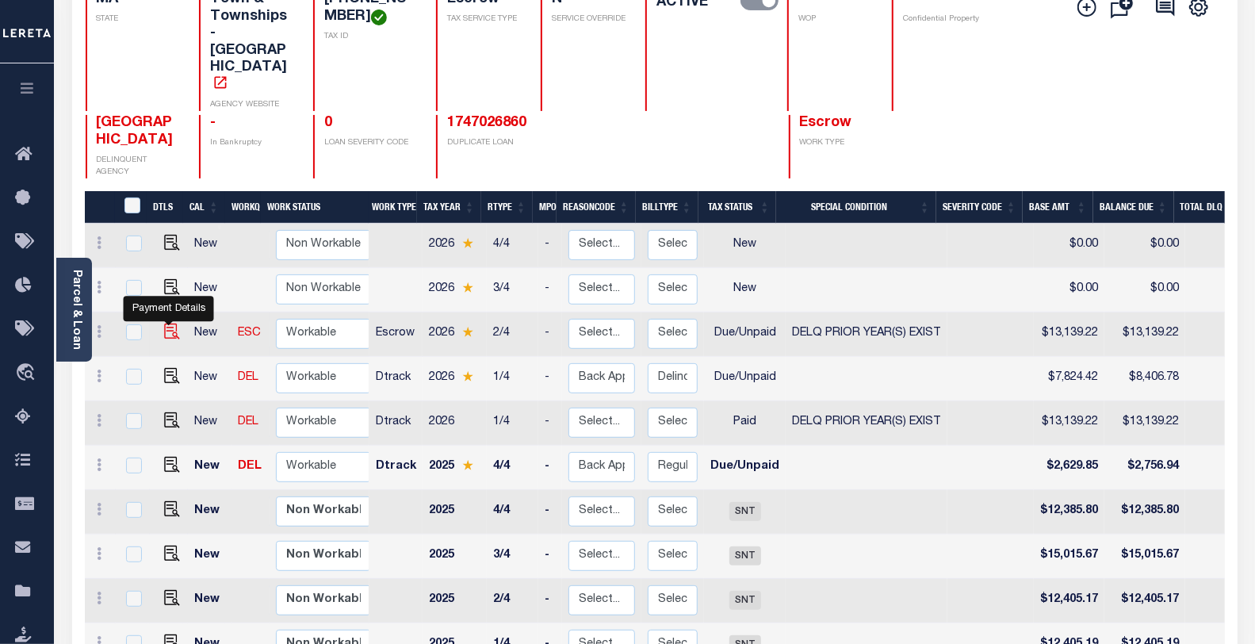
click at [168, 324] on img "" at bounding box center [172, 332] width 16 height 16
checkbox input "true"
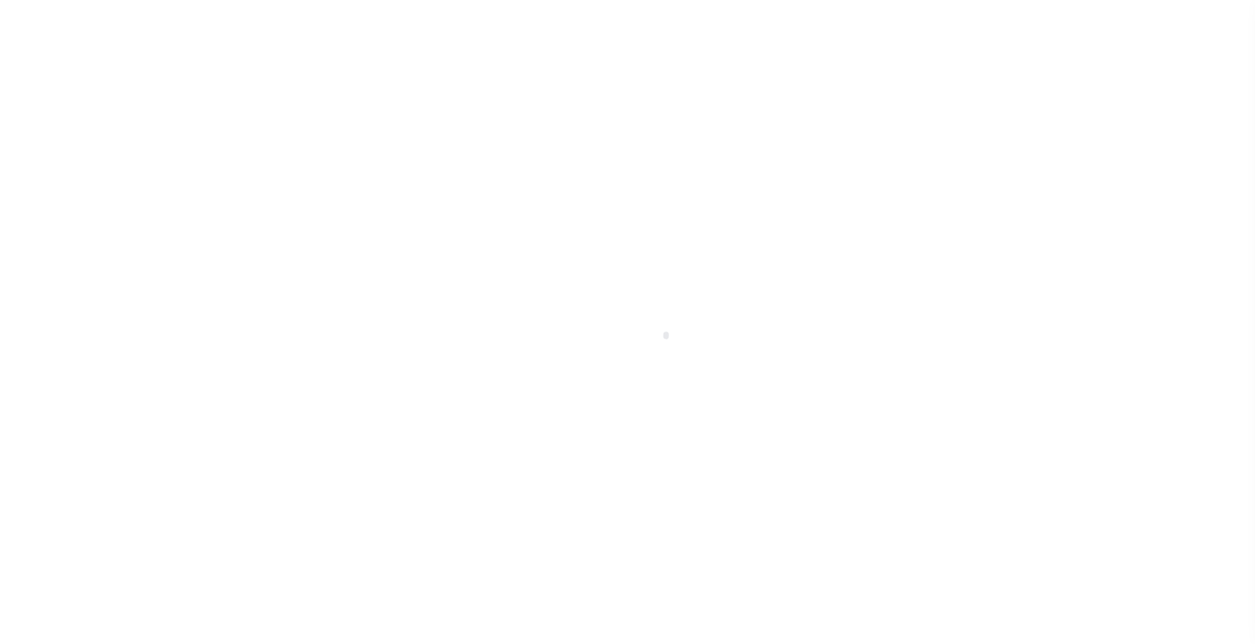
checkbox input "false"
type input "3918017"
type input "[DATE]"
select select "DUE"
select select "18"
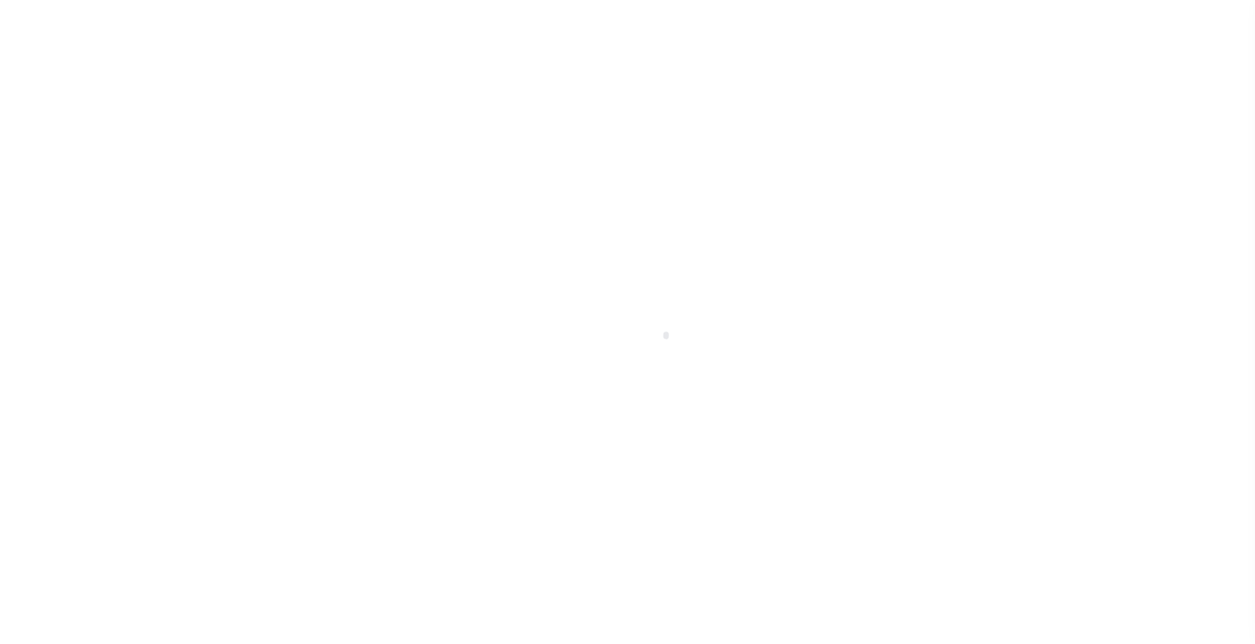
type input "0"
type input "$13,139.22"
